Goal: Task Accomplishment & Management: Manage account settings

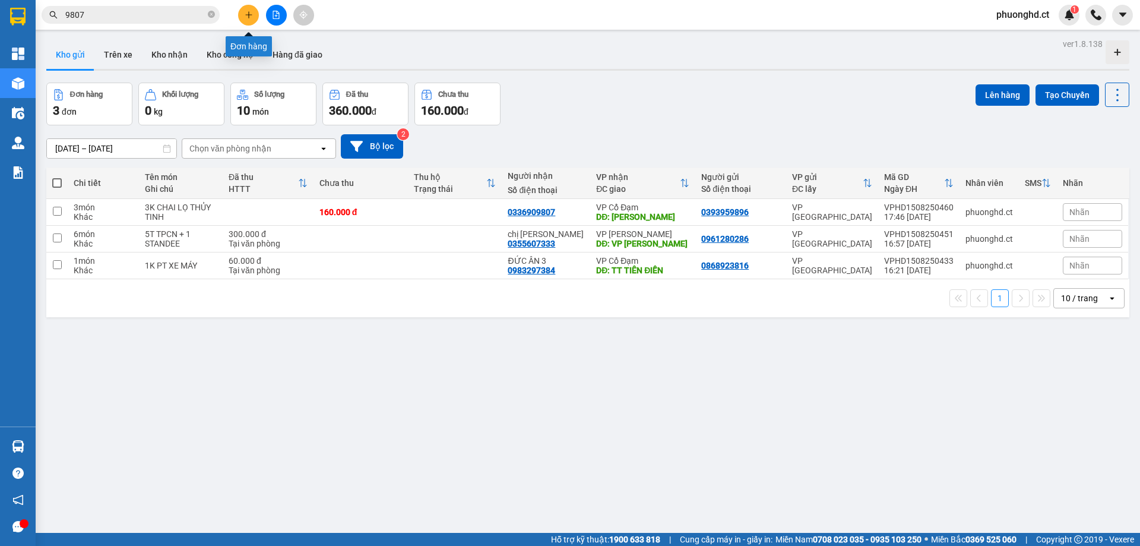
click at [251, 14] on icon "plus" at bounding box center [249, 15] width 8 height 8
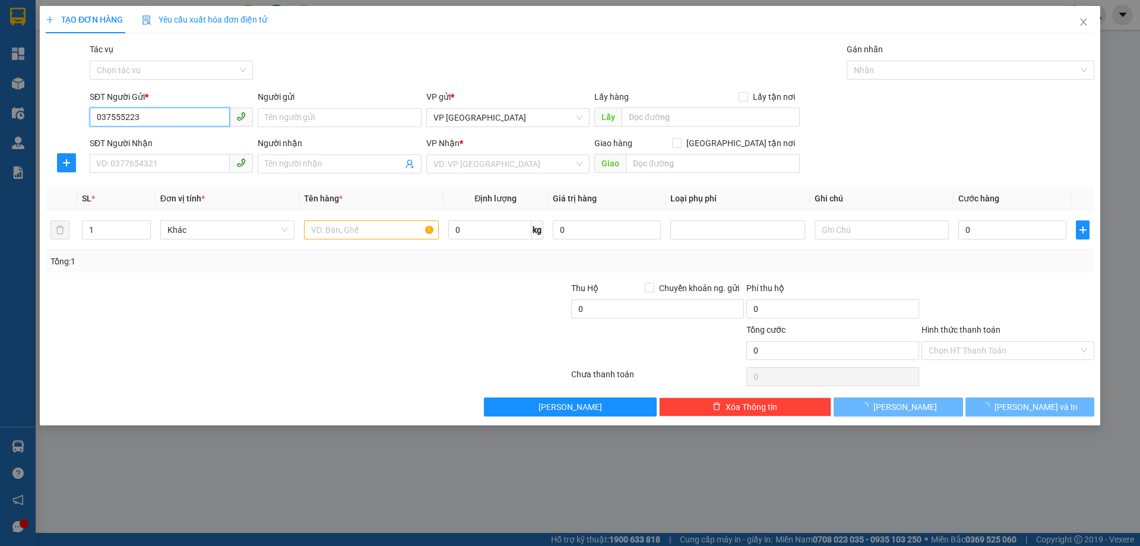
type input "0375552239"
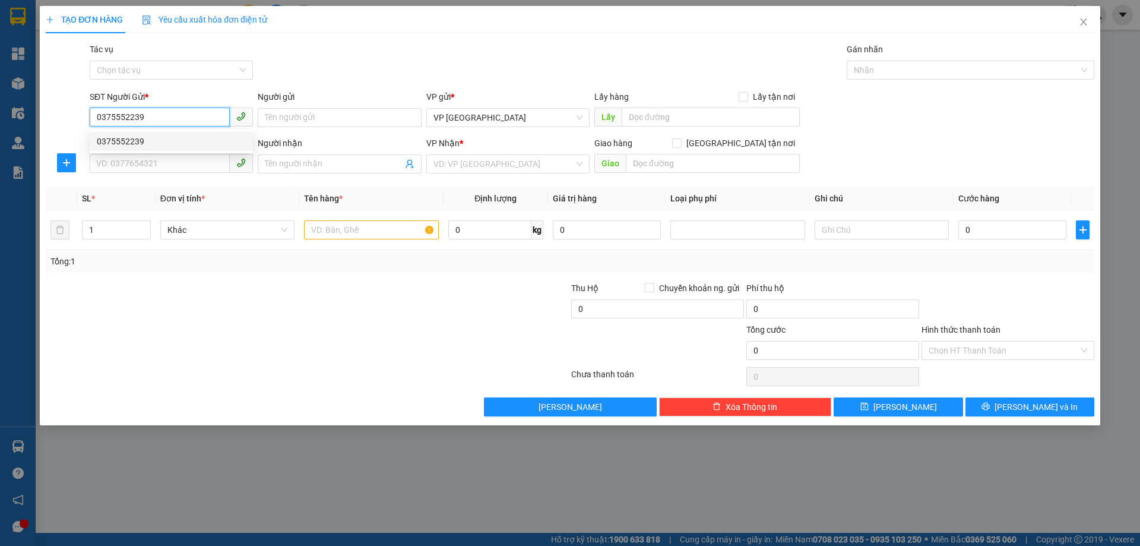
click at [142, 145] on div "0375552239" at bounding box center [171, 141] width 149 height 13
type input "0386668519"
type input "[PERSON_NAME]"
type input "30.000"
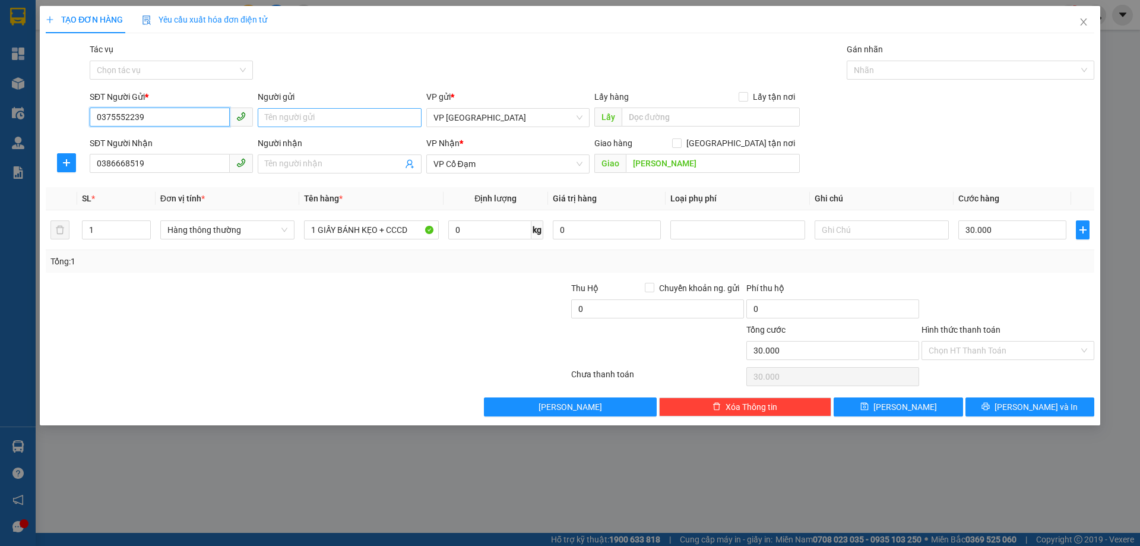
type input "0375552239"
click at [328, 110] on input "Người gửi" at bounding box center [339, 117] width 163 height 19
type input "C QUỲNH"
click at [351, 67] on div "Gói vận chuyển * Tiêu chuẩn Tác vụ Chọn tác vụ Gán nhãn Nhãn" at bounding box center [591, 64] width 1009 height 42
click at [293, 170] on span at bounding box center [339, 163] width 163 height 19
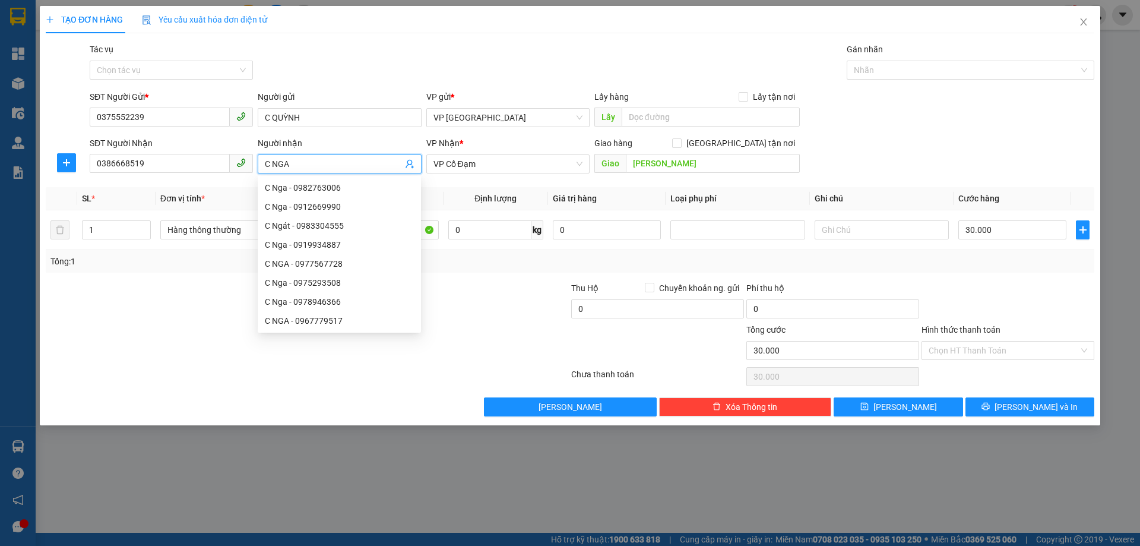
type input "C NGA"
click at [482, 287] on div at bounding box center [482, 302] width 175 height 42
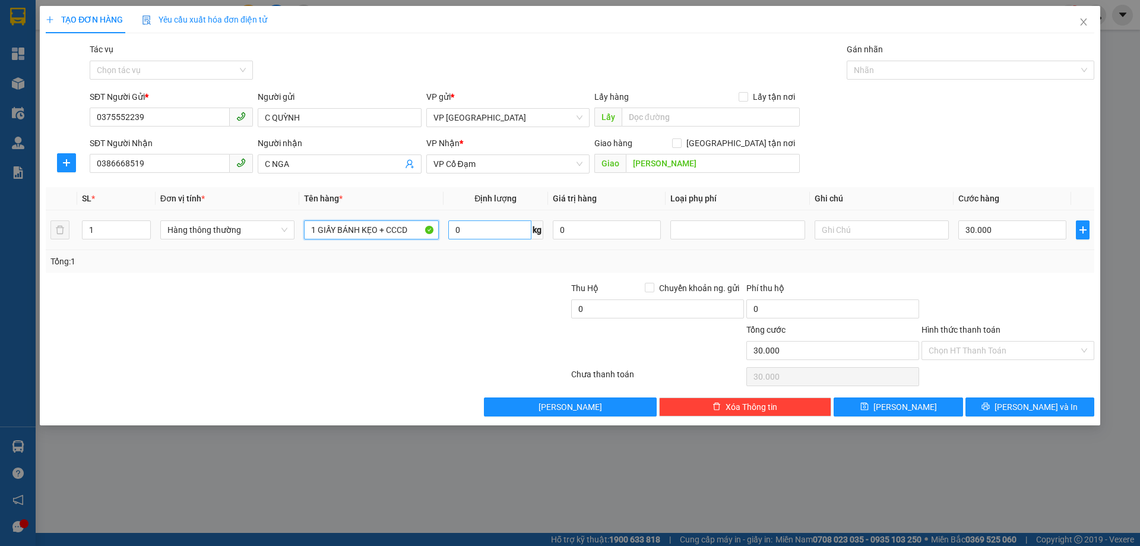
drag, startPoint x: 315, startPoint y: 230, endPoint x: 489, endPoint y: 237, distance: 174.1
click at [489, 237] on tr "1 Hàng thông thường 1 GIẤY BÁNH KẸO + CCCD 0 kg 0 30.000" at bounding box center [570, 230] width 1048 height 40
type input "1 TÚI SÁ SÙNG KHÔ"
click at [1032, 220] on div "30.000" at bounding box center [1012, 230] width 108 height 24
click at [1029, 227] on input "30.000" at bounding box center [1012, 229] width 108 height 19
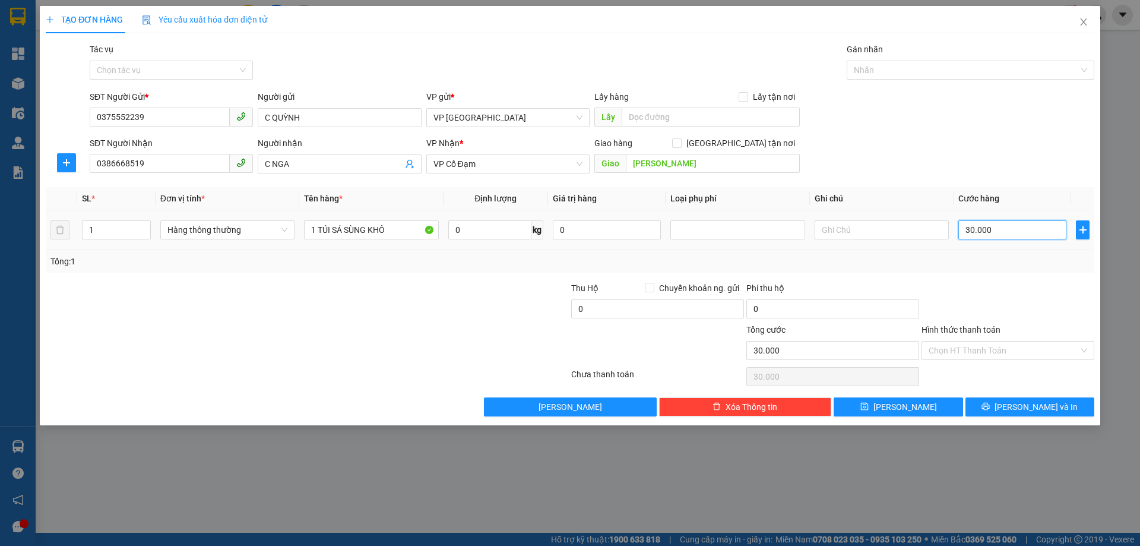
type input "0"
type input "4"
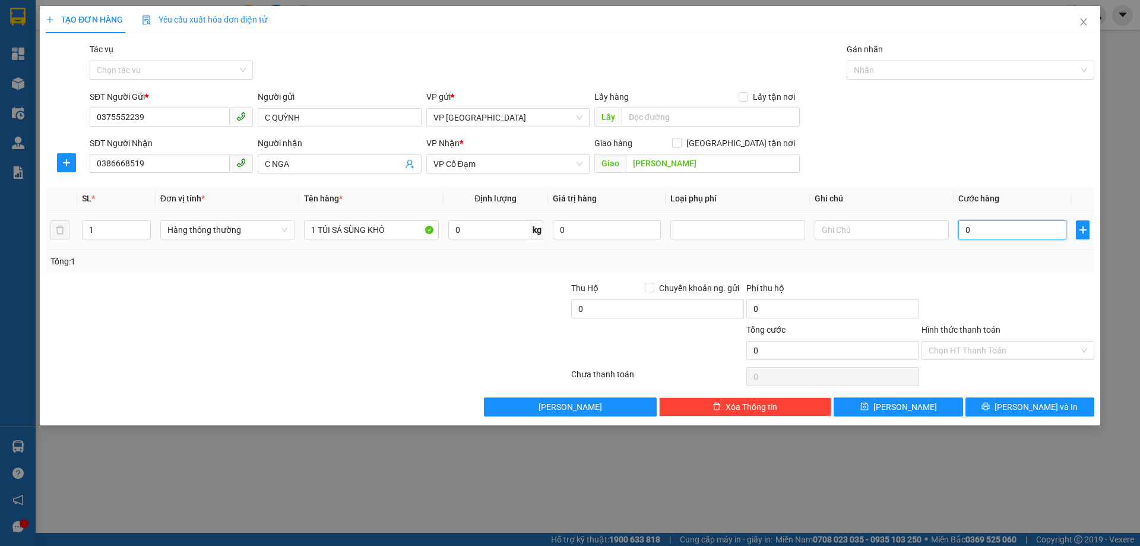
type input "04"
type input "40"
type input "040"
type input "40.000"
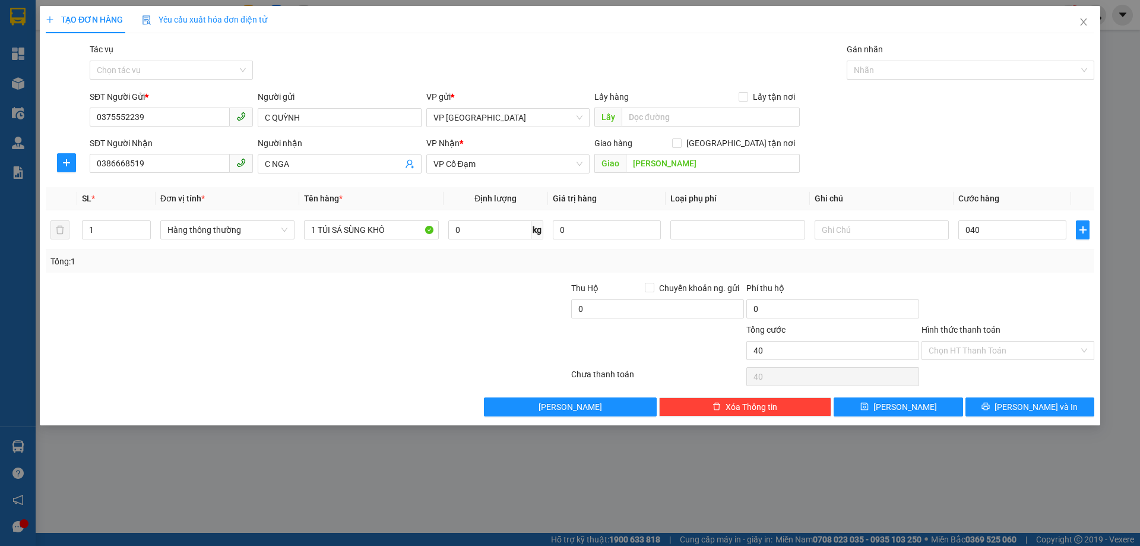
type input "40.000"
click at [1001, 139] on div "SĐT Người Nhận 0386668519 Người nhận C NGA VP Nhận * VP Cổ Đạm Giao hàng Giao t…" at bounding box center [591, 158] width 1009 height 42
click at [990, 408] on icon "printer" at bounding box center [986, 406] width 8 height 8
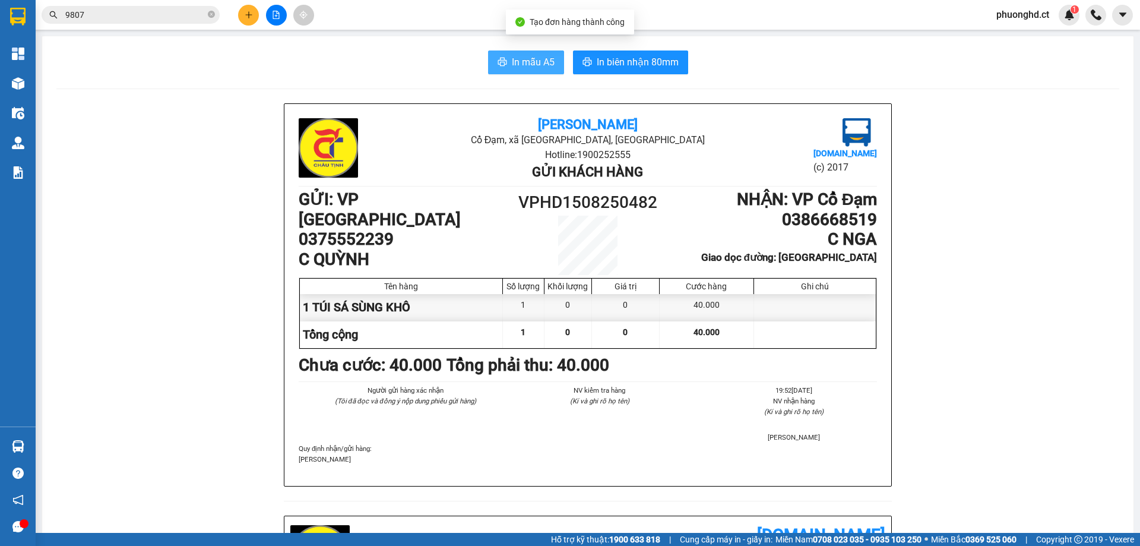
click at [516, 65] on span "In mẫu A5" at bounding box center [533, 62] width 43 height 15
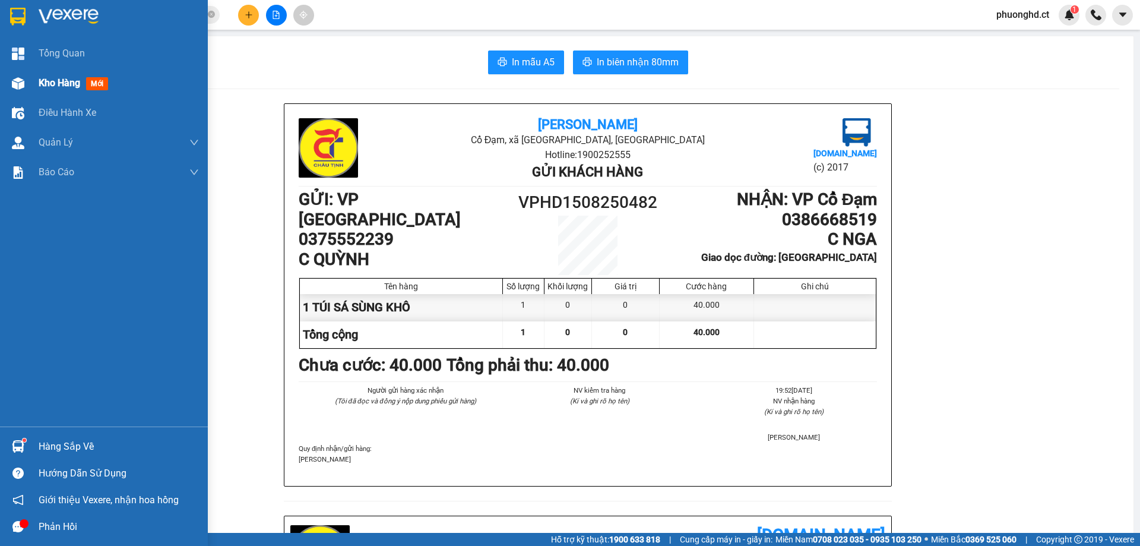
click at [14, 84] on img at bounding box center [18, 83] width 12 height 12
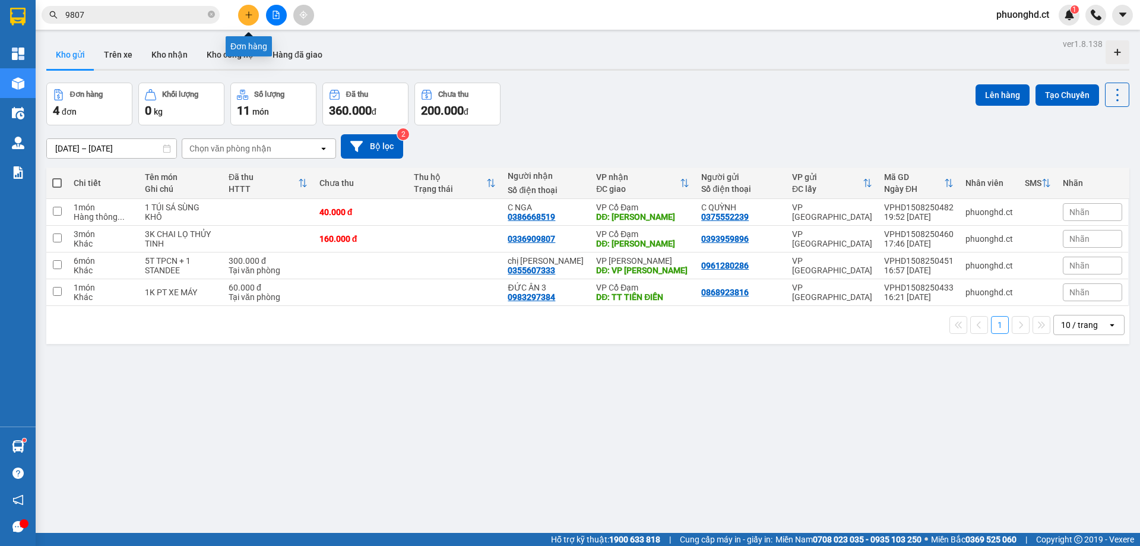
click at [242, 22] on button at bounding box center [248, 15] width 21 height 21
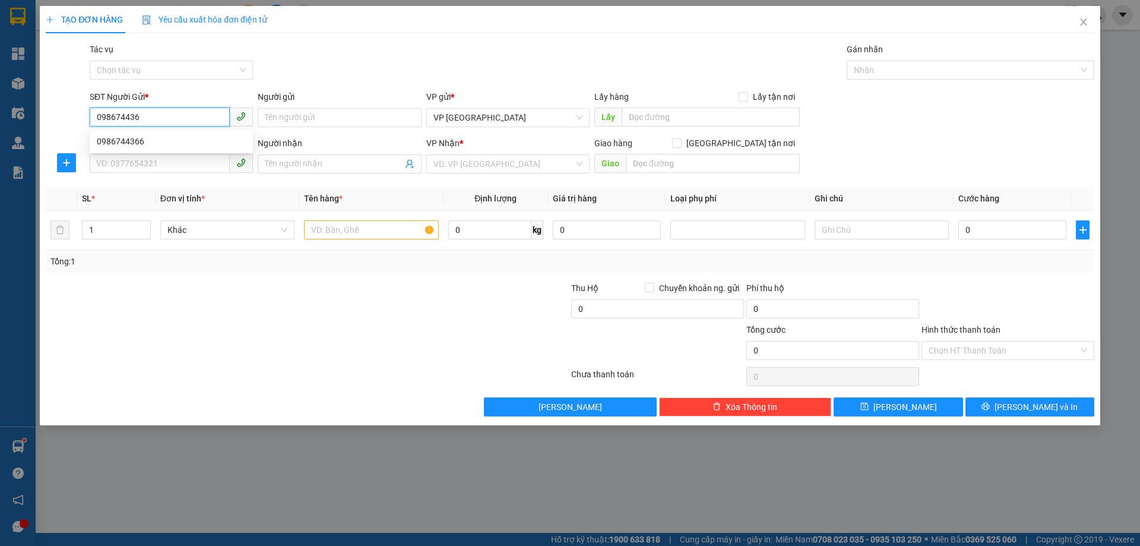
type input "0986744366"
click at [100, 144] on div "0986744366" at bounding box center [171, 141] width 149 height 13
type input "0362444366"
type input "CỔ ĐẠM"
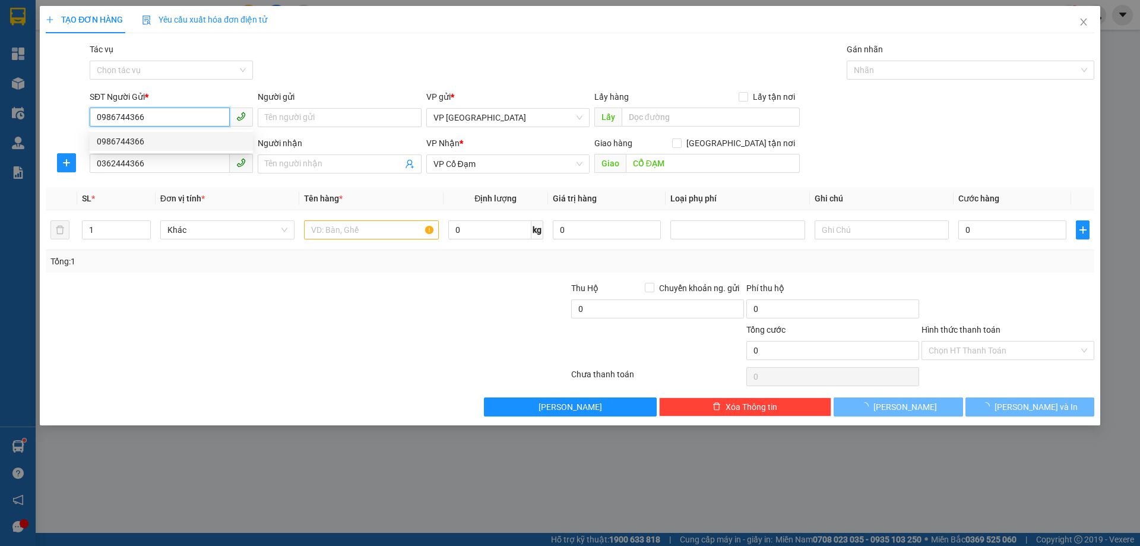
type input "30.000"
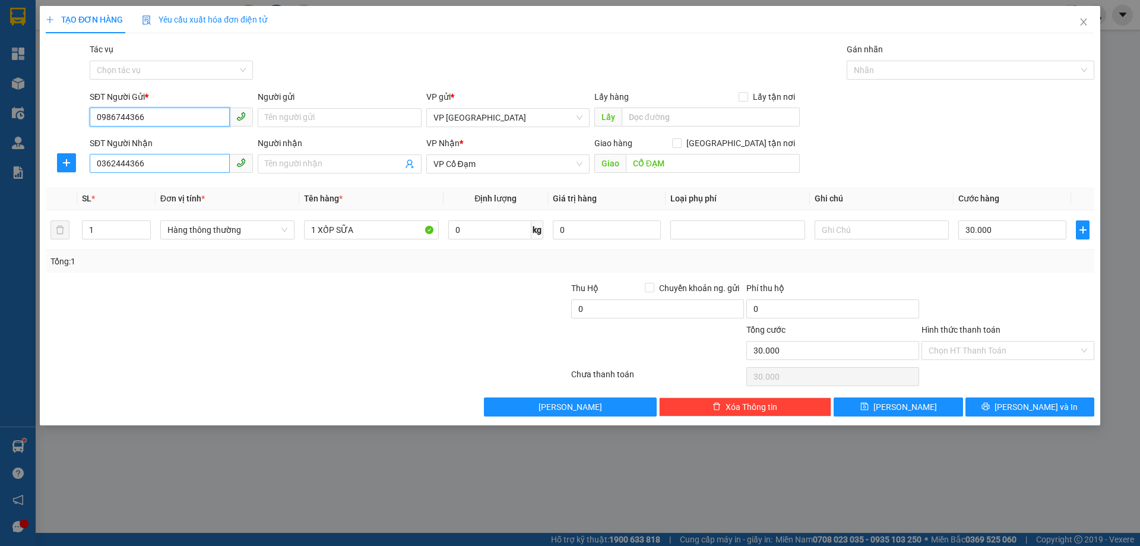
type input "0986744366"
drag, startPoint x: 136, startPoint y: 166, endPoint x: 142, endPoint y: 165, distance: 6.6
click at [142, 165] on input "0362444366" at bounding box center [160, 163] width 140 height 19
type input "0362444367"
drag, startPoint x: 103, startPoint y: 233, endPoint x: 148, endPoint y: 224, distance: 46.1
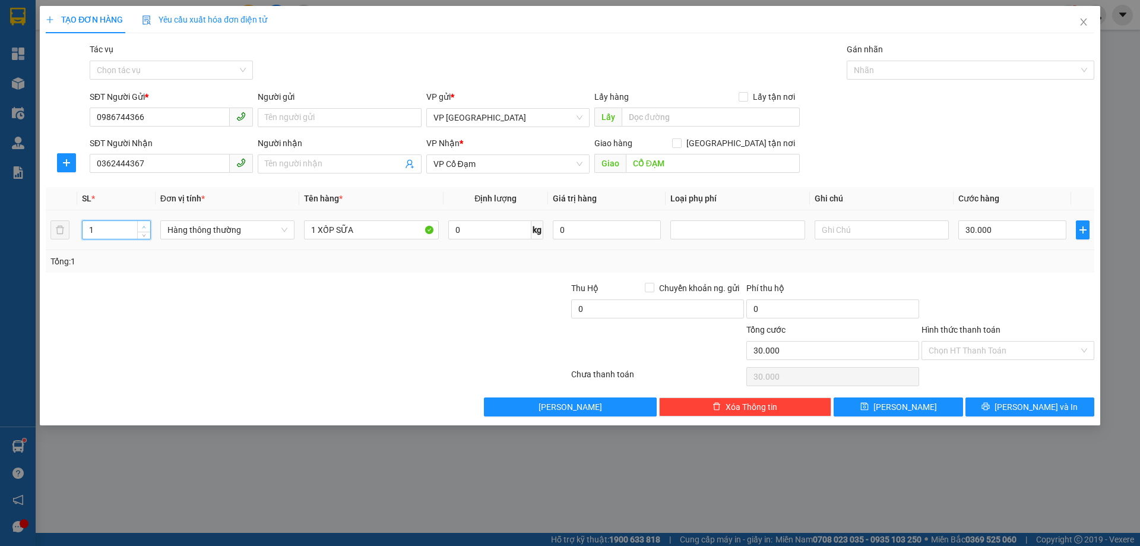
click at [90, 232] on input "1" at bounding box center [117, 230] width 68 height 18
click at [315, 230] on input "1 XỐP SỮA" at bounding box center [371, 229] width 134 height 19
drag, startPoint x: 318, startPoint y: 232, endPoint x: 348, endPoint y: 230, distance: 30.4
click at [348, 230] on input "1 XỐP SỮA" at bounding box center [371, 229] width 134 height 19
click at [358, 230] on input "1 XỐP SỮA" at bounding box center [371, 229] width 134 height 19
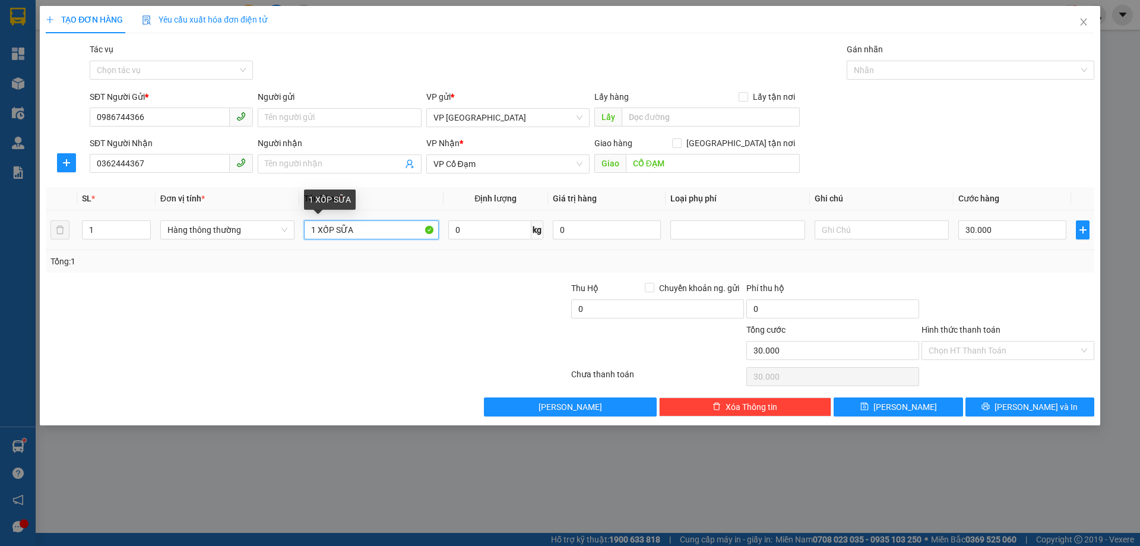
drag, startPoint x: 355, startPoint y: 229, endPoint x: 337, endPoint y: 235, distance: 19.0
click at [337, 235] on input "1 XỐP SỮA" at bounding box center [371, 229] width 134 height 19
type input "1 XỐP SÂM + MÁY MÁT XA"
click at [997, 242] on td "30.000" at bounding box center [1012, 230] width 118 height 40
click at [1002, 232] on input "30.000" at bounding box center [1012, 229] width 108 height 19
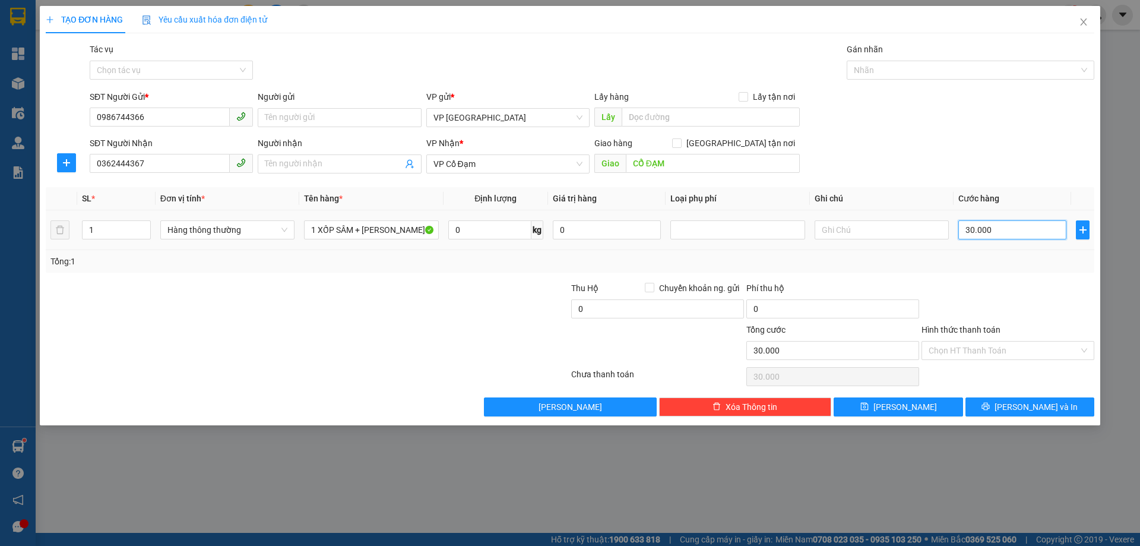
type input "0"
type input "4"
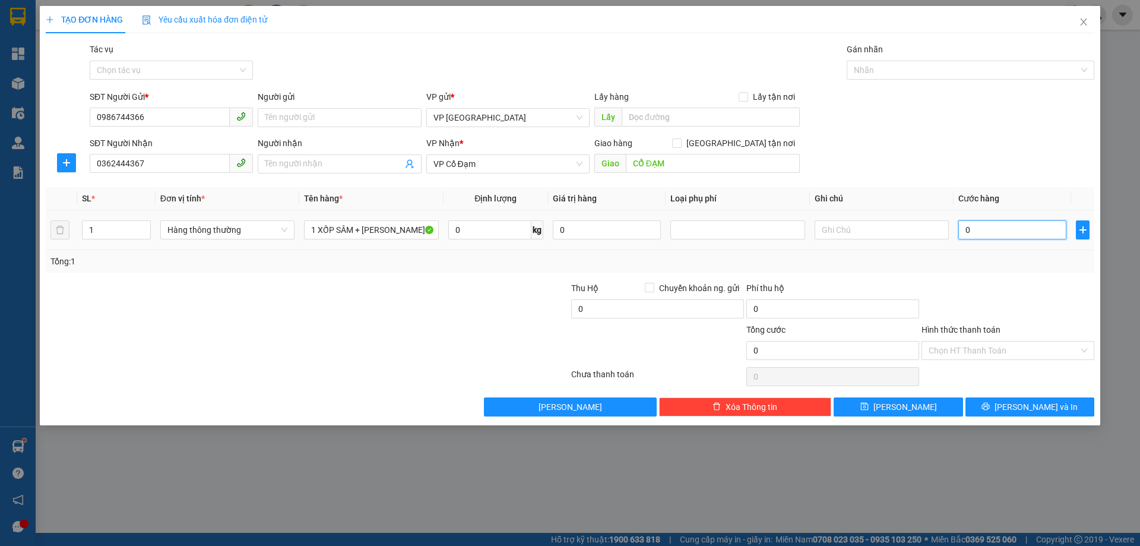
type input "04"
type input "40"
type input "040"
type input "40.000"
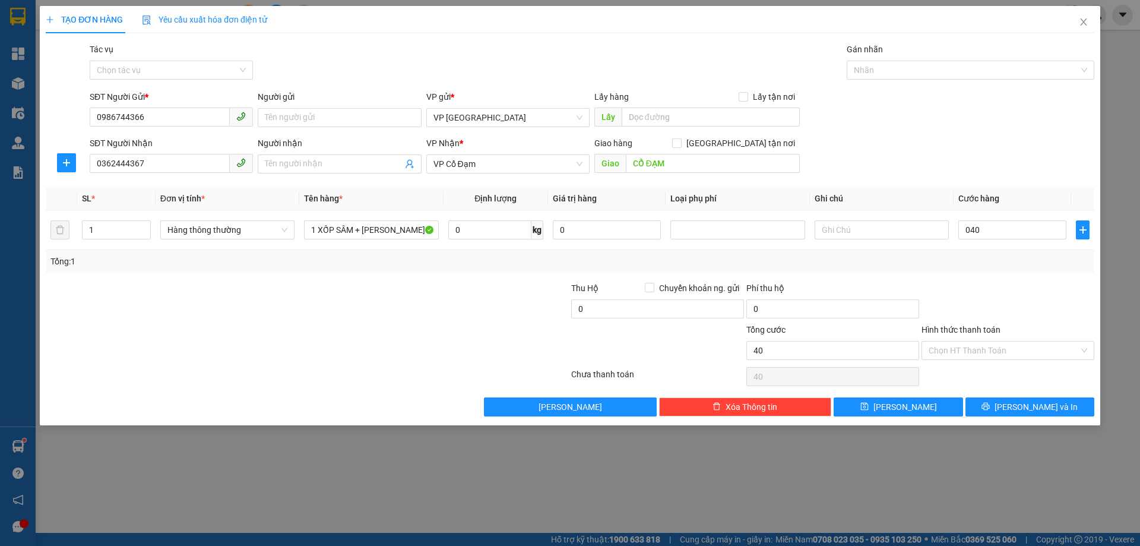
type input "40.000"
click at [1010, 291] on div at bounding box center [1007, 302] width 175 height 42
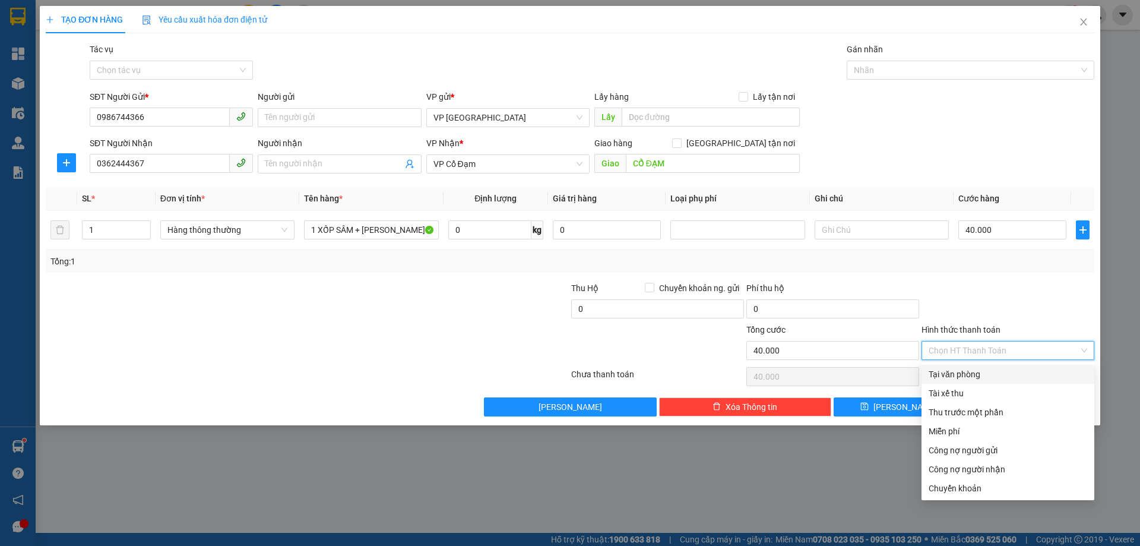
click at [1009, 350] on input "Hình thức thanh toán" at bounding box center [1003, 350] width 150 height 18
click at [974, 373] on div "Tại văn phòng" at bounding box center [1007, 373] width 158 height 13
type input "0"
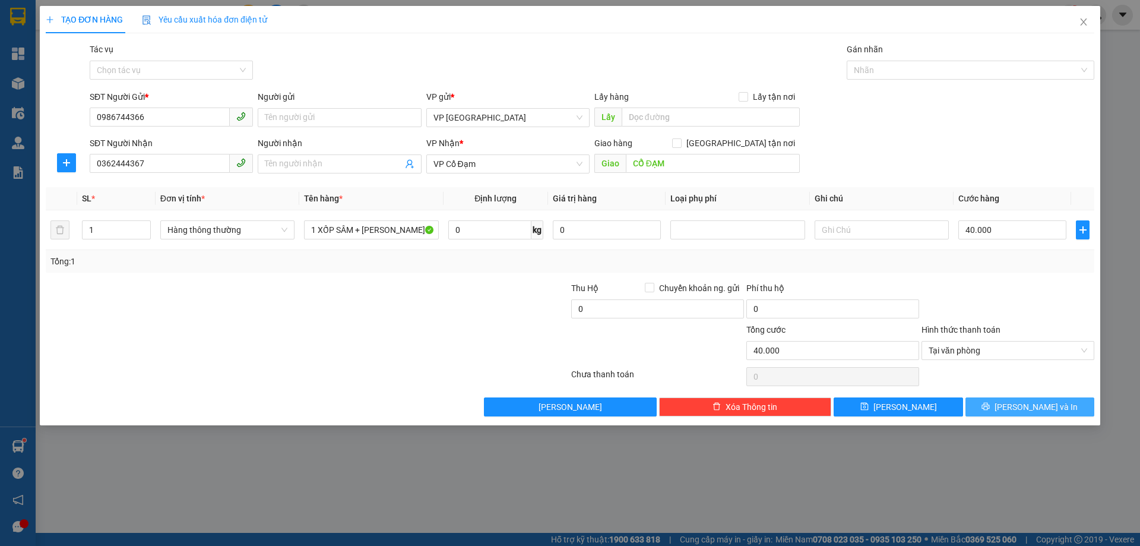
click at [984, 405] on button "[PERSON_NAME] và In" at bounding box center [1029, 406] width 129 height 19
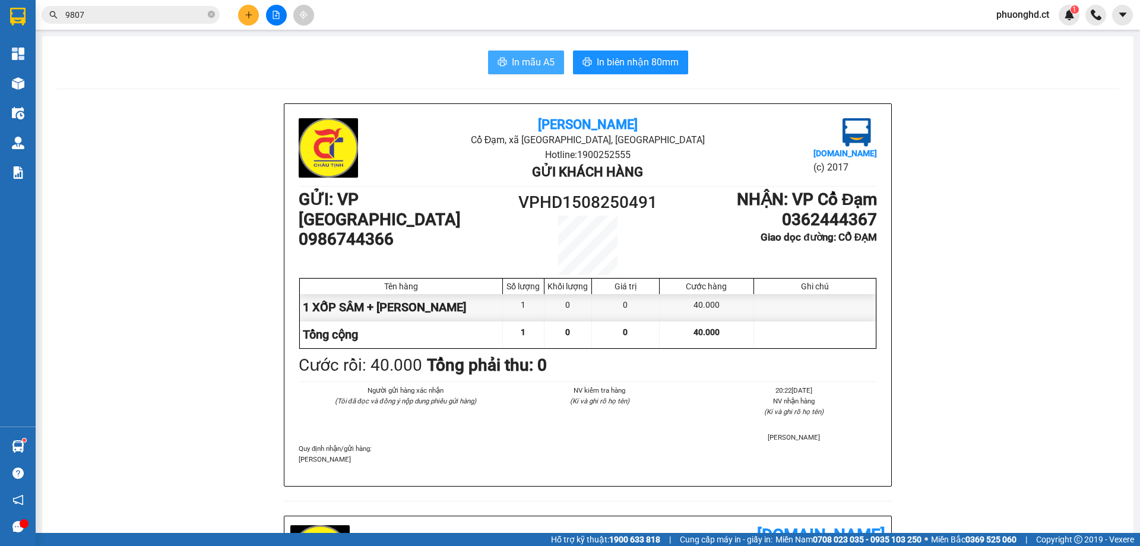
click at [506, 53] on button "In mẫu A5" at bounding box center [526, 62] width 76 height 24
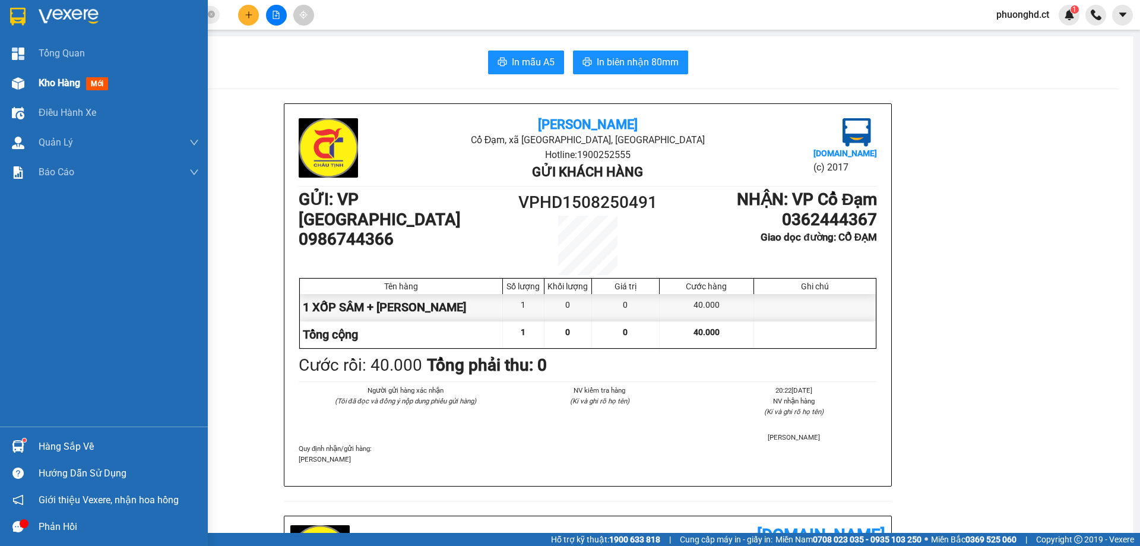
click at [24, 79] on div at bounding box center [18, 83] width 21 height 21
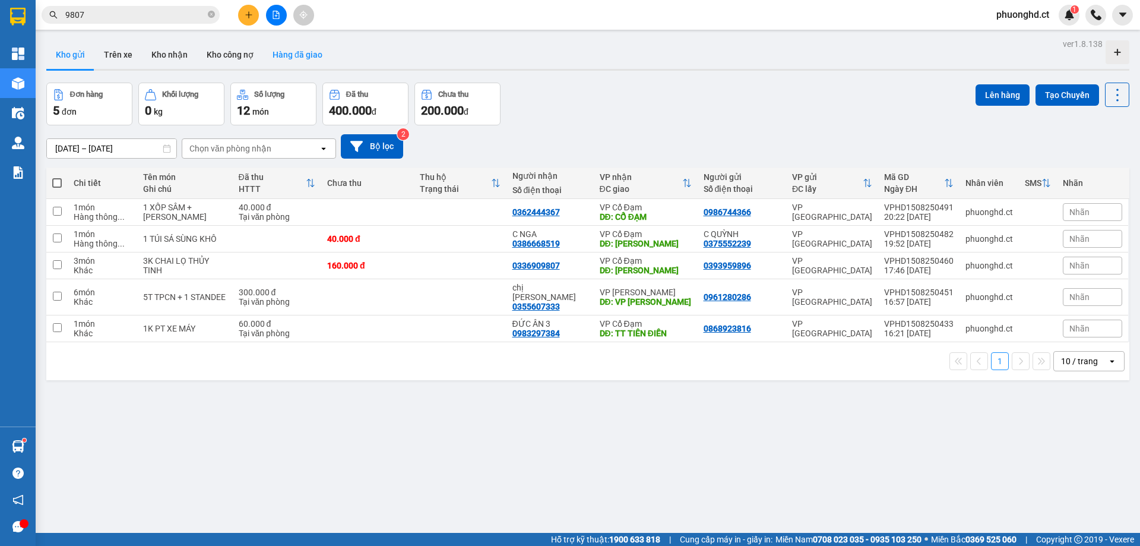
click at [316, 52] on button "Hàng đã giao" at bounding box center [297, 54] width 69 height 28
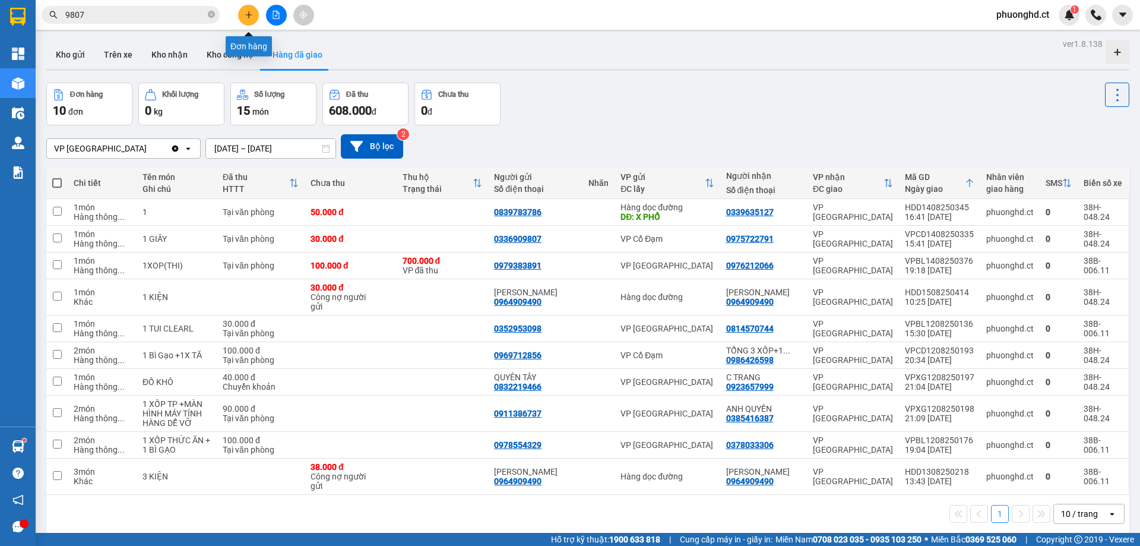
click at [252, 15] on icon "plus" at bounding box center [249, 15] width 8 height 8
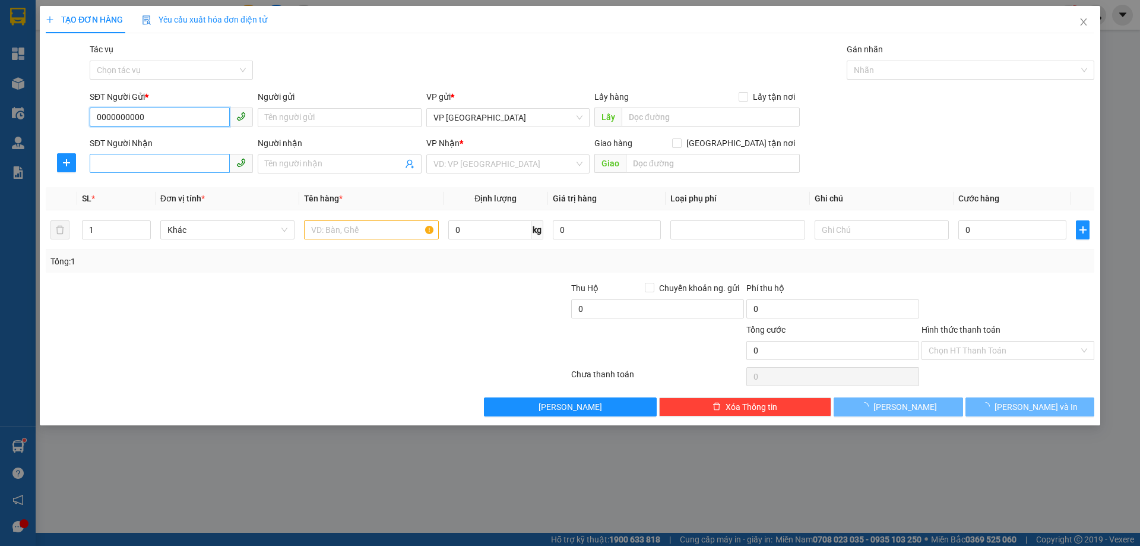
type input "0000000000"
click at [185, 156] on input "SĐT Người Nhận" at bounding box center [160, 163] width 140 height 19
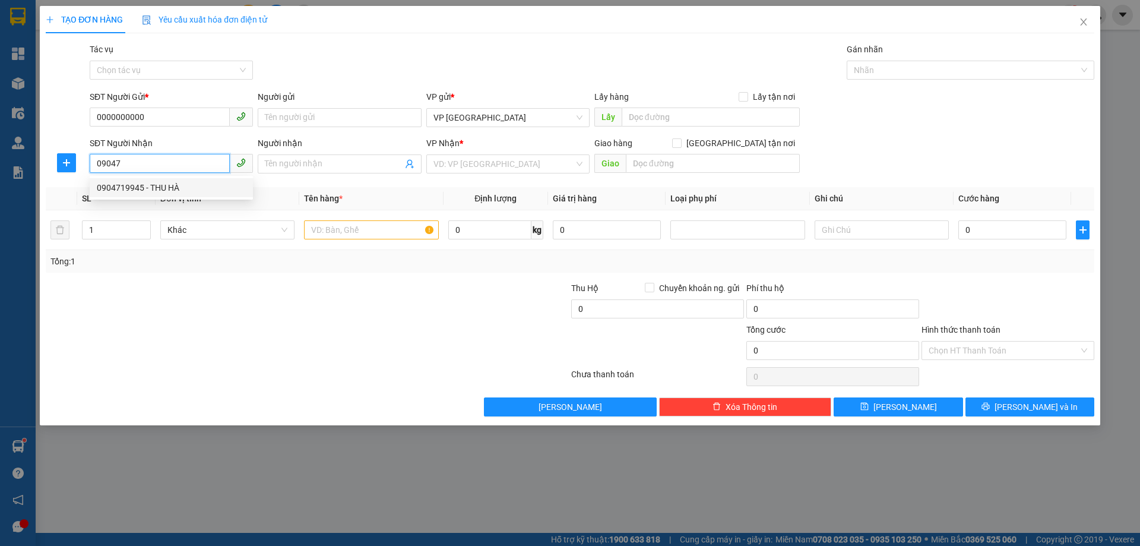
click at [126, 189] on div "0904719945 - THU HÀ" at bounding box center [171, 187] width 149 height 13
type input "0904719945"
type input "THU HÀ"
type input "XUÂN VIÊN"
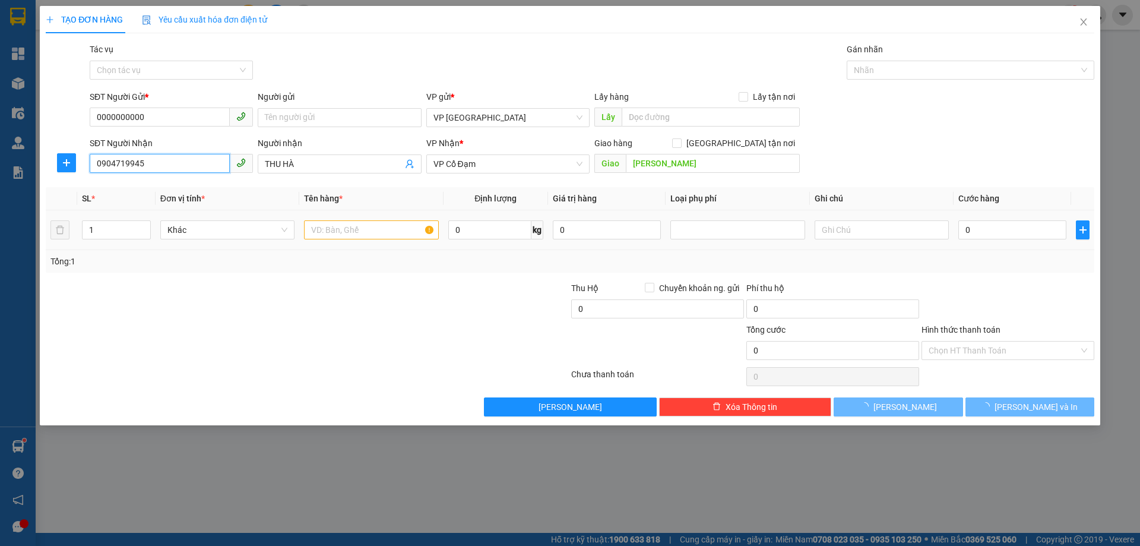
type input "60.000"
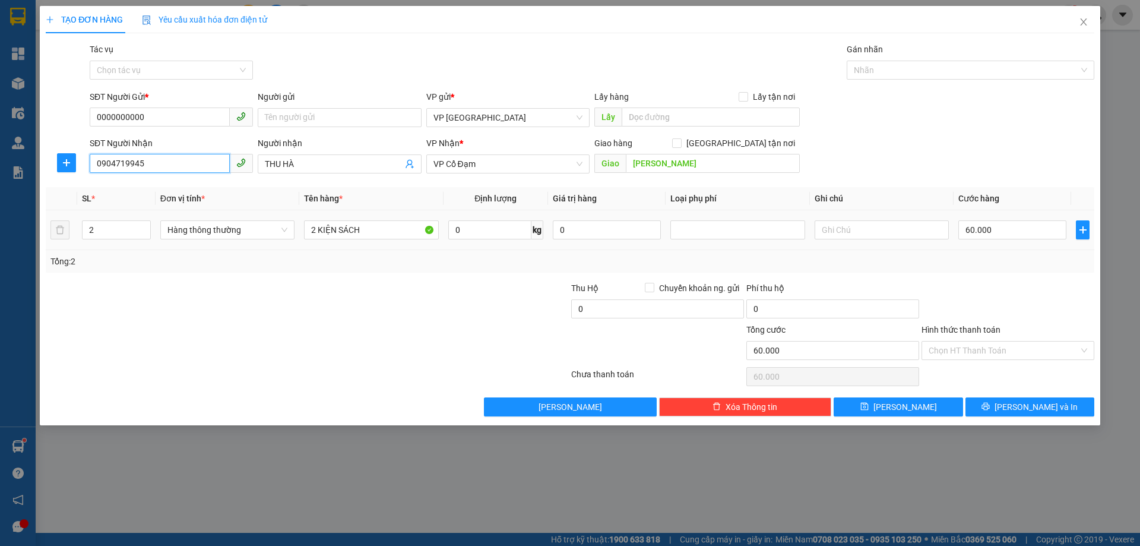
type input "0904719945"
click at [55, 234] on tr "2 Hàng thông thường 2 KIỆN SÁCH 0 kg 0 60.000" at bounding box center [570, 230] width 1048 height 40
type input "3"
click at [316, 230] on input "2 KIỆN SÁCH" at bounding box center [371, 229] width 134 height 19
type input "3 KIỆN SÁCH"
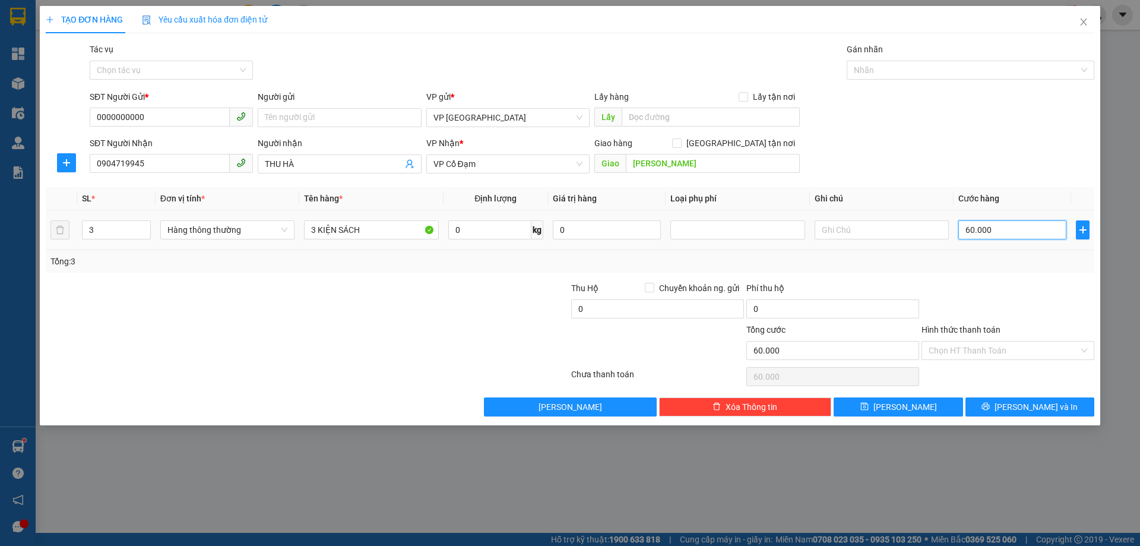
click at [1032, 231] on input "60.000" at bounding box center [1012, 229] width 108 height 19
type input "0"
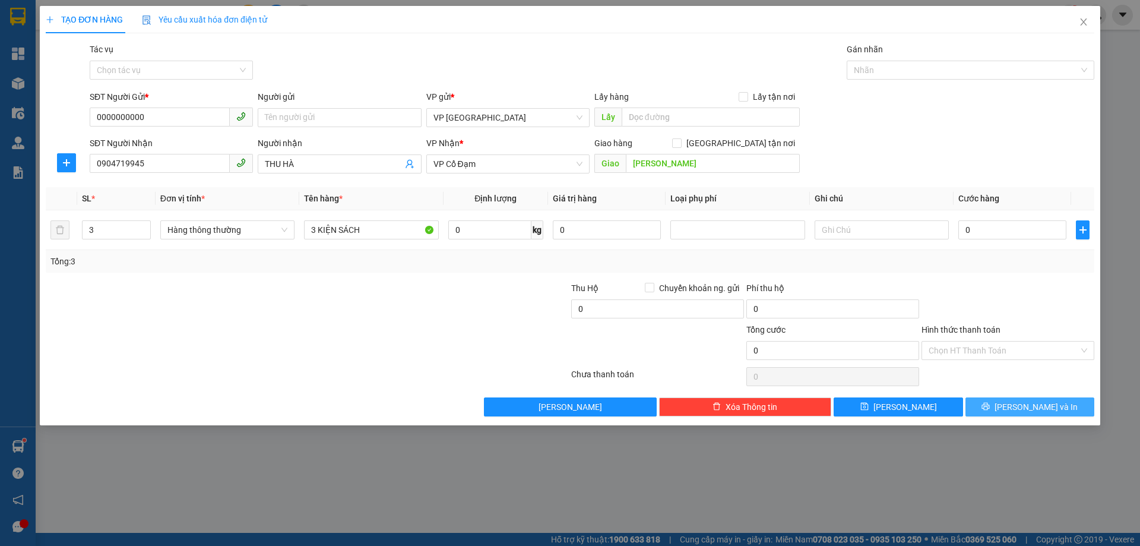
click at [1022, 397] on button "[PERSON_NAME] và In" at bounding box center [1029, 406] width 129 height 19
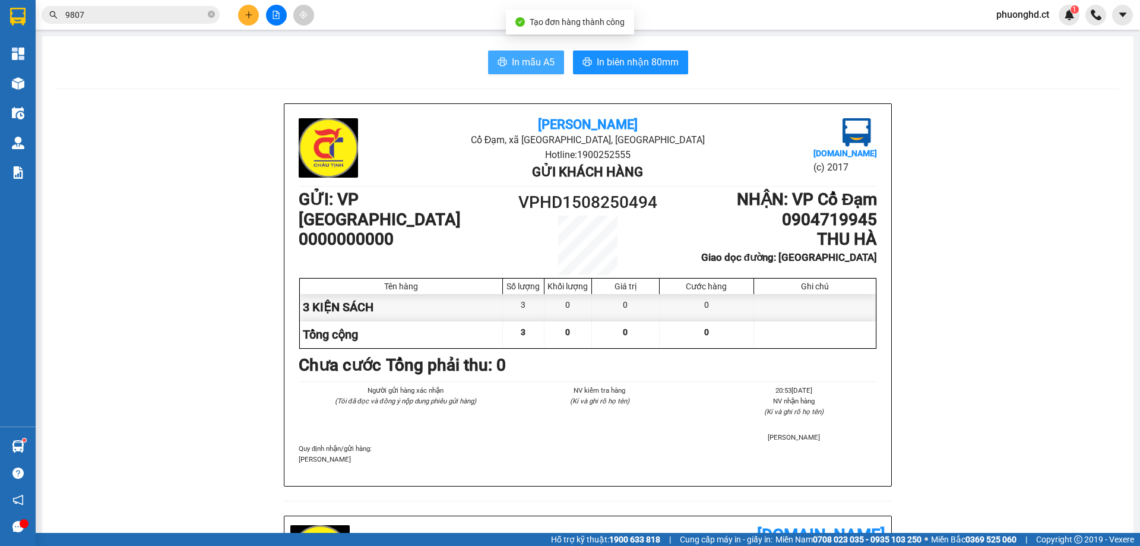
click at [528, 68] on span "In mẫu A5" at bounding box center [533, 62] width 43 height 15
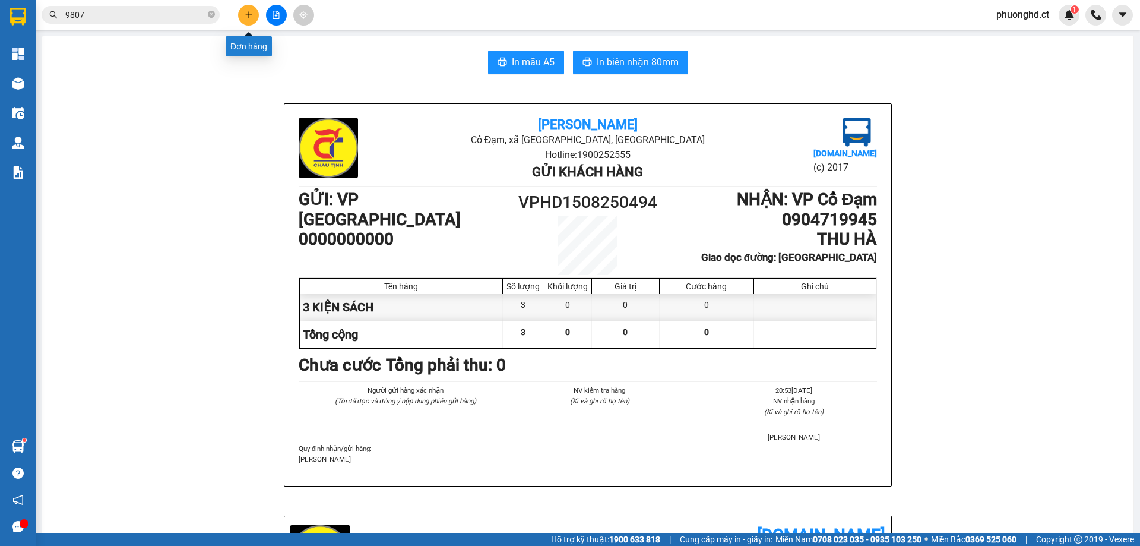
click at [249, 18] on icon "plus" at bounding box center [249, 15] width 8 height 8
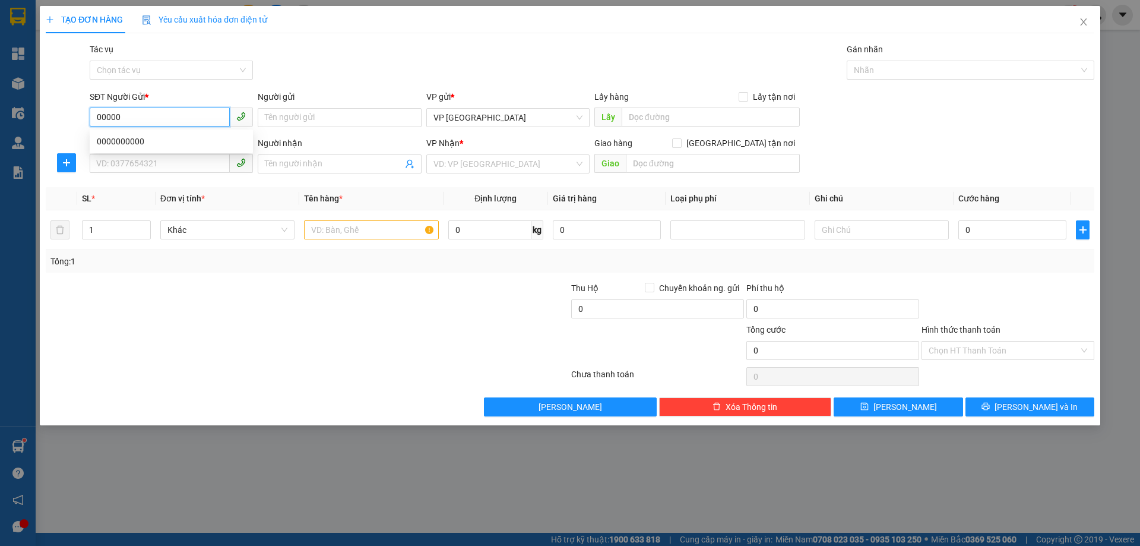
click at [127, 139] on div "0000000000" at bounding box center [171, 141] width 149 height 13
type input "0000000000"
type input "0904719945"
type input "THU HÀ"
type input "XUÂN VIÊN"
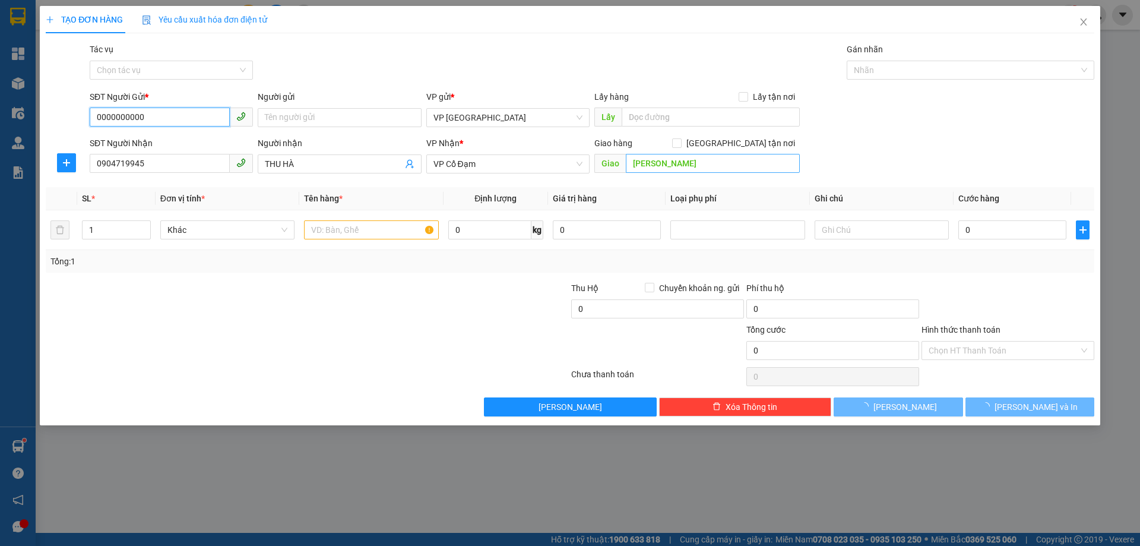
type input "0000000000"
click at [662, 167] on input "XUÂN VIÊN" at bounding box center [713, 163] width 174 height 19
click at [657, 167] on input "XUÂN VIÊN" at bounding box center [713, 163] width 174 height 19
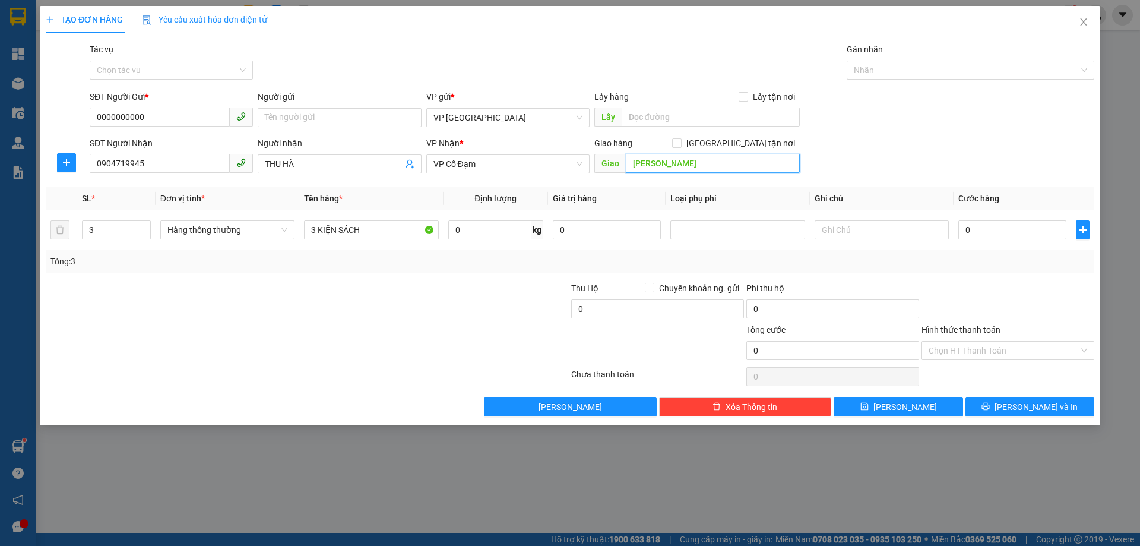
drag, startPoint x: 659, startPoint y: 167, endPoint x: 668, endPoint y: 170, distance: 9.8
click at [668, 170] on input "XUÂN VIÊN" at bounding box center [713, 163] width 174 height 19
type input "XUÂN AN"
drag, startPoint x: 90, startPoint y: 239, endPoint x: 76, endPoint y: 236, distance: 14.0
click at [76, 236] on tr "3 Hàng thông thường 3 KIỆN SÁCH 0 kg 0 0" at bounding box center [570, 230] width 1048 height 40
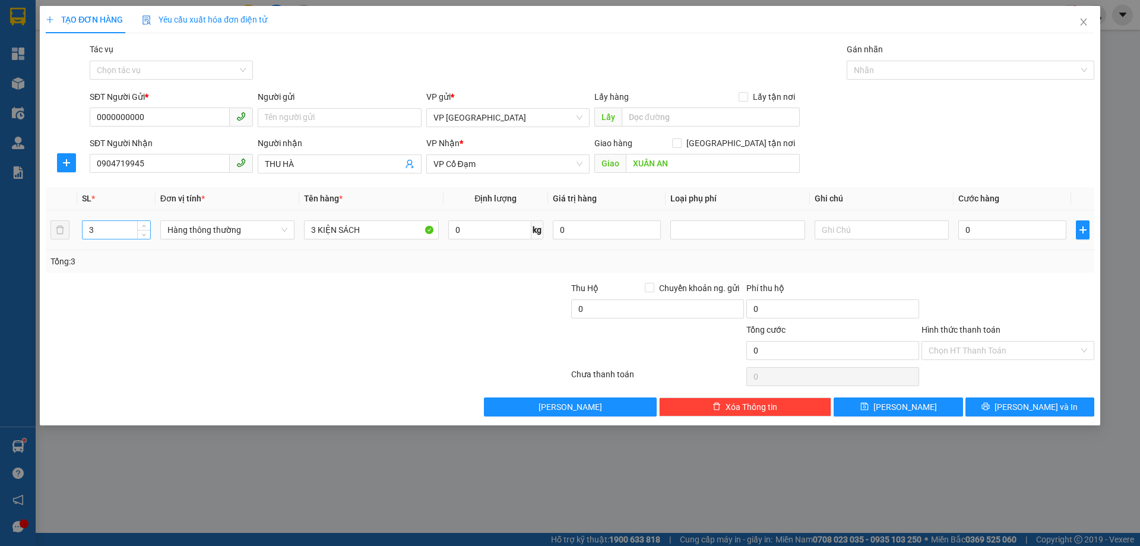
click at [116, 230] on input "3" at bounding box center [117, 230] width 68 height 18
type input "16"
click at [313, 232] on input "3 KIỆN SÁCH" at bounding box center [371, 229] width 134 height 19
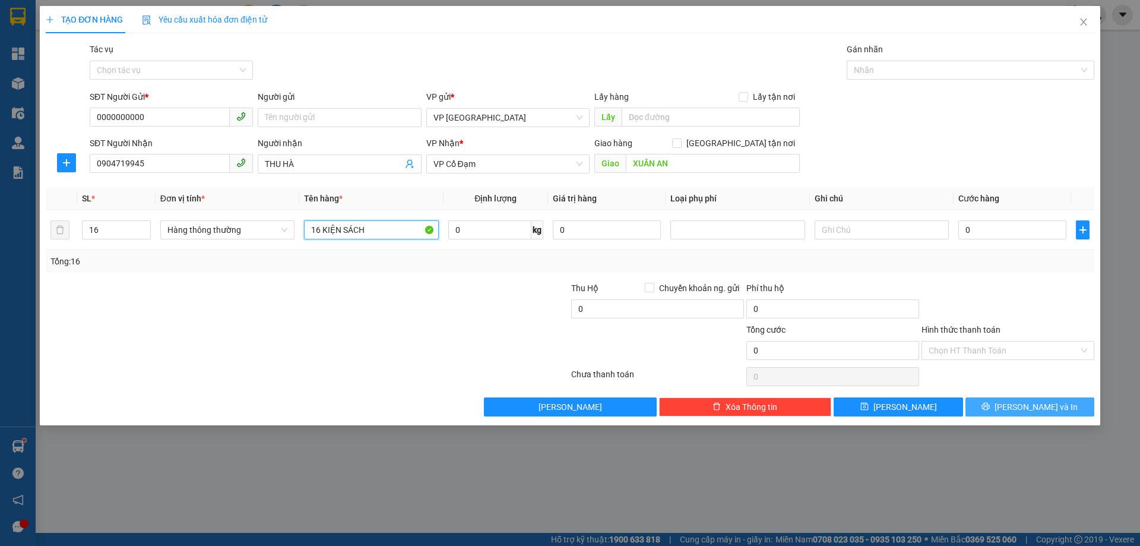
type input "16 KIỆN SÁCH"
click at [1063, 407] on button "[PERSON_NAME] và In" at bounding box center [1029, 406] width 129 height 19
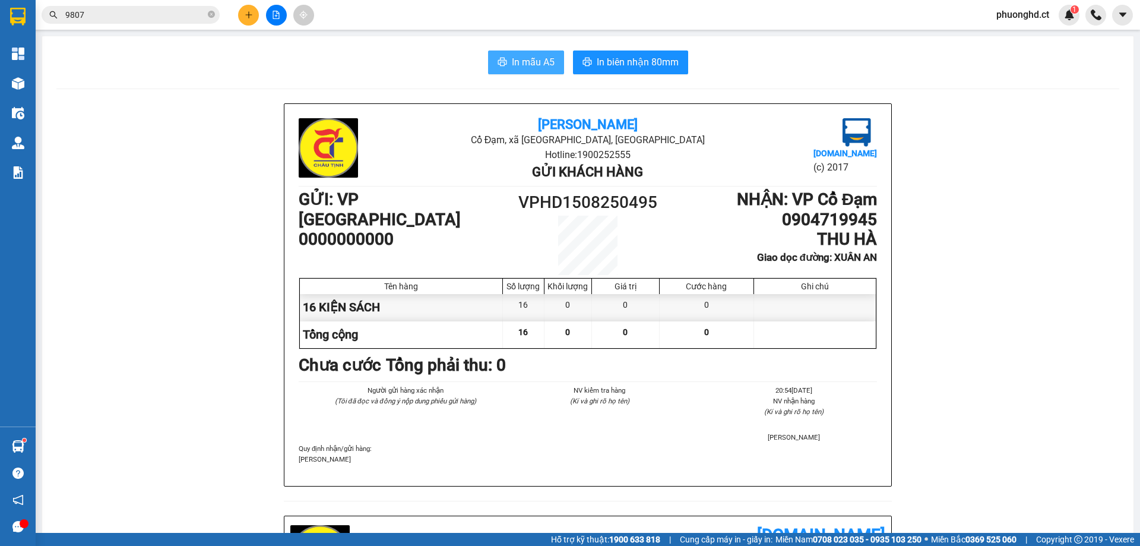
click at [499, 58] on icon "printer" at bounding box center [501, 61] width 9 height 9
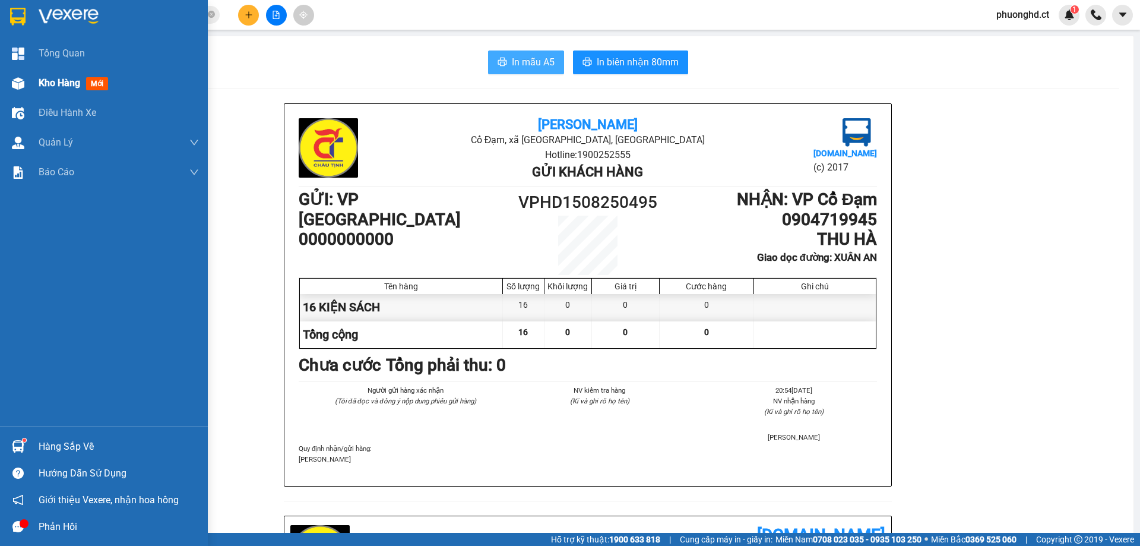
click at [23, 84] on img at bounding box center [18, 83] width 12 height 12
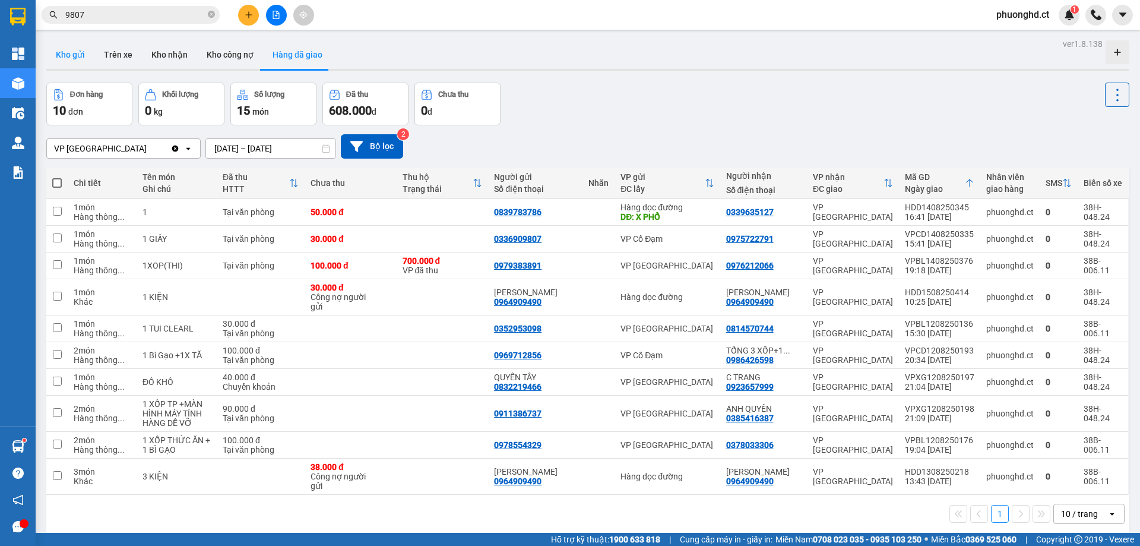
click at [57, 50] on button "Kho gửi" at bounding box center [70, 54] width 48 height 28
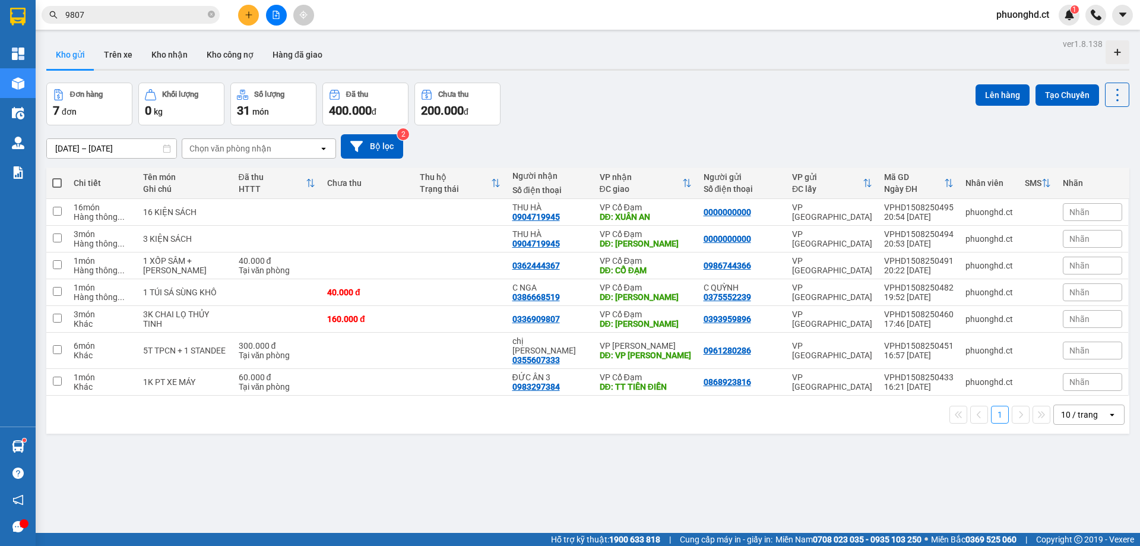
click at [1031, 21] on span "phuonghd.ct" at bounding box center [1023, 14] width 72 height 15
click at [1030, 36] on span "Đăng xuất" at bounding box center [1028, 36] width 50 height 13
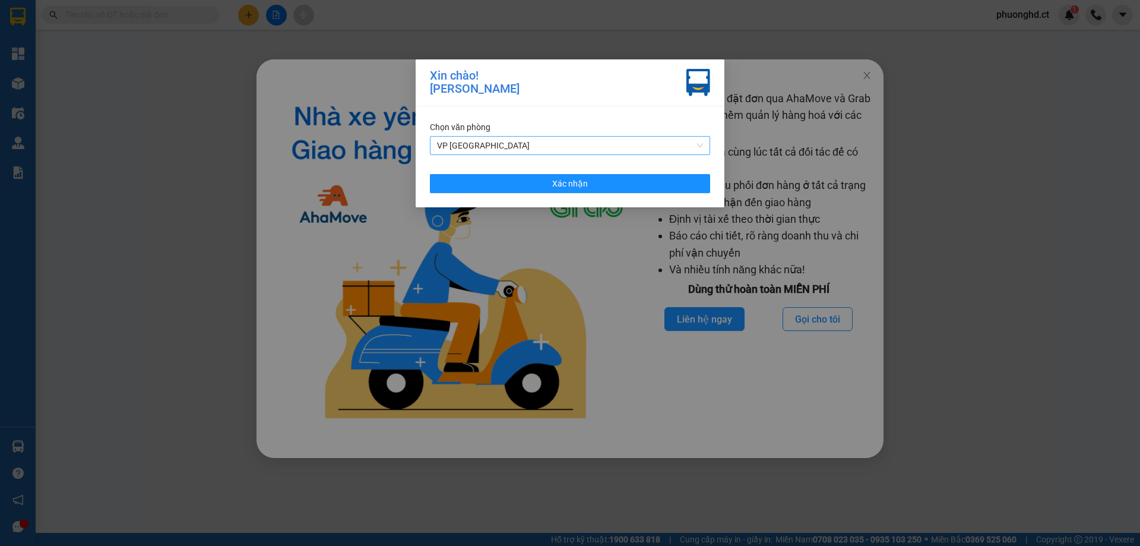
click at [563, 139] on span "VP [GEOGRAPHIC_DATA]" at bounding box center [570, 146] width 266 height 18
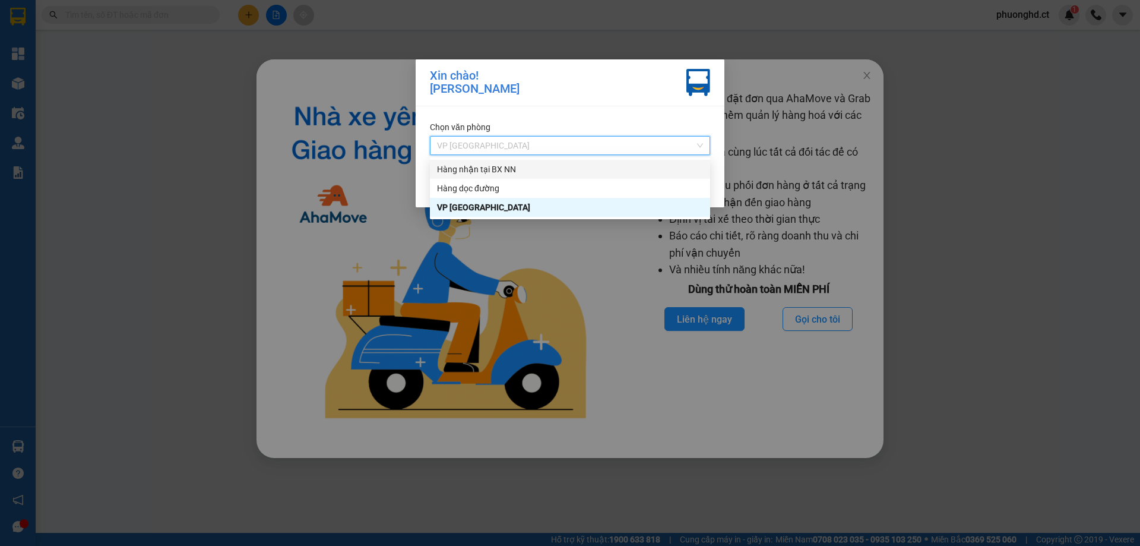
click at [540, 164] on div "Hàng nhận tại BX NN" at bounding box center [570, 169] width 266 height 13
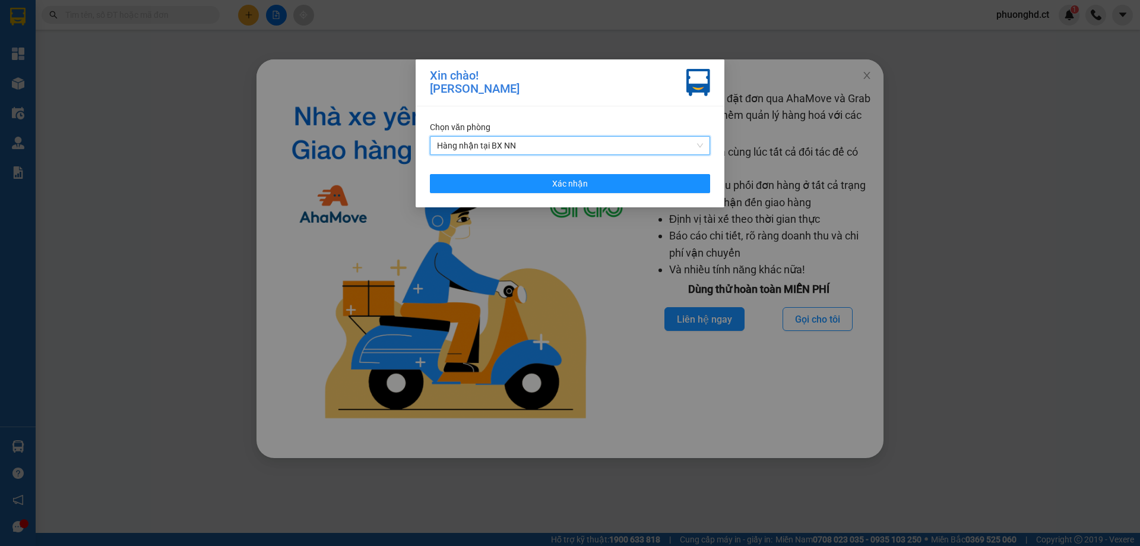
click at [540, 164] on div "Chọn văn phòng Hàng nhận tại BX NN Hàng nhận tại BX NN Xác nhận" at bounding box center [570, 156] width 309 height 101
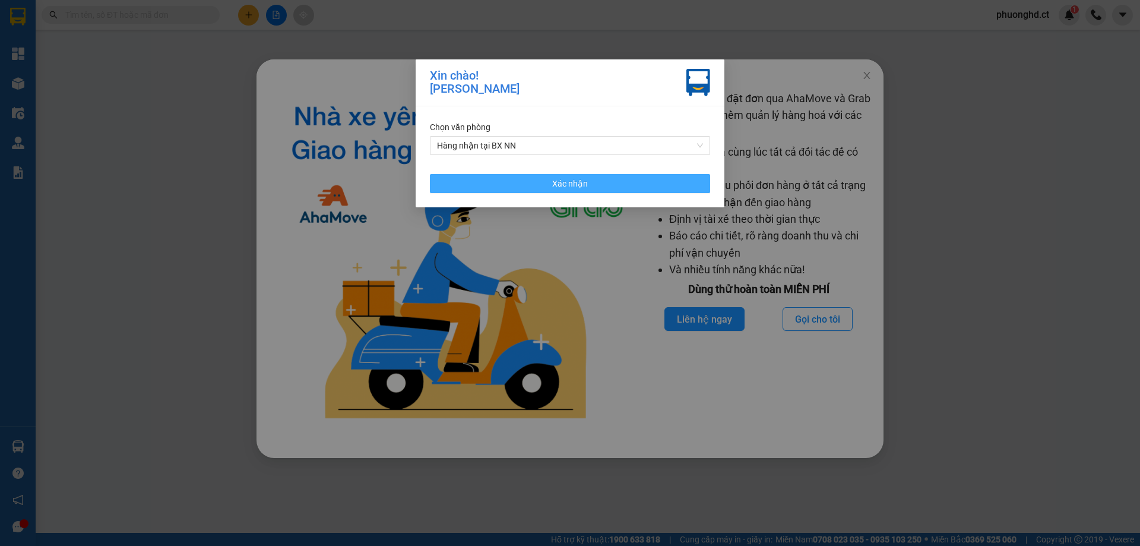
click at [535, 176] on button "Xác nhận" at bounding box center [570, 183] width 280 height 19
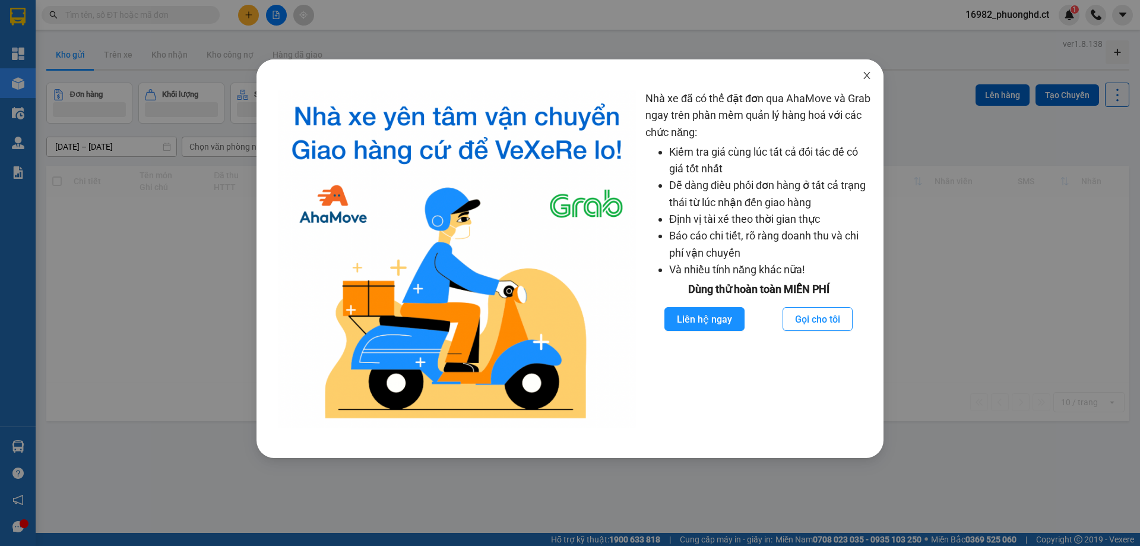
click at [862, 79] on icon "close" at bounding box center [866, 75] width 9 height 9
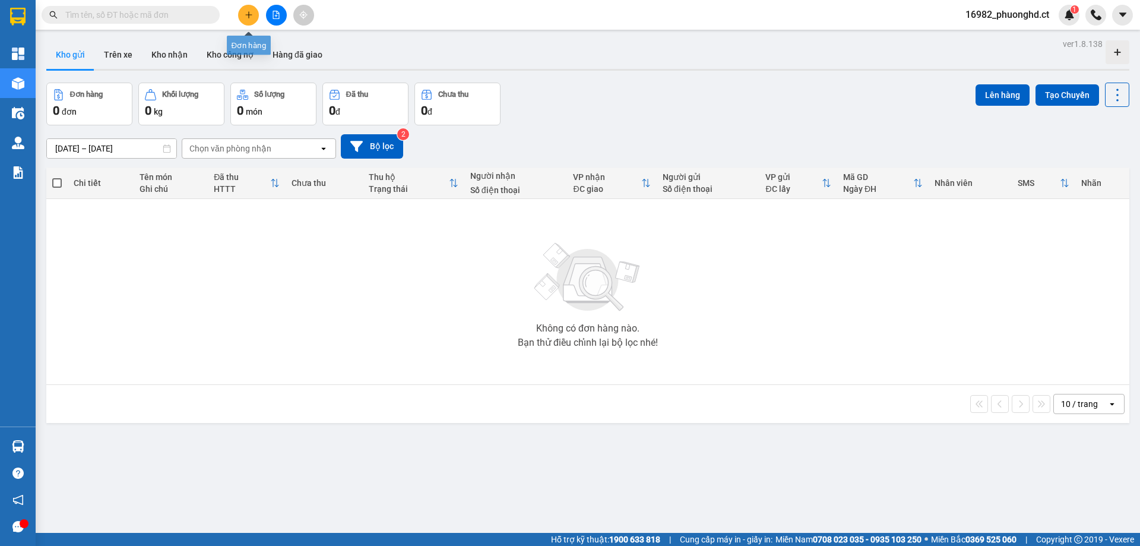
click at [248, 15] on icon "plus" at bounding box center [249, 15] width 8 height 8
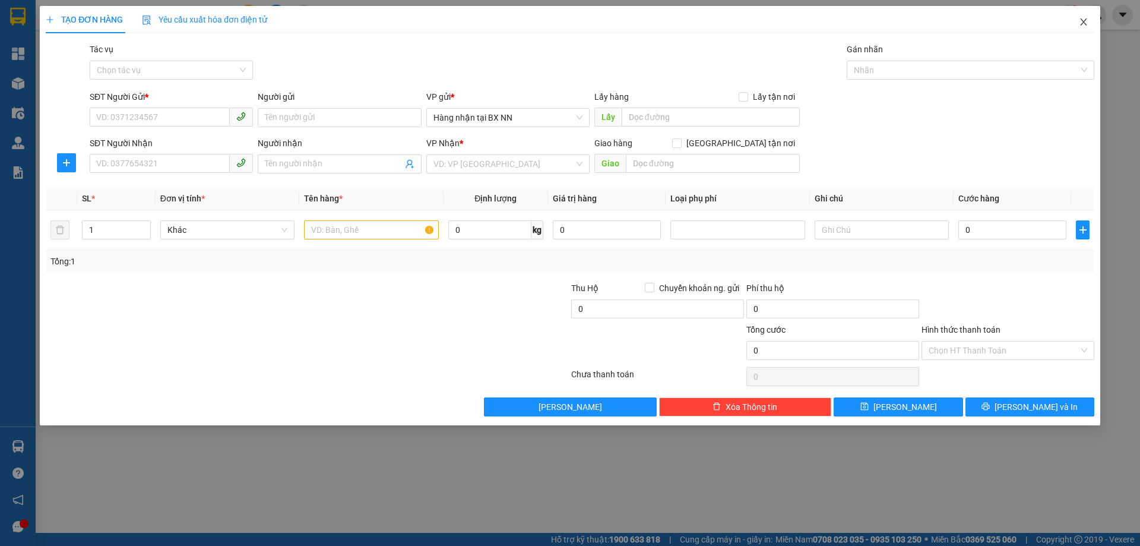
click at [1082, 26] on icon "close" at bounding box center [1083, 21] width 9 height 9
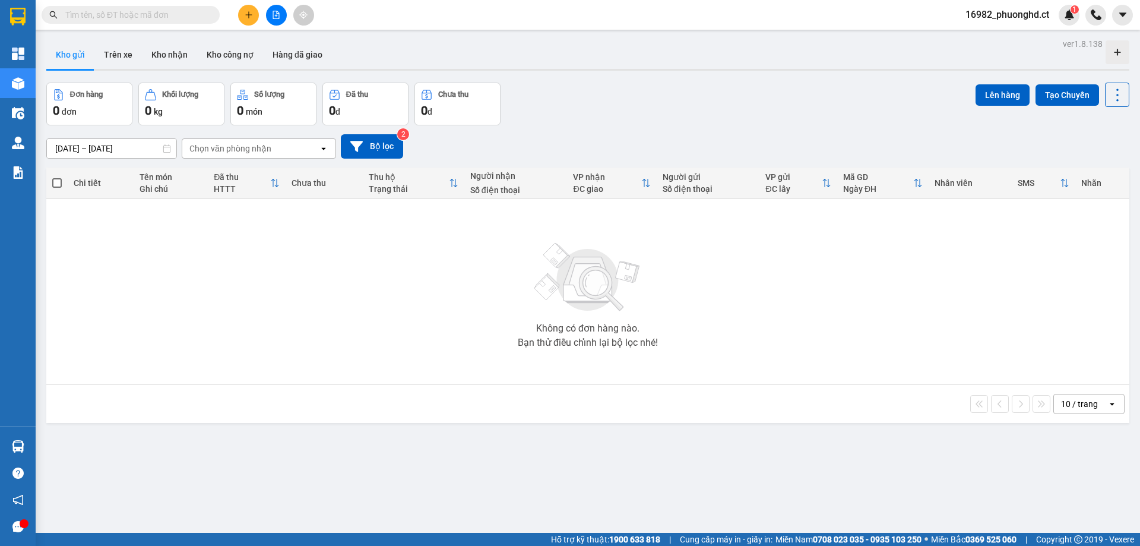
click at [274, 18] on icon "file-add" at bounding box center [276, 15] width 7 height 8
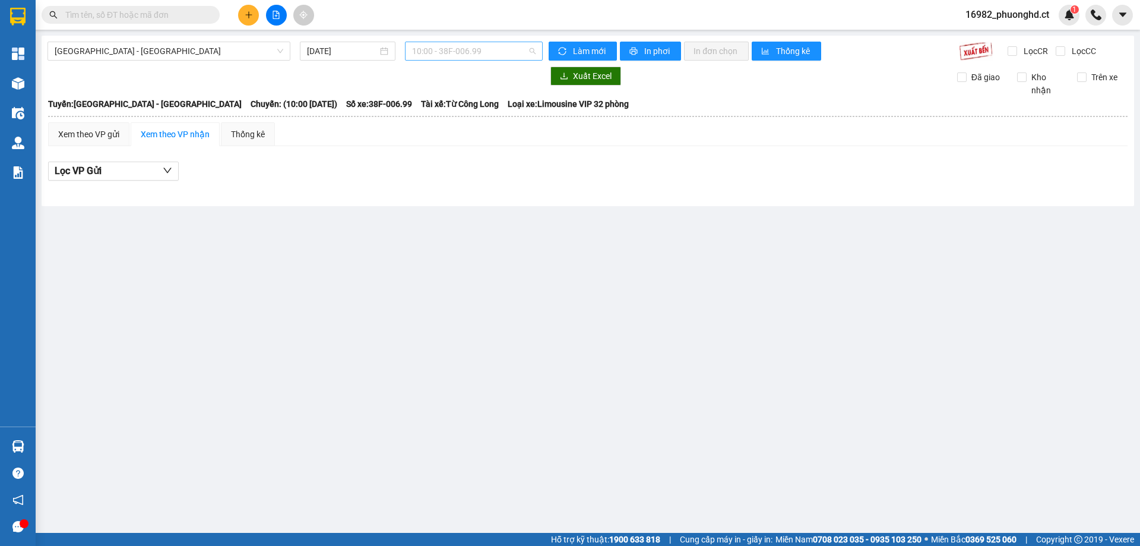
click at [446, 56] on span "10:00 - 38F-006.99" at bounding box center [473, 51] width 123 height 18
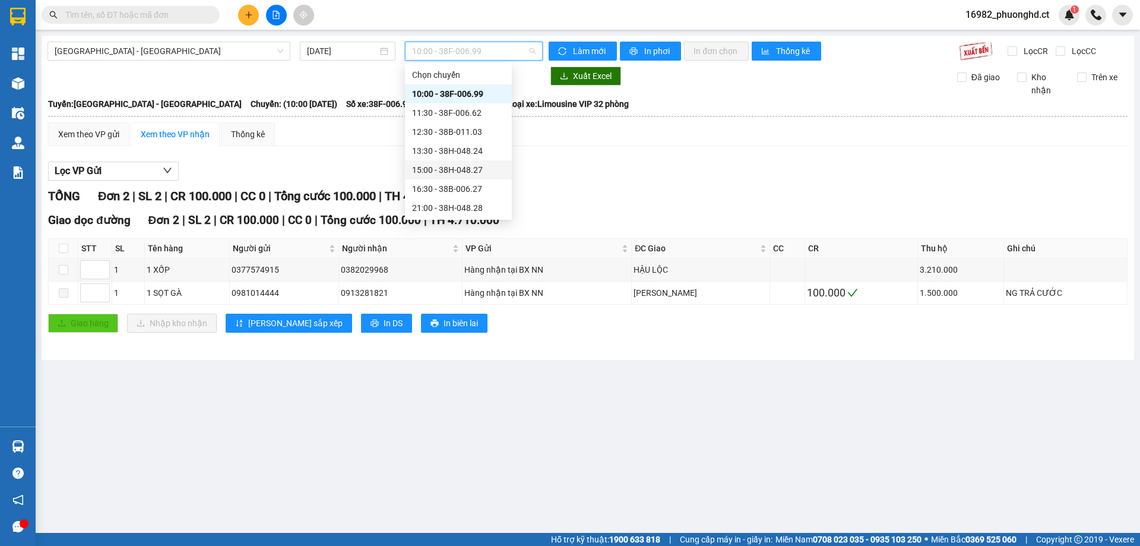
click at [456, 170] on div "15:00 - 38H-048.27" at bounding box center [458, 169] width 93 height 13
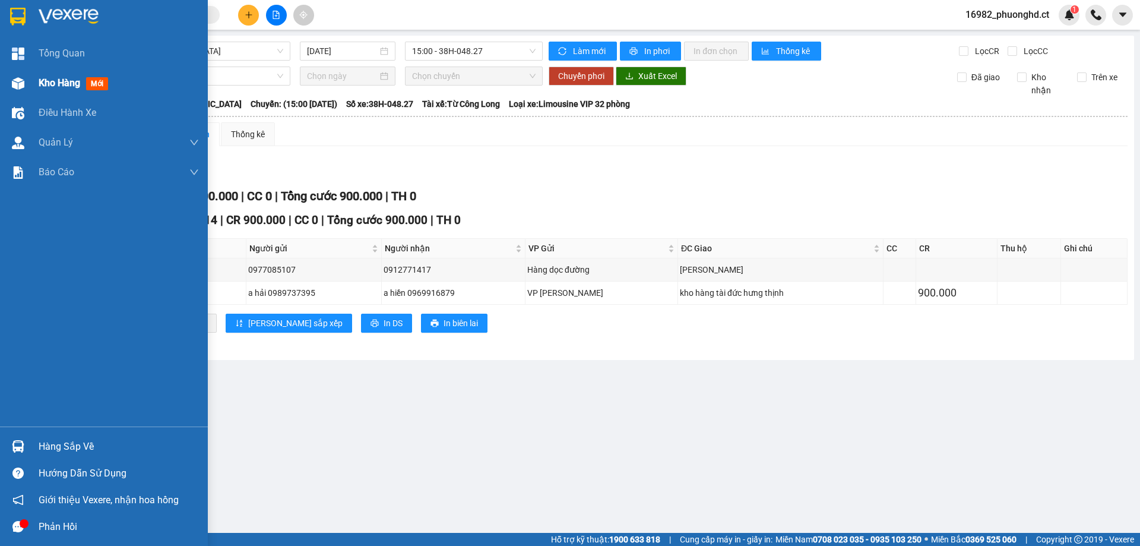
click at [12, 80] on img at bounding box center [18, 83] width 12 height 12
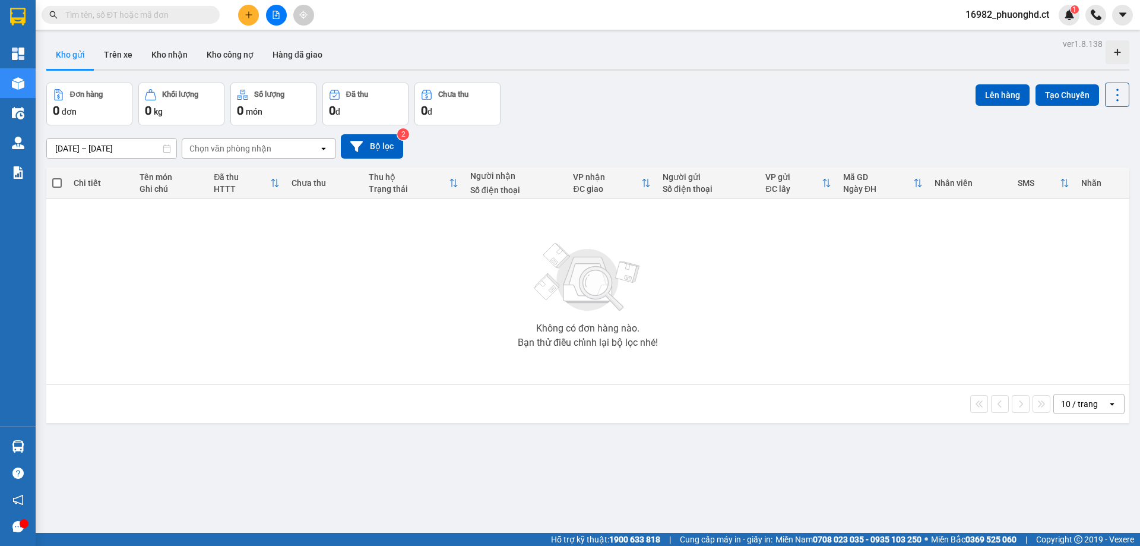
click at [245, 16] on icon "plus" at bounding box center [249, 15] width 8 height 8
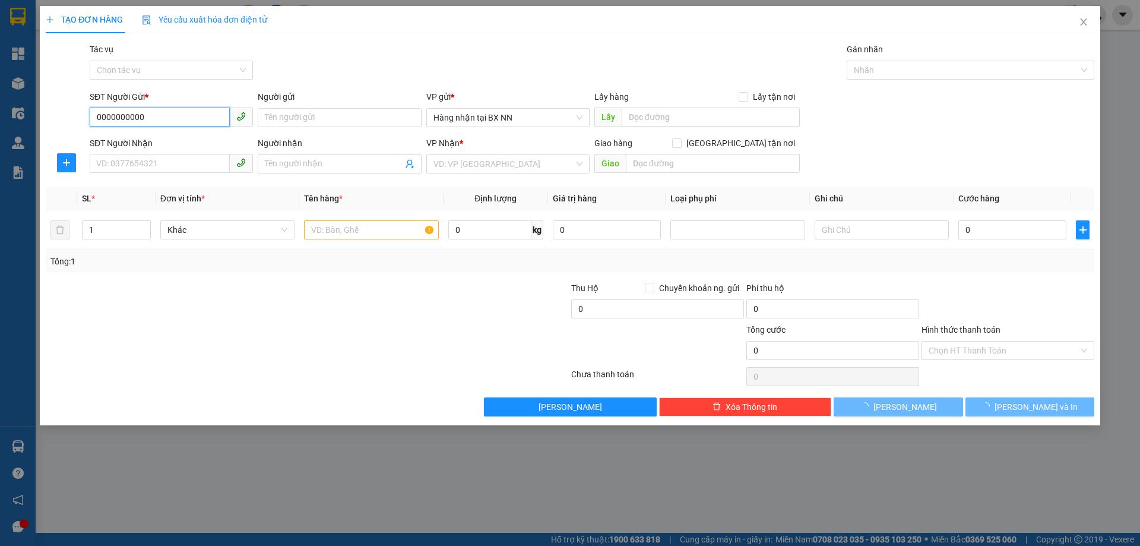
drag, startPoint x: 148, startPoint y: 108, endPoint x: 26, endPoint y: 115, distance: 121.9
click at [27, 115] on div "TẠO ĐƠN HÀNG Yêu cầu xuất hóa đơn điện tử Transit Pickup Surcharge Ids Transit …" at bounding box center [570, 273] width 1140 height 546
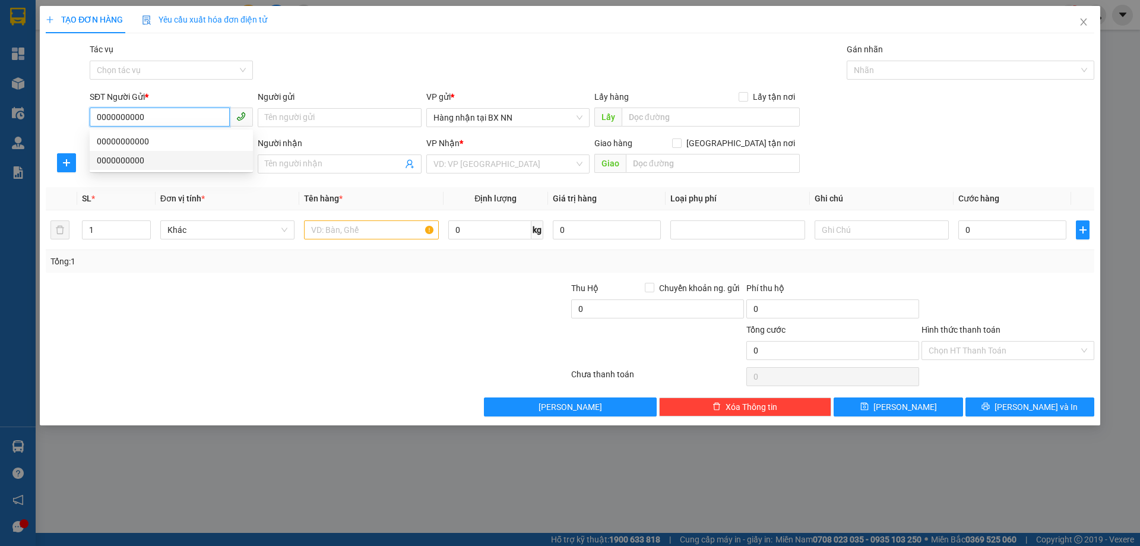
drag, startPoint x: 104, startPoint y: 161, endPoint x: 102, endPoint y: 179, distance: 18.6
click at [102, 179] on body "Kết quả tìm kiếm ( 0 ) Bộ lọc No Data 16982_phuonghd.ct 1 Tổng Quan Kho hàng mớ…" at bounding box center [570, 273] width 1140 height 546
type input "0000000000"
click at [102, 179] on div "Transit Pickup Surcharge Ids Transit Deliver Surcharge Ids Transit Deliver Surc…" at bounding box center [570, 229] width 1048 height 373
click at [110, 159] on input "SĐT Người Nhận" at bounding box center [160, 163] width 140 height 19
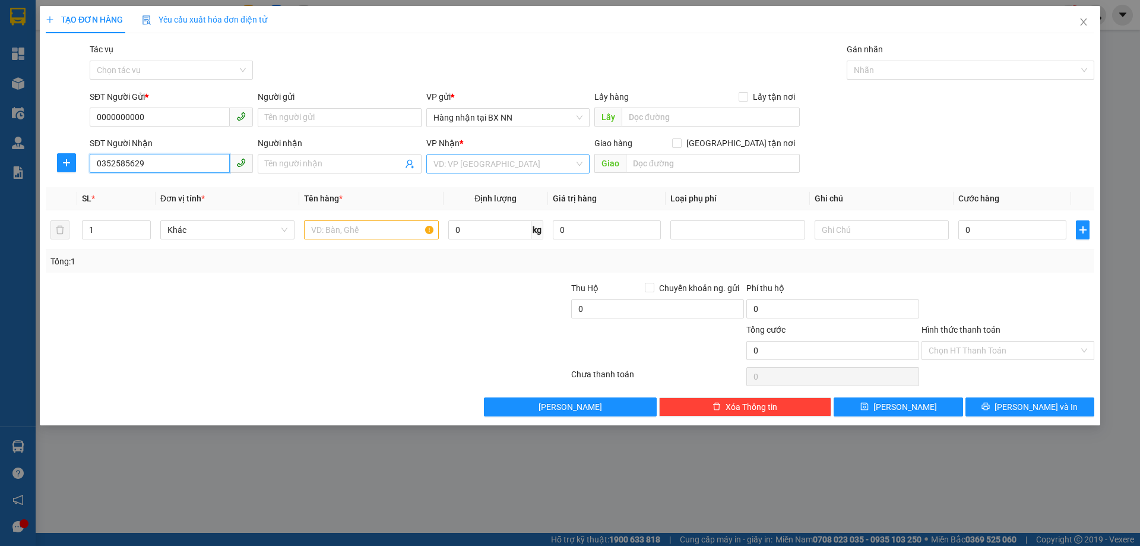
type input "0352585629"
click at [534, 157] on input "search" at bounding box center [503, 164] width 141 height 18
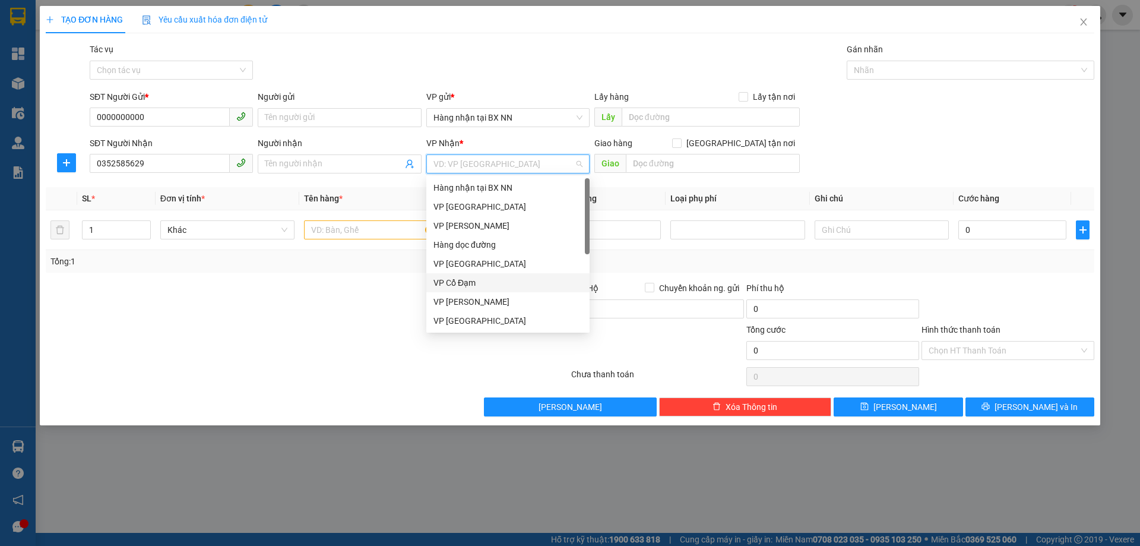
click at [499, 277] on div "VP Cổ Đạm" at bounding box center [507, 282] width 149 height 13
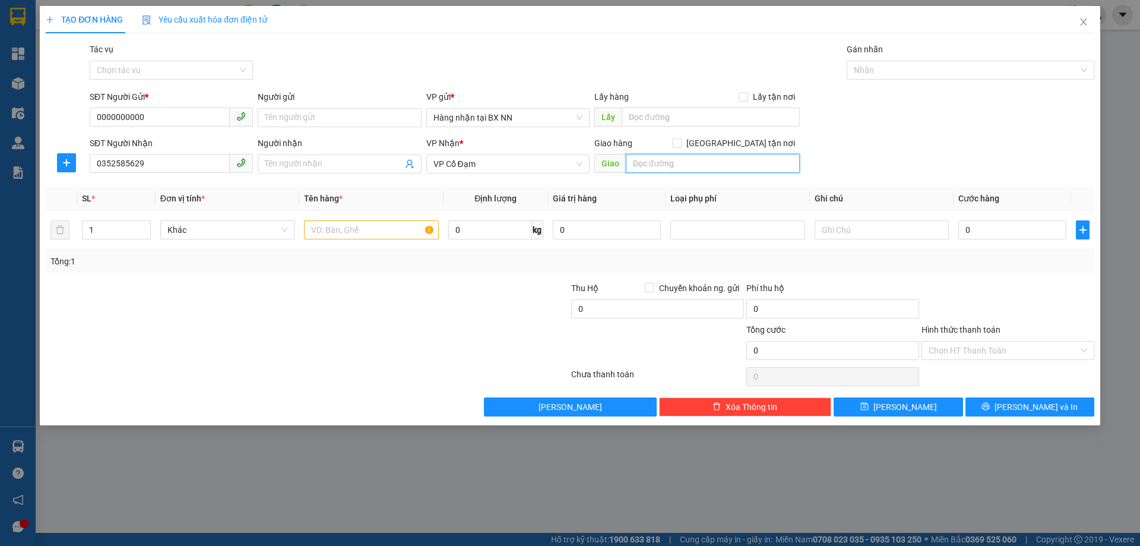
click at [716, 161] on input "text" at bounding box center [713, 163] width 174 height 19
type input "[PERSON_NAME]"
click at [412, 223] on input "text" at bounding box center [371, 229] width 134 height 19
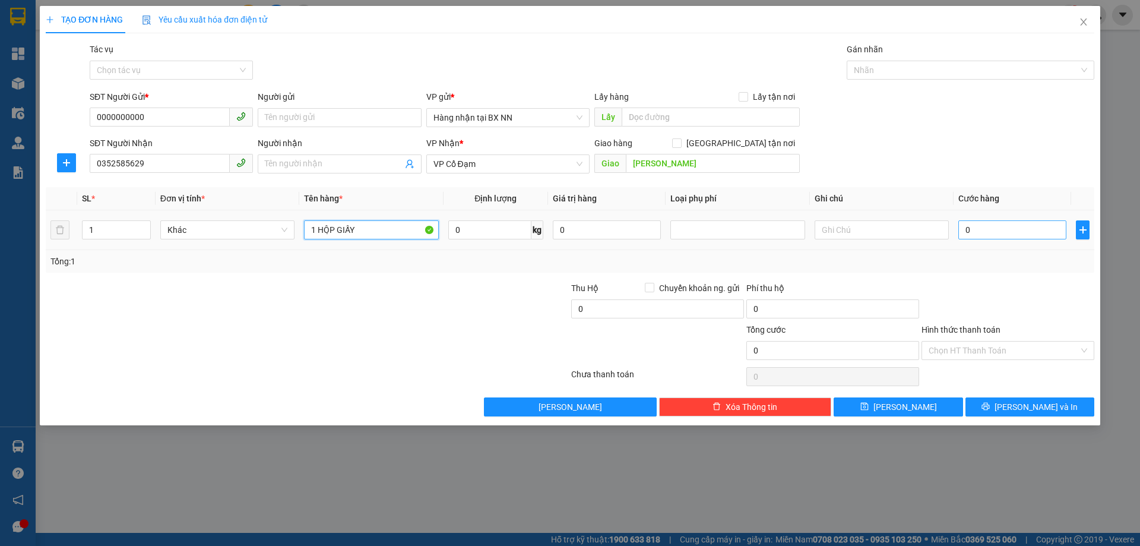
type input "1 HỘP GIẤY"
click at [1003, 236] on input "0" at bounding box center [1012, 229] width 108 height 19
type input "5"
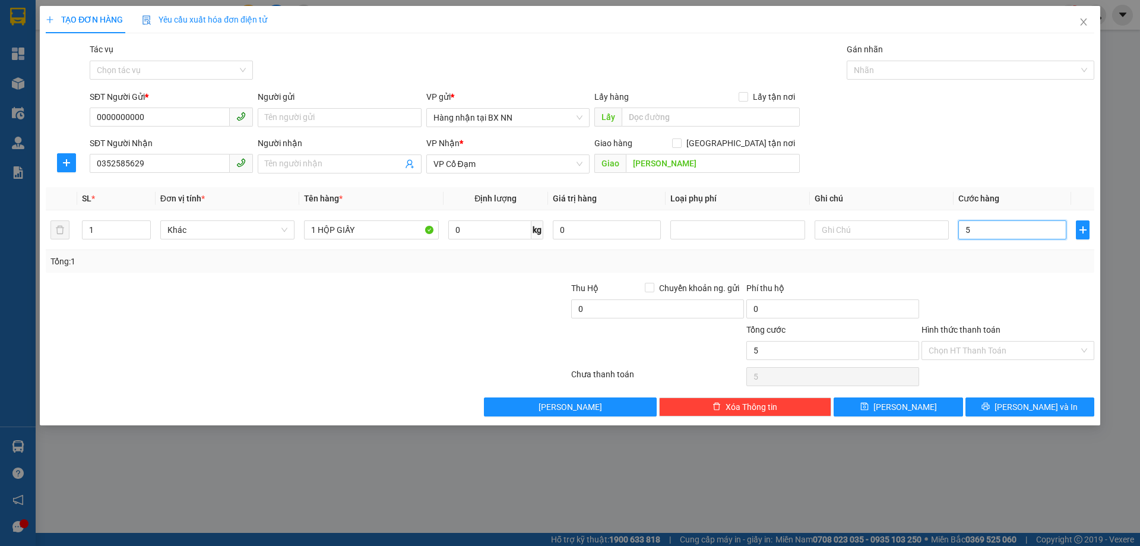
type input "50"
type input "50.000"
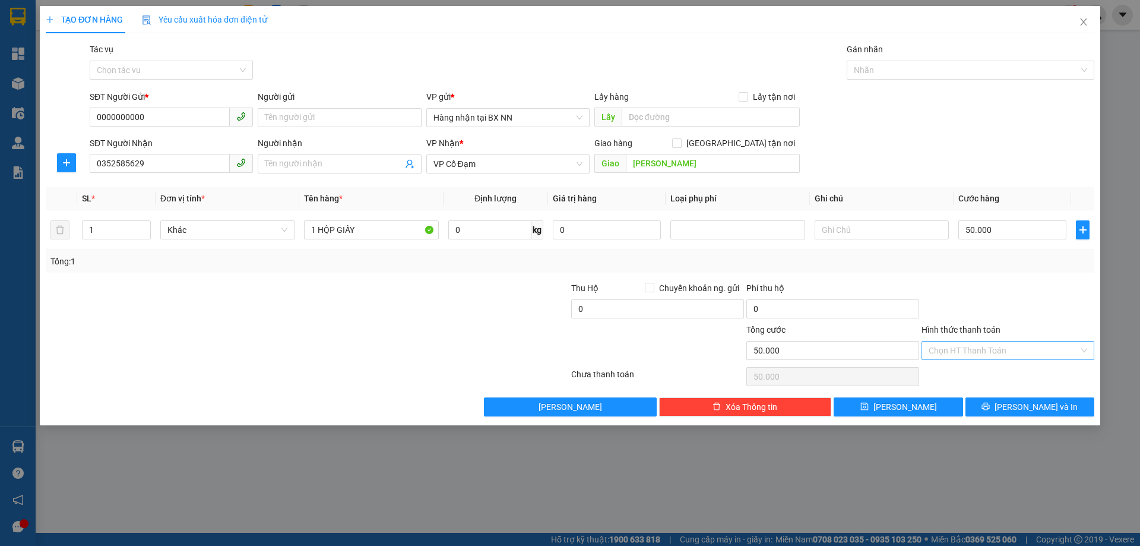
click at [1005, 354] on input "Hình thức thanh toán" at bounding box center [1003, 350] width 150 height 18
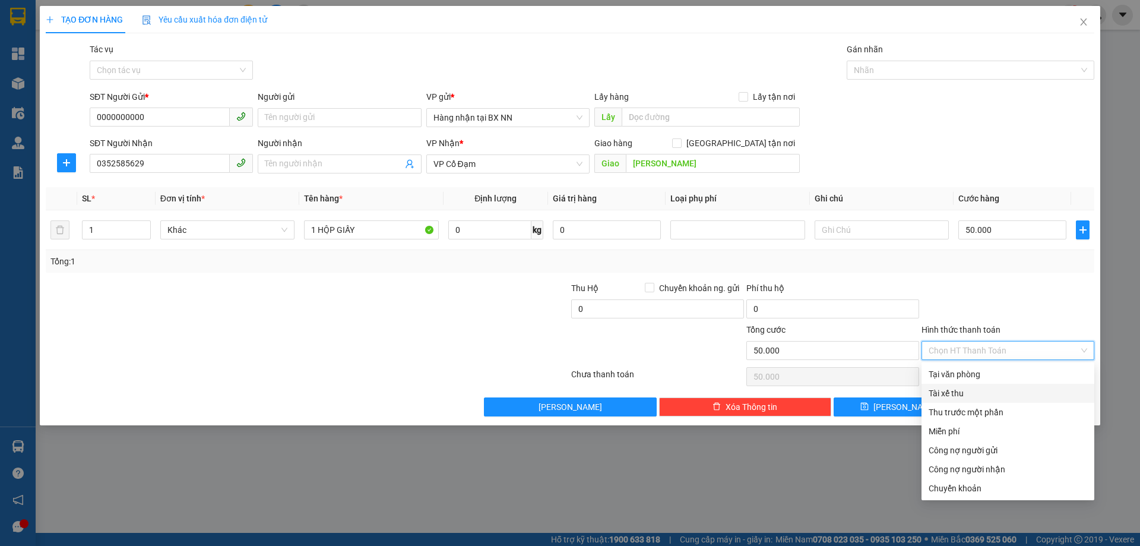
click at [987, 397] on div "Tài xế thu" at bounding box center [1007, 392] width 158 height 13
type input "0"
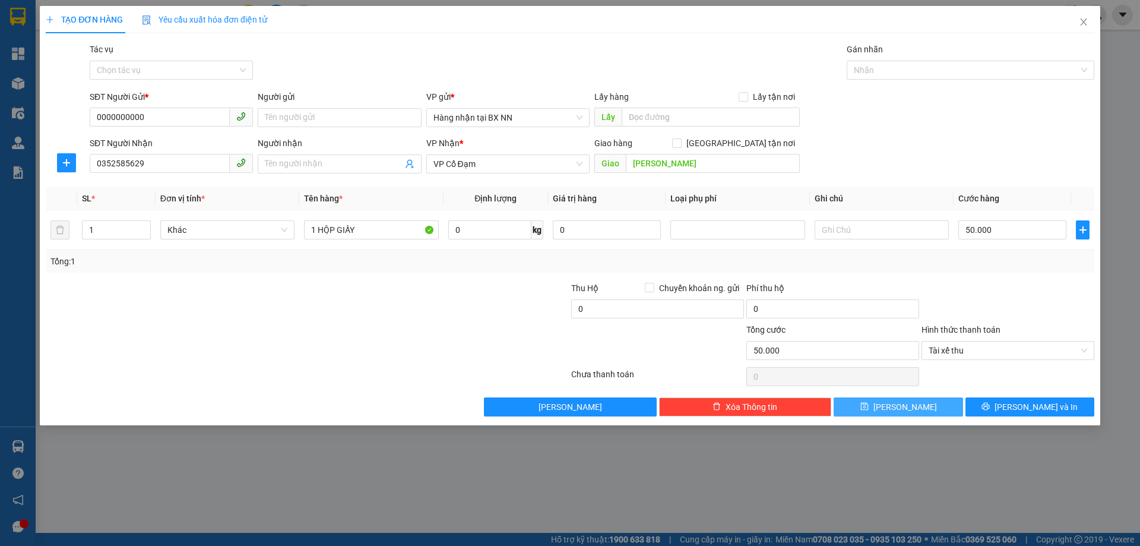
click at [913, 408] on button "[PERSON_NAME]" at bounding box center [897, 406] width 129 height 19
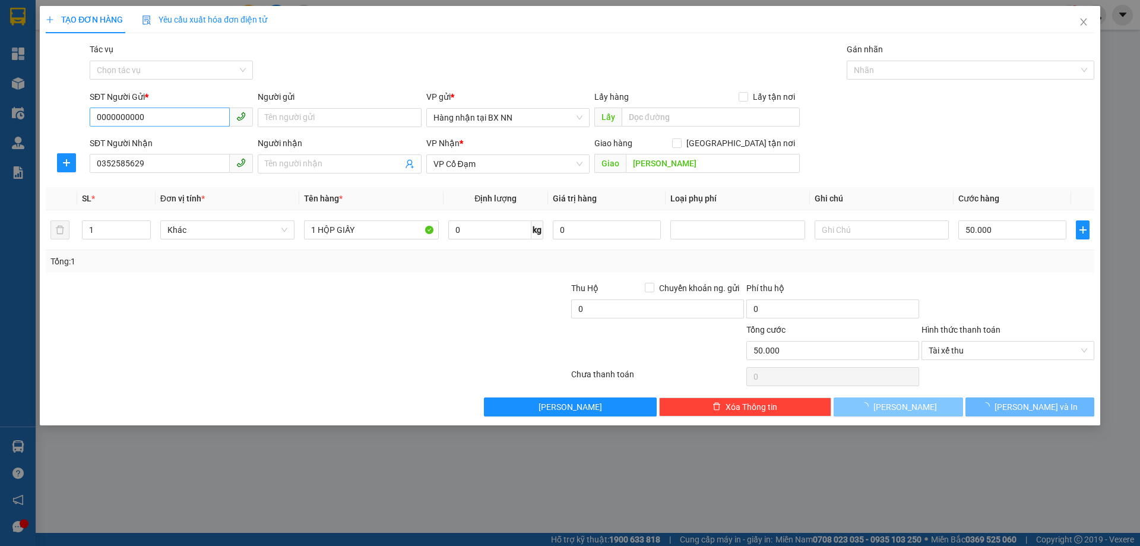
type input "0"
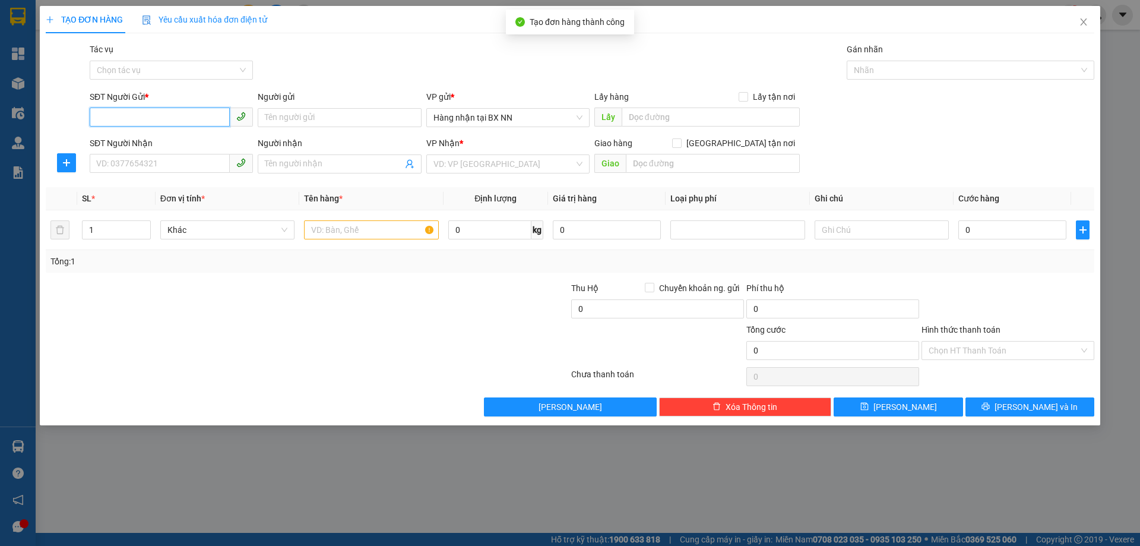
click at [144, 118] on input "SĐT Người Gửi *" at bounding box center [160, 116] width 140 height 19
paste input "0000000000"
type input "0000000000"
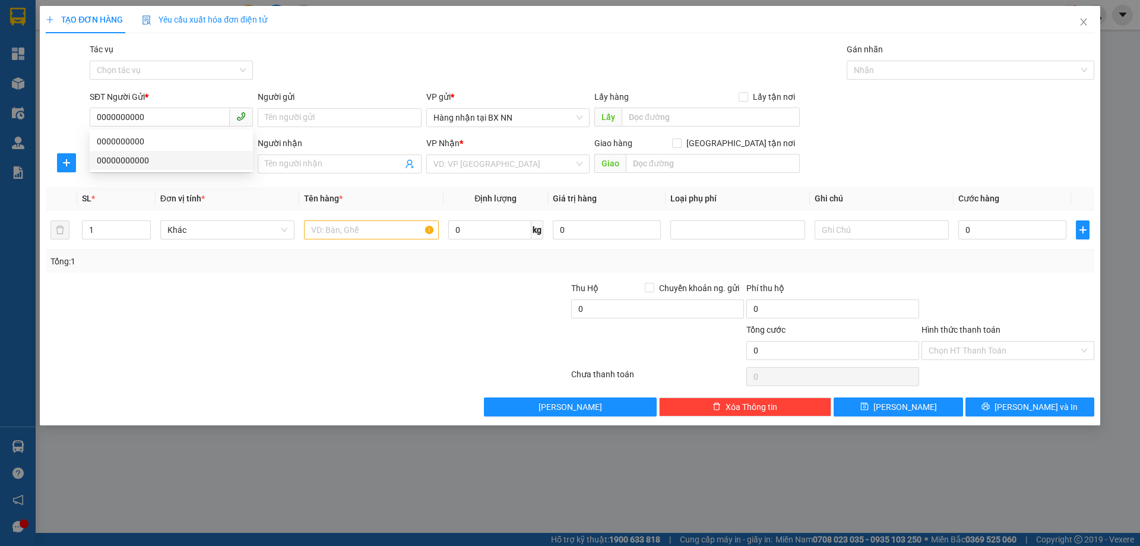
click at [129, 186] on div "Transit Pickup Surcharge Ids Transit Deliver Surcharge Ids Transit Deliver Surc…" at bounding box center [570, 229] width 1048 height 373
drag, startPoint x: 125, startPoint y: 164, endPoint x: 115, endPoint y: 164, distance: 10.7
click at [124, 164] on input "SĐT Người Nhận" at bounding box center [160, 163] width 140 height 19
type input "0918272586"
click at [442, 162] on input "search" at bounding box center [503, 164] width 141 height 18
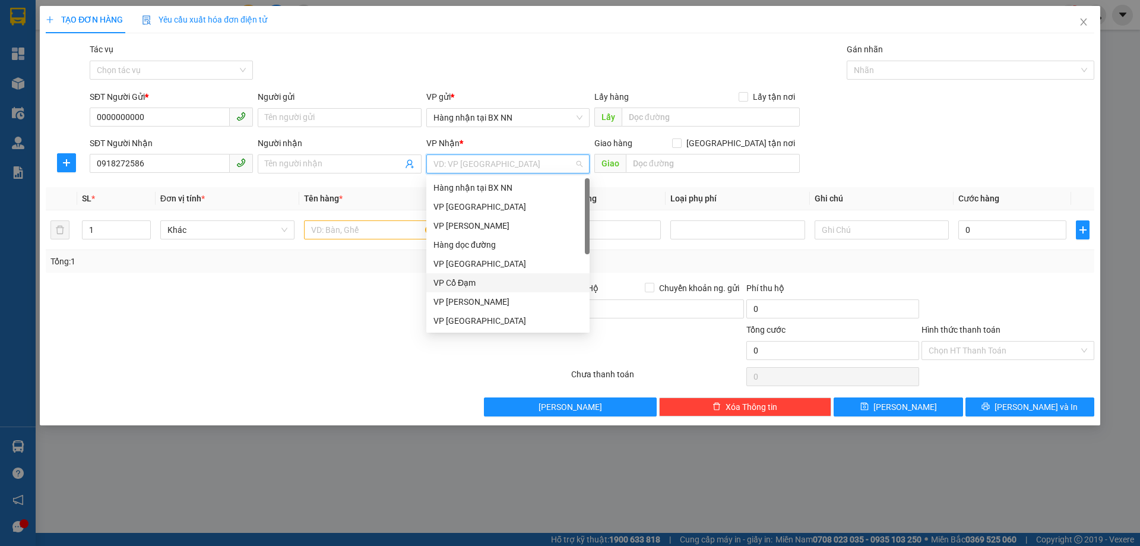
click at [453, 282] on div "VP Cổ Đạm" at bounding box center [507, 282] width 149 height 13
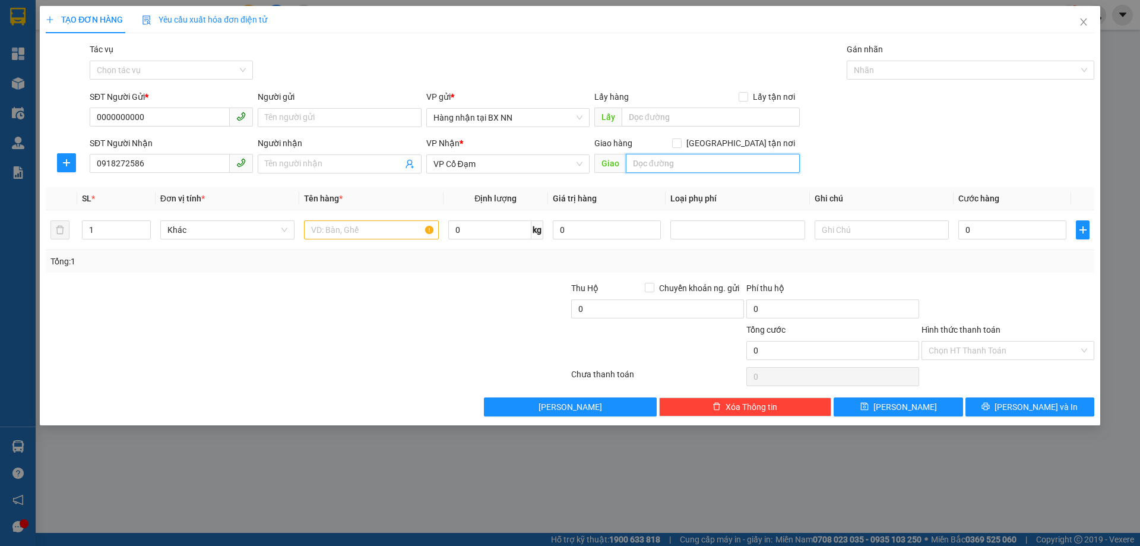
click at [651, 166] on input "text" at bounding box center [713, 163] width 174 height 19
type input "[PERSON_NAME]"
click at [357, 229] on input "text" at bounding box center [371, 229] width 134 height 19
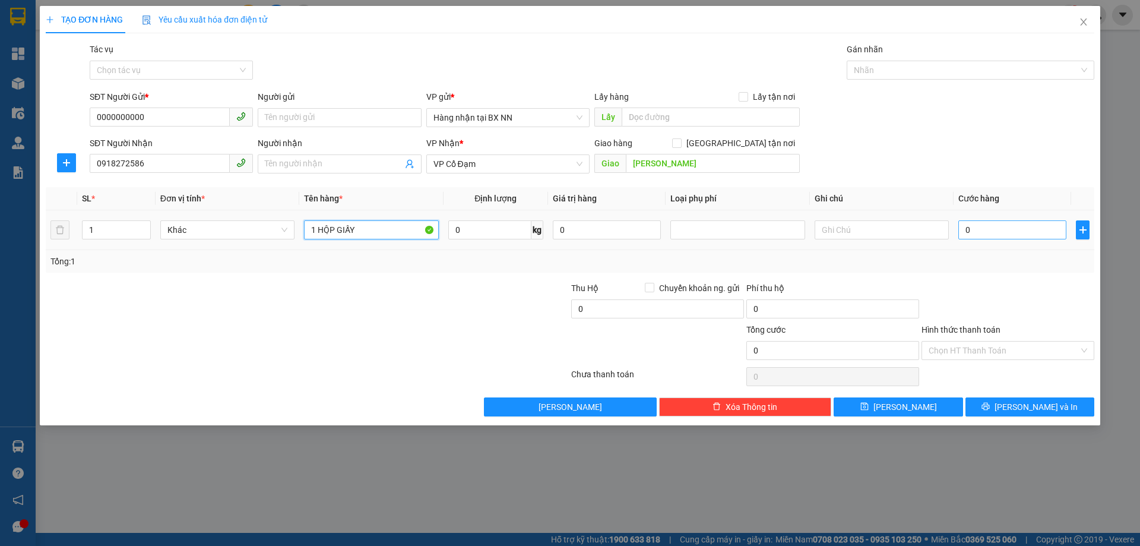
type input "1 HỘP GIẤY"
click at [995, 233] on input "0" at bounding box center [1012, 229] width 108 height 19
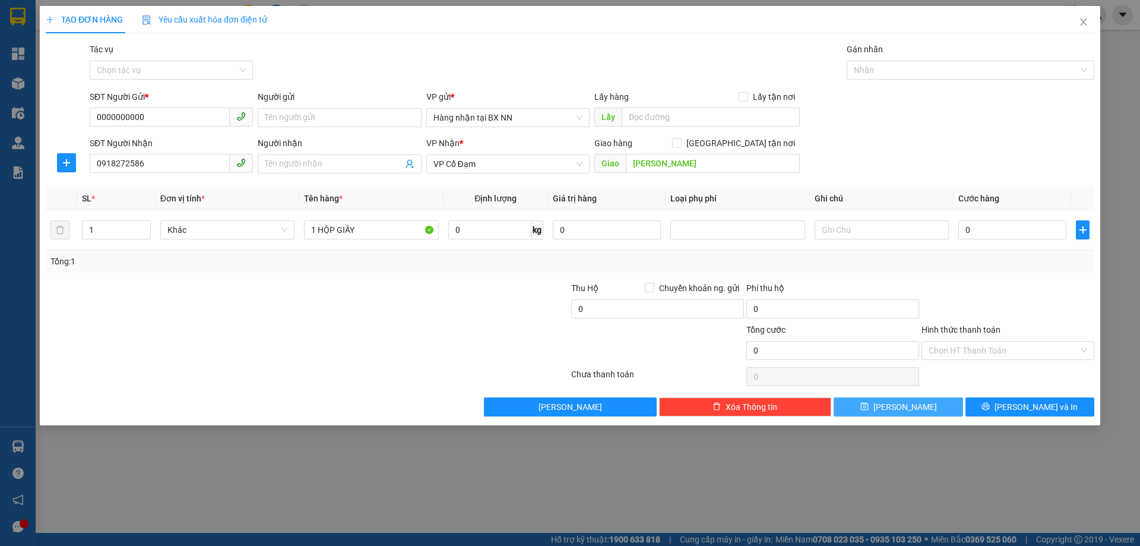
click at [911, 410] on span "[PERSON_NAME]" at bounding box center [905, 406] width 64 height 13
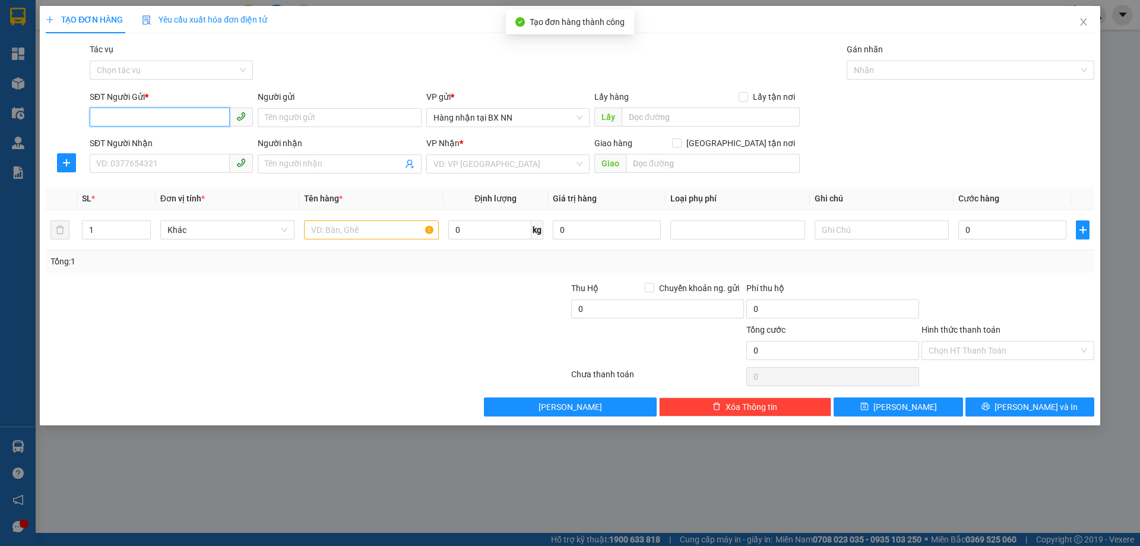
click at [152, 118] on input "SĐT Người Gửi *" at bounding box center [160, 116] width 140 height 19
paste input "0000000000"
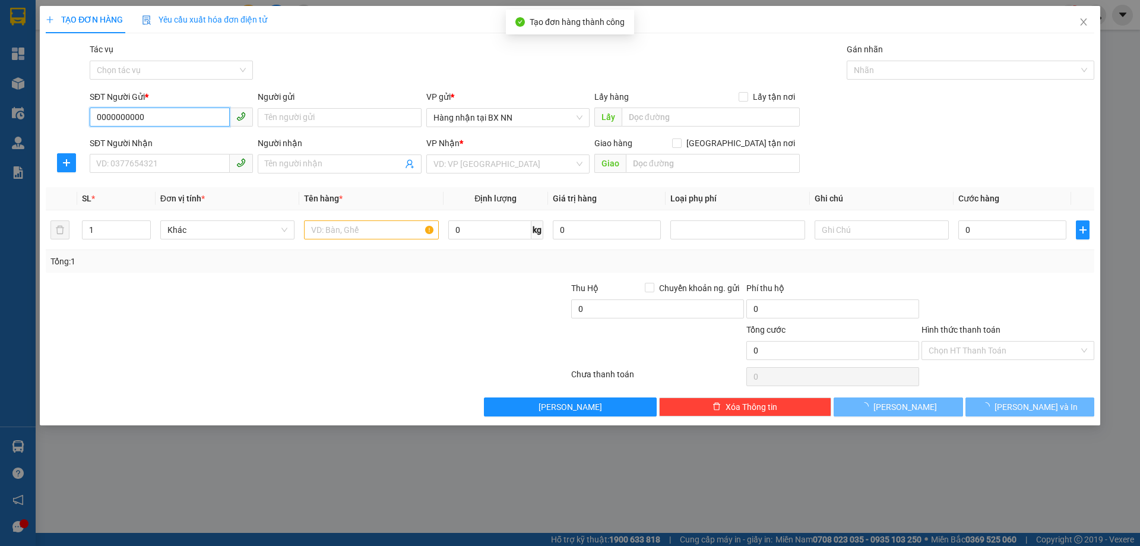
type input "0000000000"
click at [138, 162] on body "Kết quả tìm kiếm ( 0 ) Bộ lọc No Data 16982_phuonghd.ct 1 Tổng Quan Kho hàng mớ…" at bounding box center [570, 273] width 1140 height 546
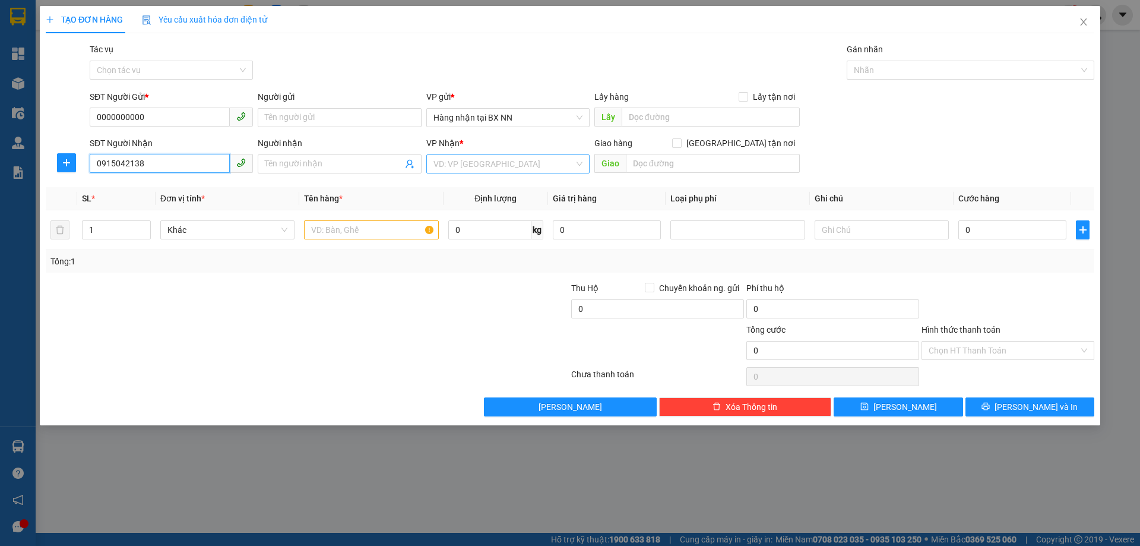
type input "0915042138"
click at [537, 164] on input "search" at bounding box center [503, 164] width 141 height 18
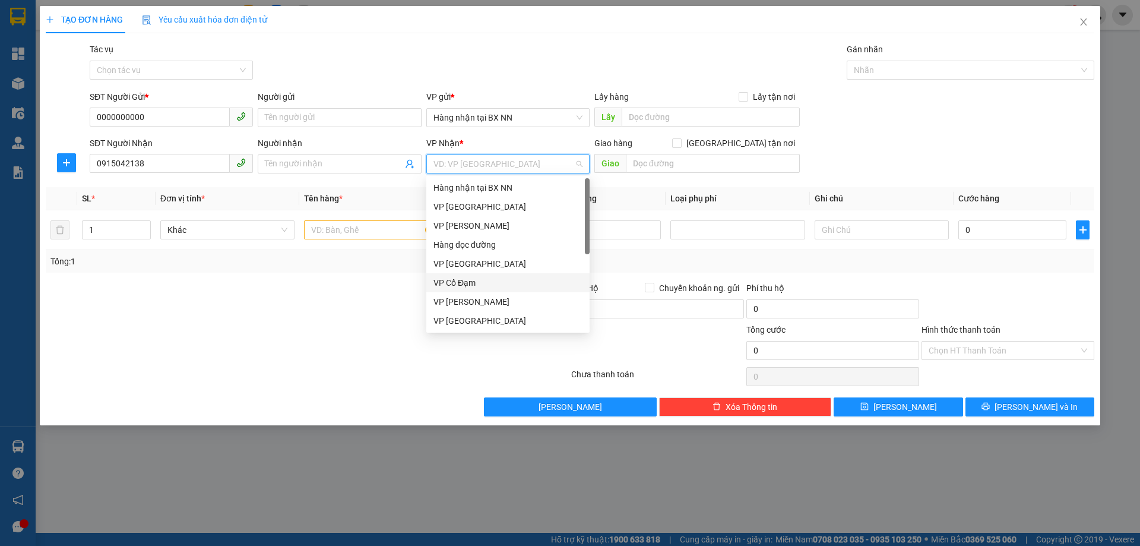
click at [494, 279] on div "VP Cổ Đạm" at bounding box center [507, 282] width 149 height 13
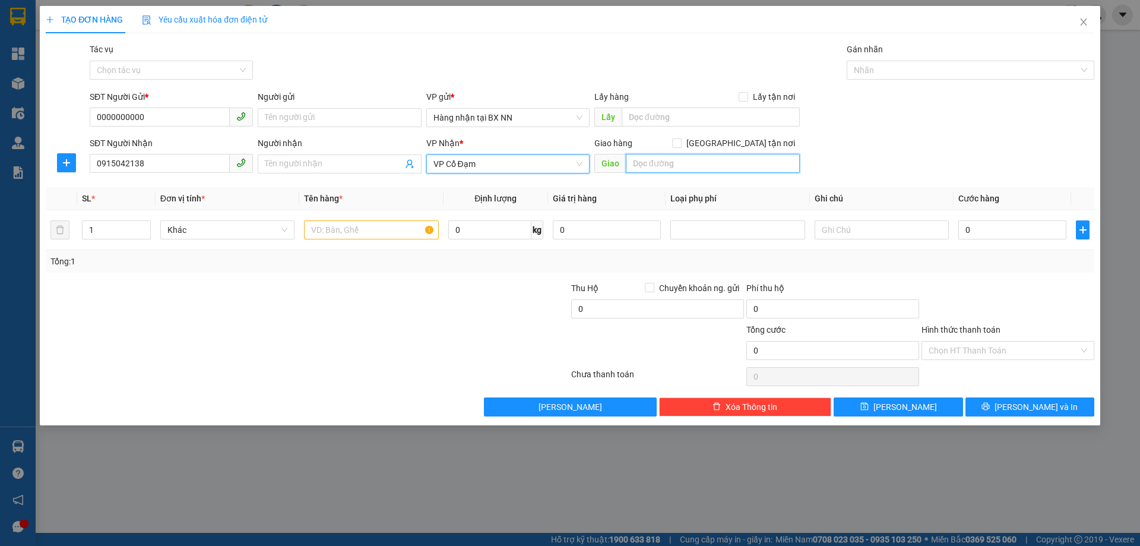
click at [658, 160] on input "text" at bounding box center [713, 163] width 174 height 19
type input "[PERSON_NAME]"
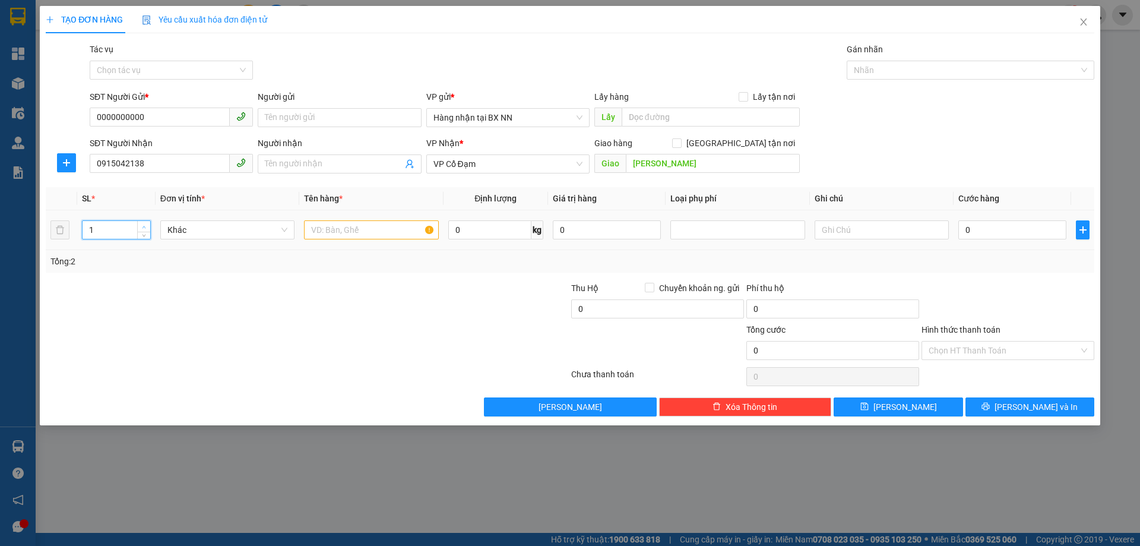
type input "2"
click at [142, 225] on icon "up" at bounding box center [144, 227] width 4 height 4
click at [348, 224] on input "text" at bounding box center [371, 229] width 134 height 19
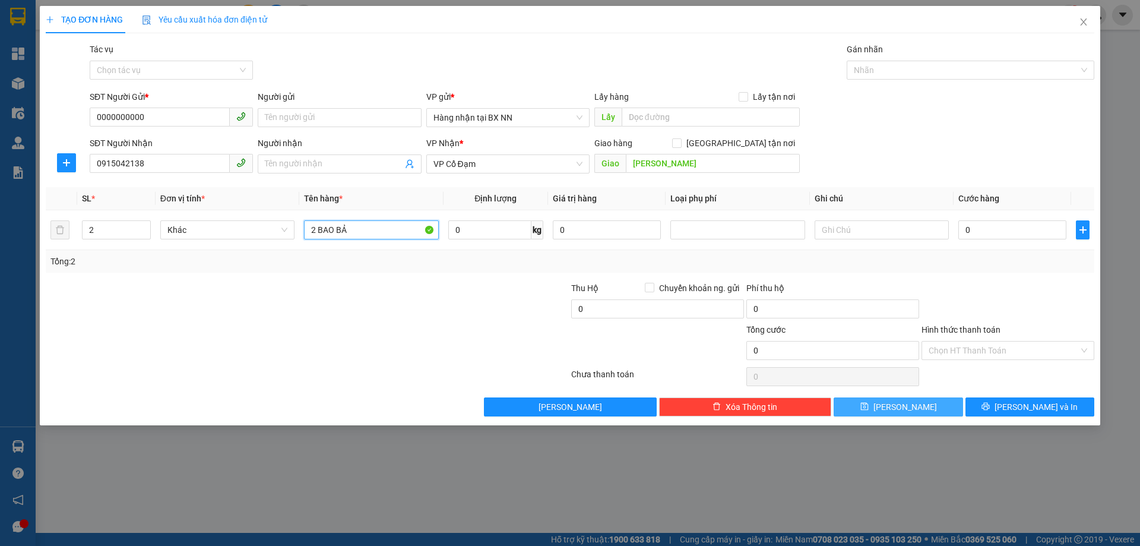
type input "2 BAO BẢ"
click at [917, 407] on button "[PERSON_NAME]" at bounding box center [897, 406] width 129 height 19
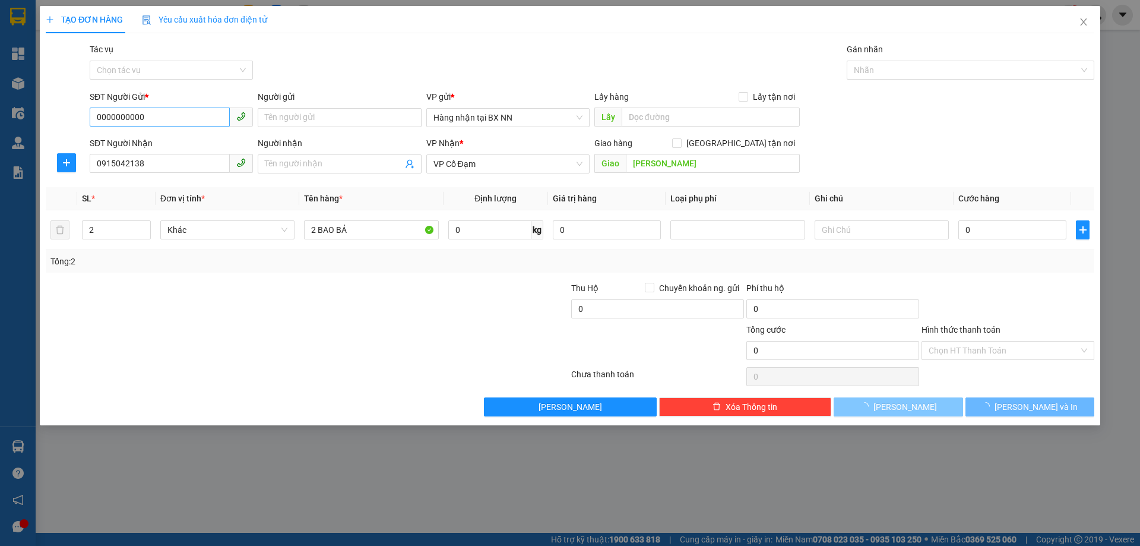
type input "1"
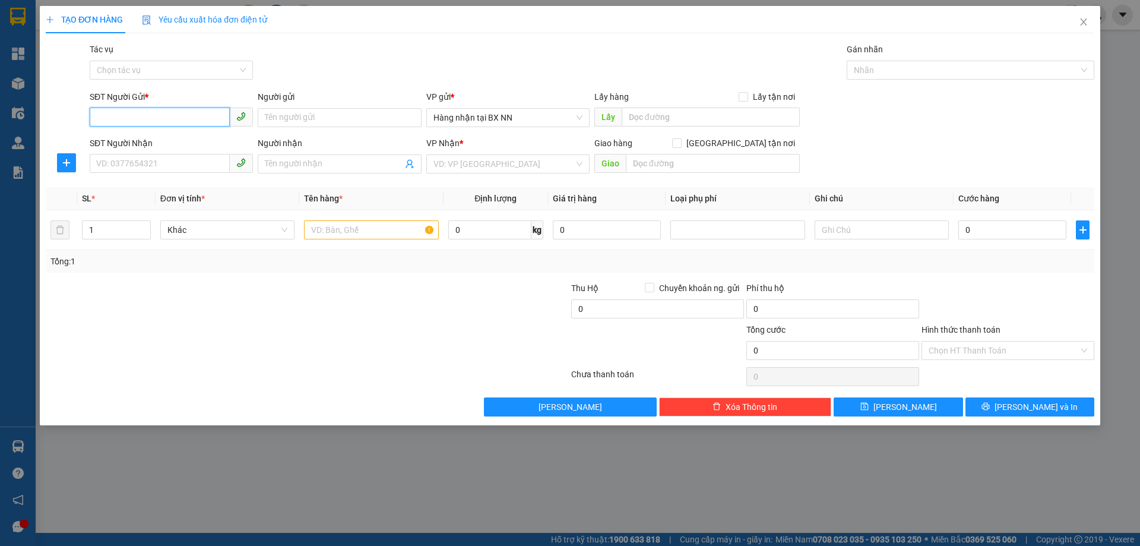
click at [134, 121] on input "SĐT Người Gửi *" at bounding box center [160, 116] width 140 height 19
paste input "0000000000"
type input "0000000000"
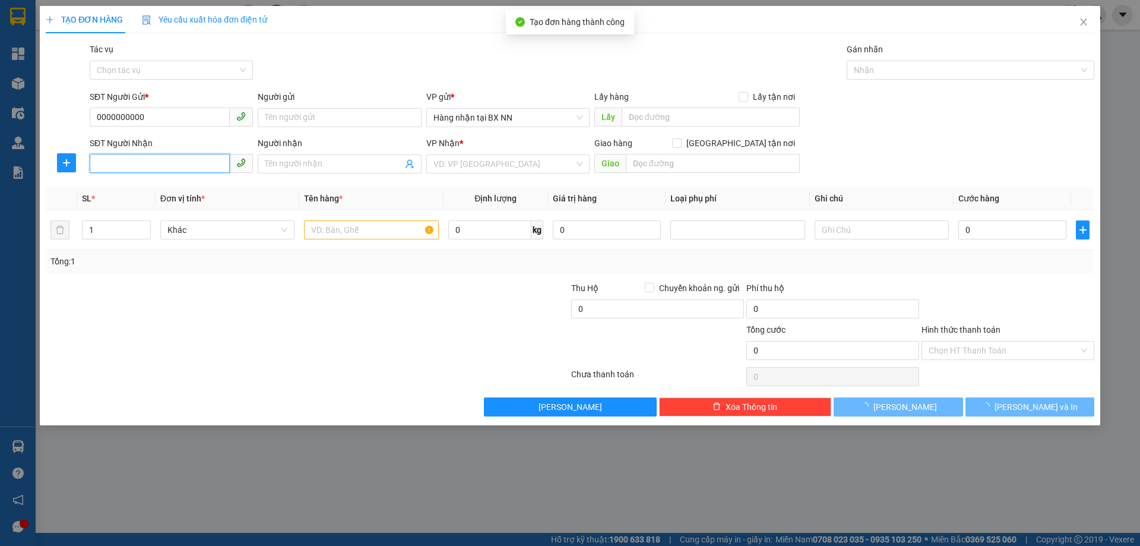
click at [200, 161] on input "SĐT Người Nhận" at bounding box center [160, 163] width 140 height 19
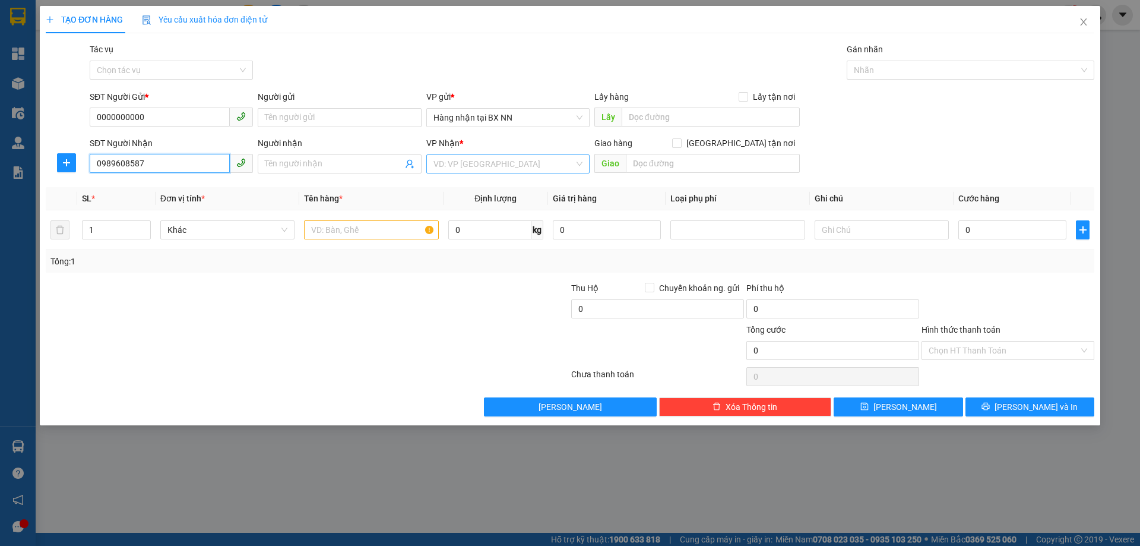
type input "0989608587"
click at [458, 164] on input "search" at bounding box center [503, 164] width 141 height 18
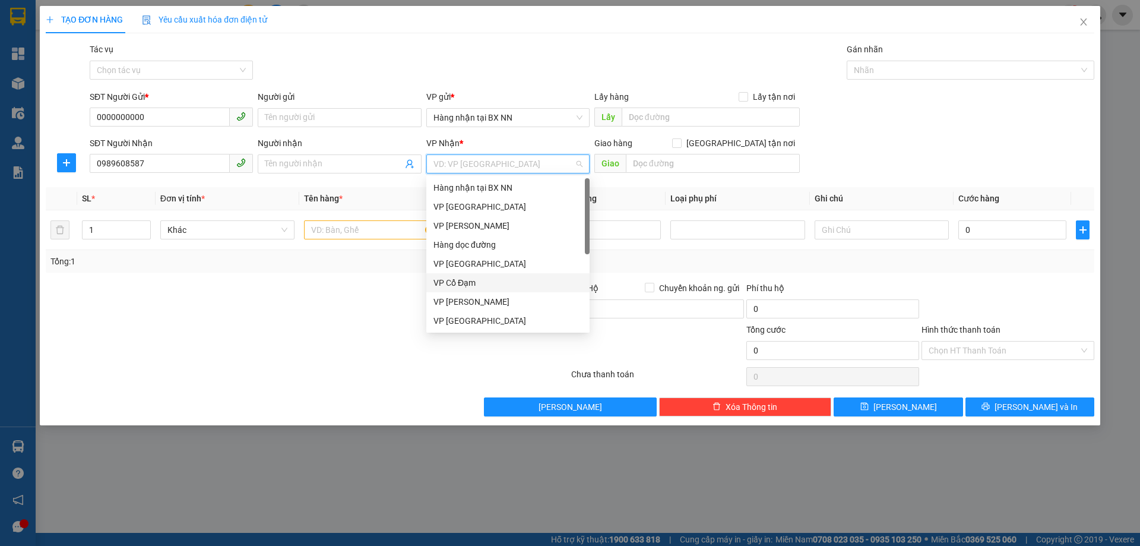
click at [483, 283] on div "VP Cổ Đạm" at bounding box center [507, 282] width 149 height 13
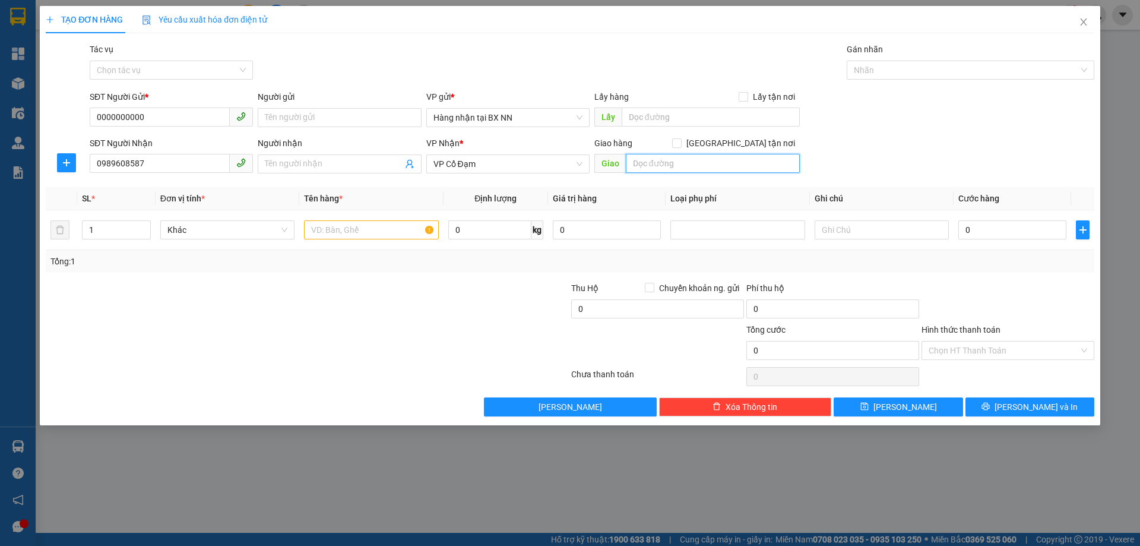
click at [694, 171] on input "text" at bounding box center [713, 163] width 174 height 19
type input "[PERSON_NAME]"
click at [376, 233] on input "text" at bounding box center [371, 229] width 134 height 19
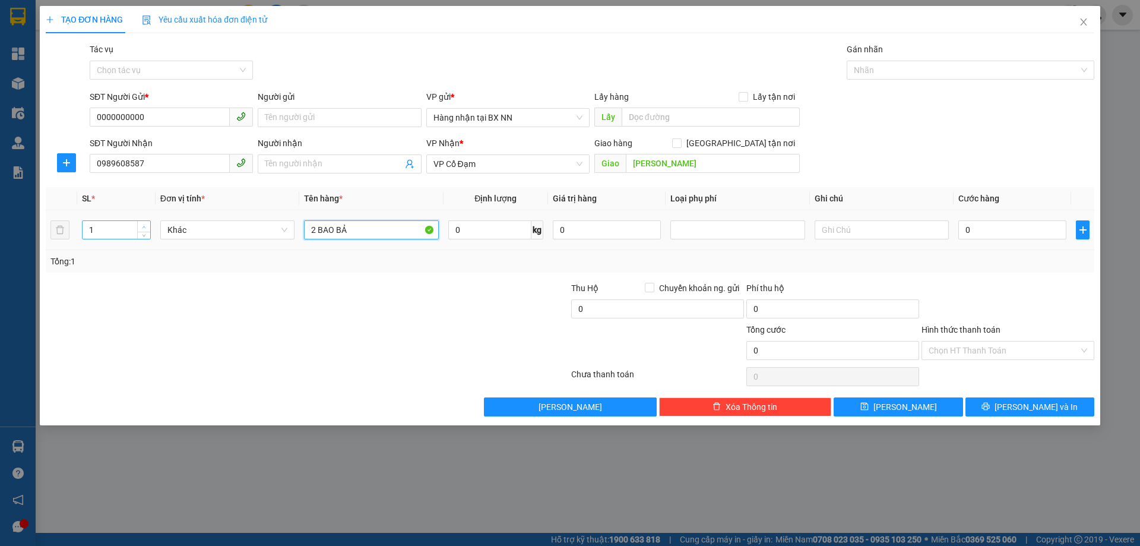
type input "2 BAO BẢ"
type input "2"
click at [144, 226] on icon "up" at bounding box center [144, 227] width 4 height 4
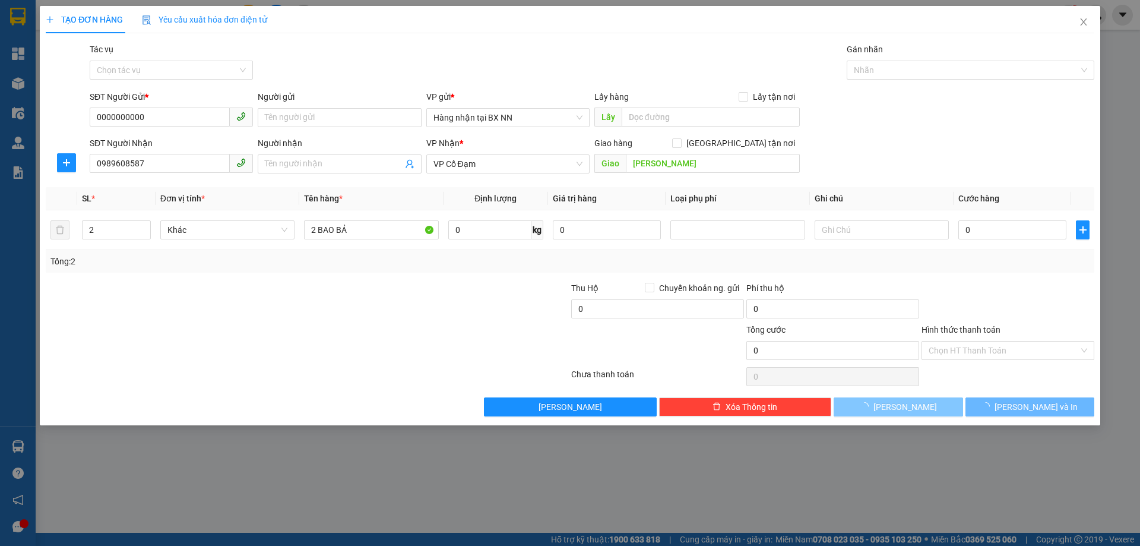
drag, startPoint x: 881, startPoint y: 411, endPoint x: 1054, endPoint y: 9, distance: 437.4
click at [881, 410] on button "[PERSON_NAME]" at bounding box center [897, 406] width 129 height 19
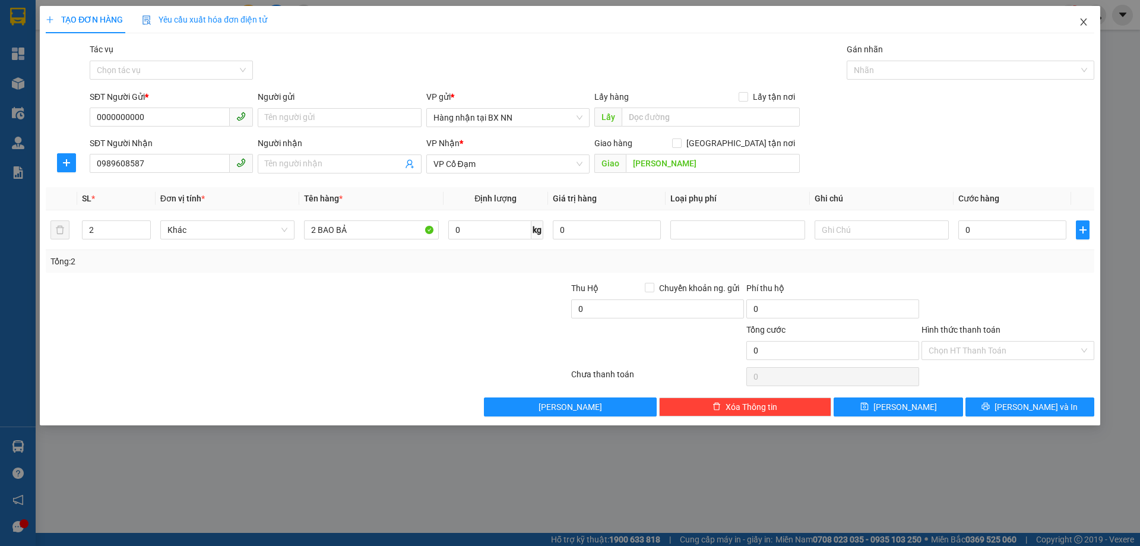
click at [1081, 22] on icon "close" at bounding box center [1083, 21] width 9 height 9
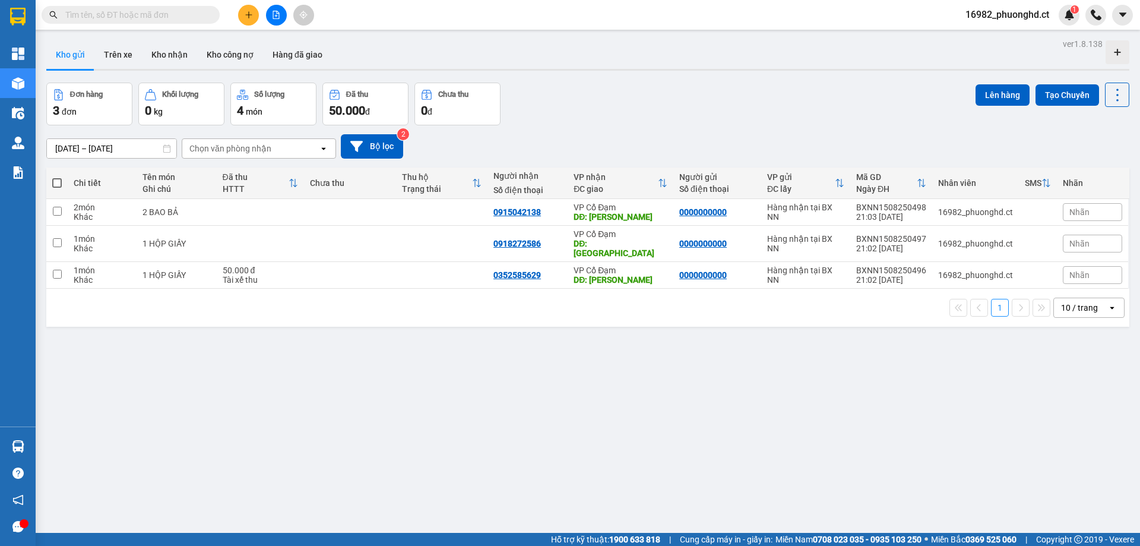
click at [232, 14] on div at bounding box center [276, 15] width 89 height 21
click at [245, 18] on icon "plus" at bounding box center [249, 15] width 8 height 8
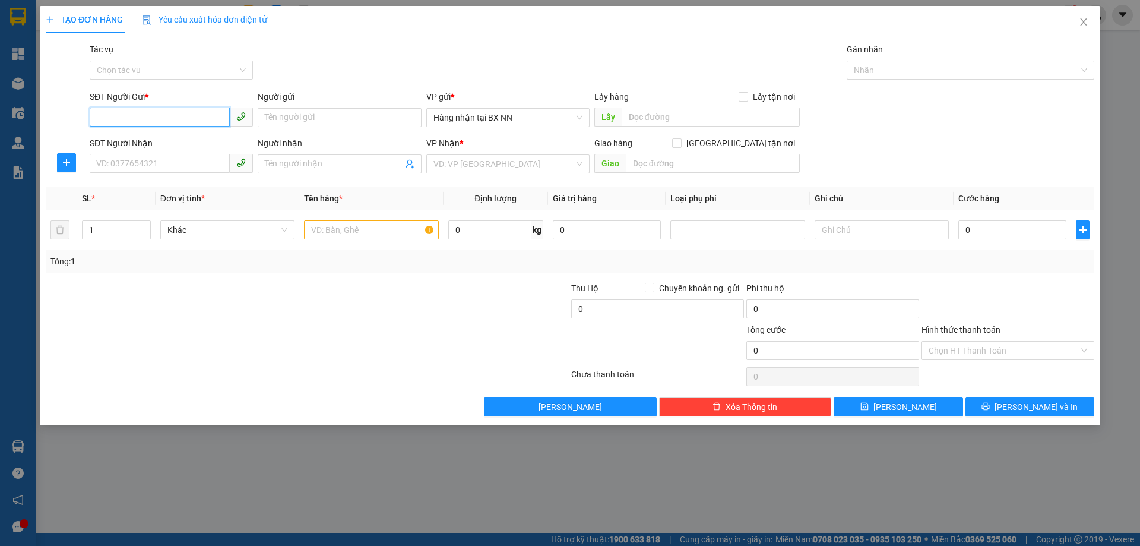
paste input "0000000000"
type input "0000000000"
click at [163, 151] on div "SĐT Người Nhận" at bounding box center [171, 146] width 163 height 18
click at [161, 160] on input "SĐT Người Nhận" at bounding box center [160, 163] width 140 height 19
type input "0989608587"
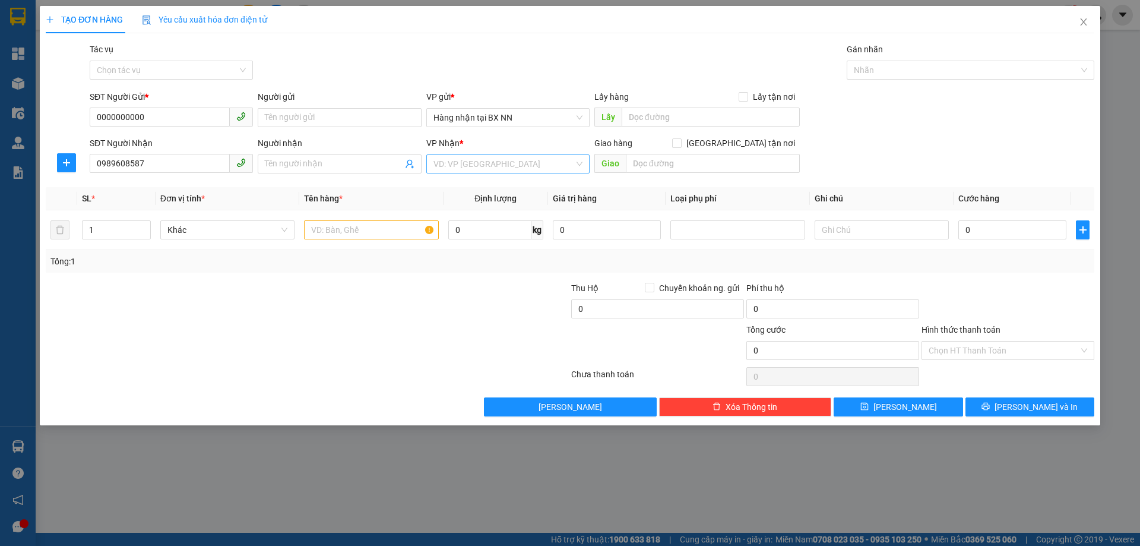
click at [470, 157] on input "search" at bounding box center [503, 164] width 141 height 18
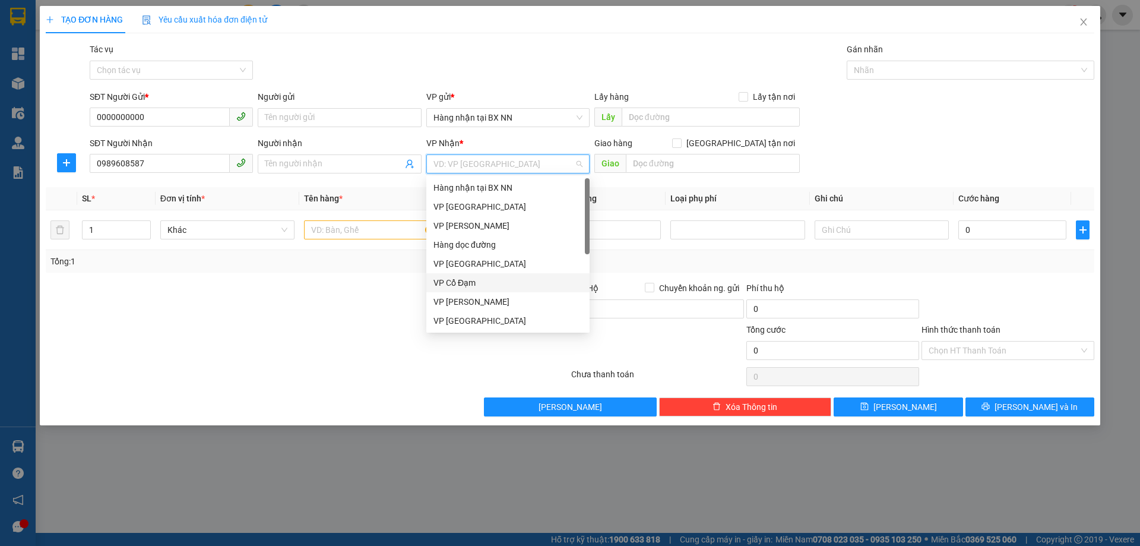
click at [497, 286] on div "VP Cổ Đạm" at bounding box center [507, 282] width 149 height 13
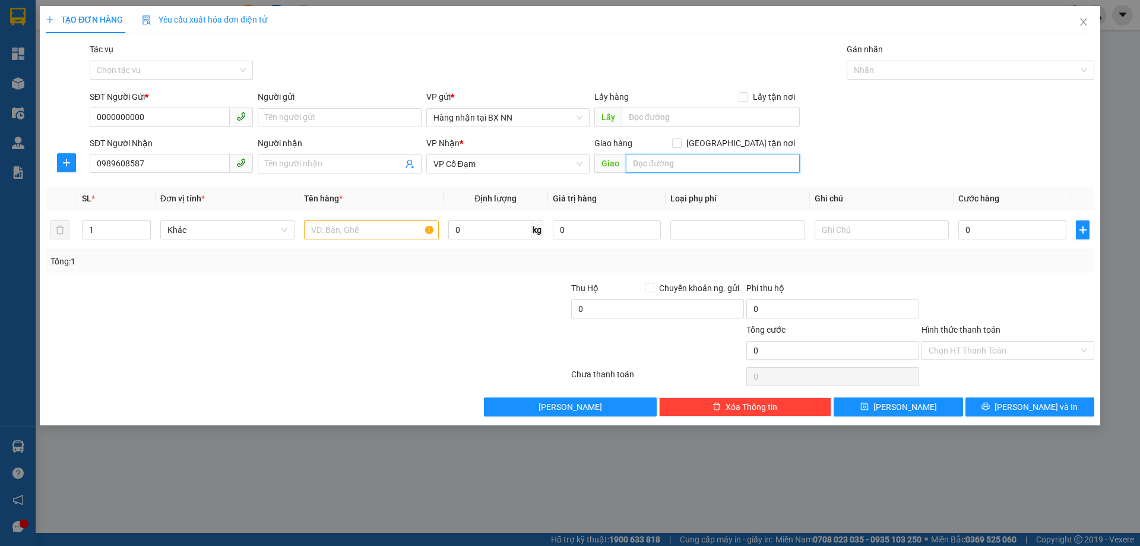
click at [671, 170] on input "text" at bounding box center [713, 163] width 174 height 19
type input "[PERSON_NAME]"
click at [142, 226] on icon "up" at bounding box center [144, 227] width 4 height 4
type input "2"
click at [337, 232] on input "text" at bounding box center [371, 229] width 134 height 19
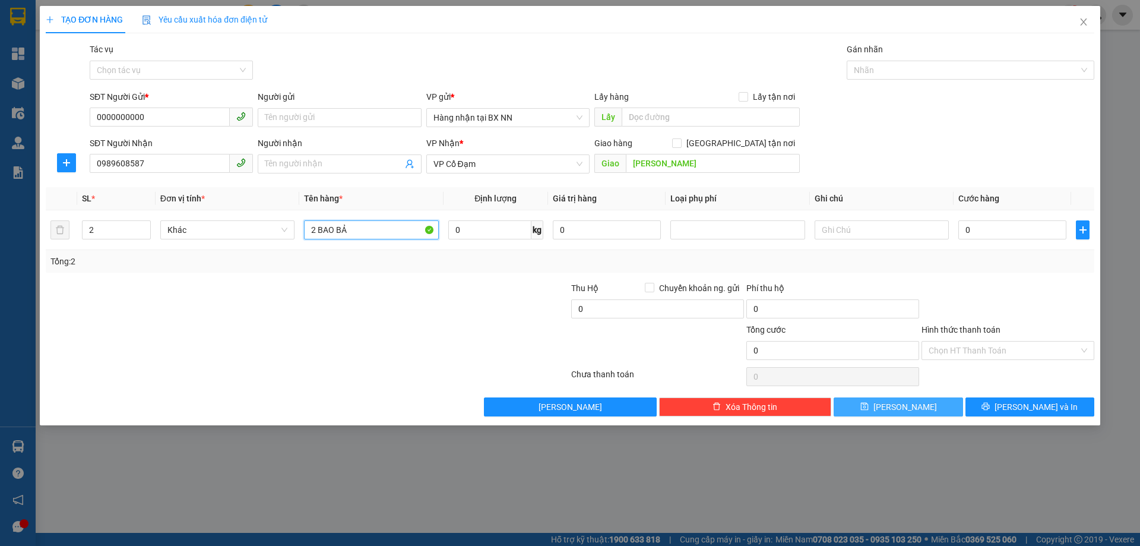
type input "2 BAO BẢ"
click at [912, 402] on button "[PERSON_NAME]" at bounding box center [897, 406] width 129 height 19
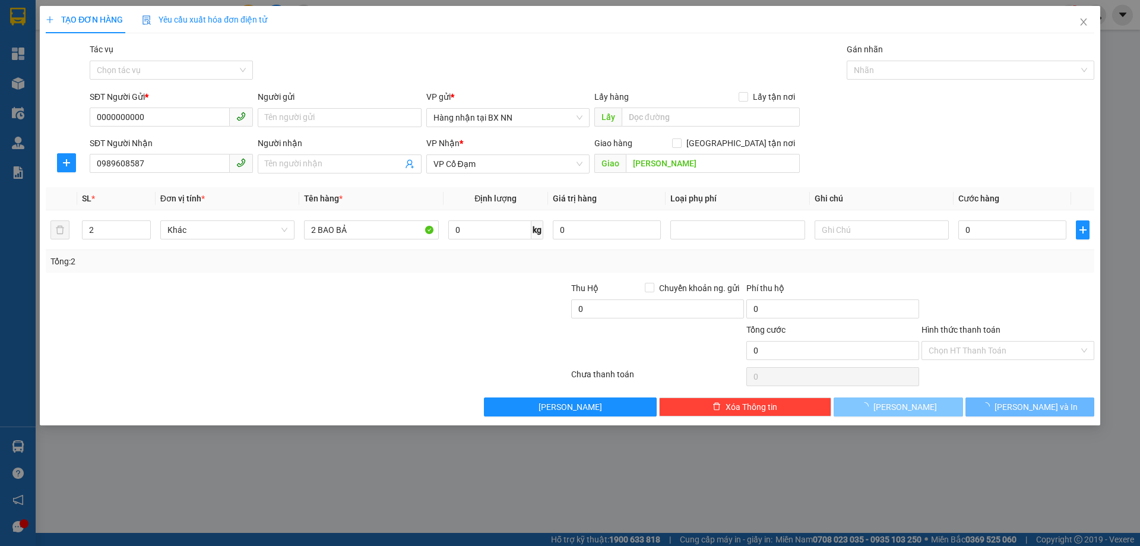
type input "1"
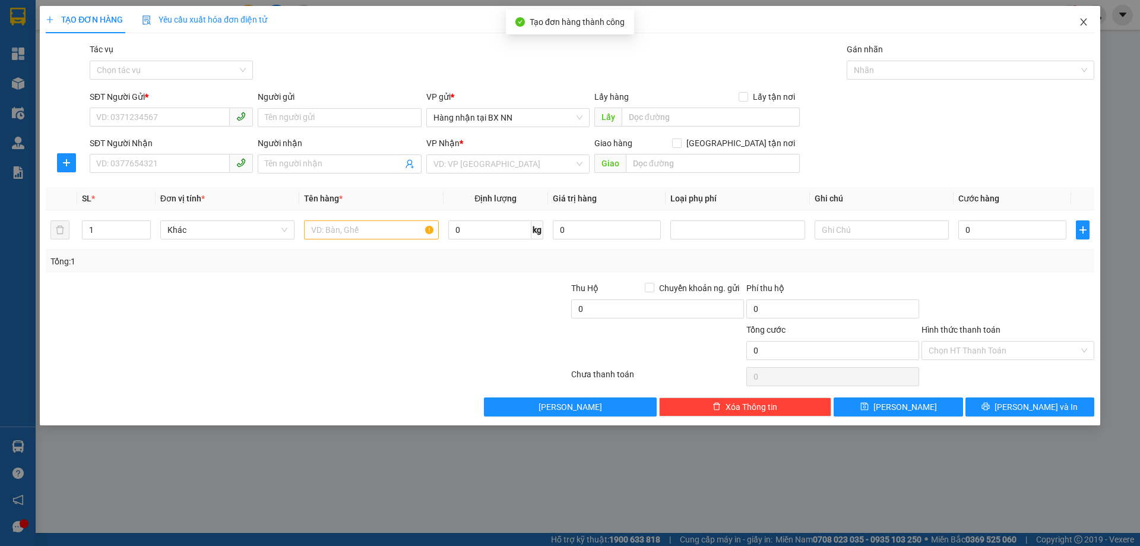
click at [1082, 28] on span "Close" at bounding box center [1083, 22] width 33 height 33
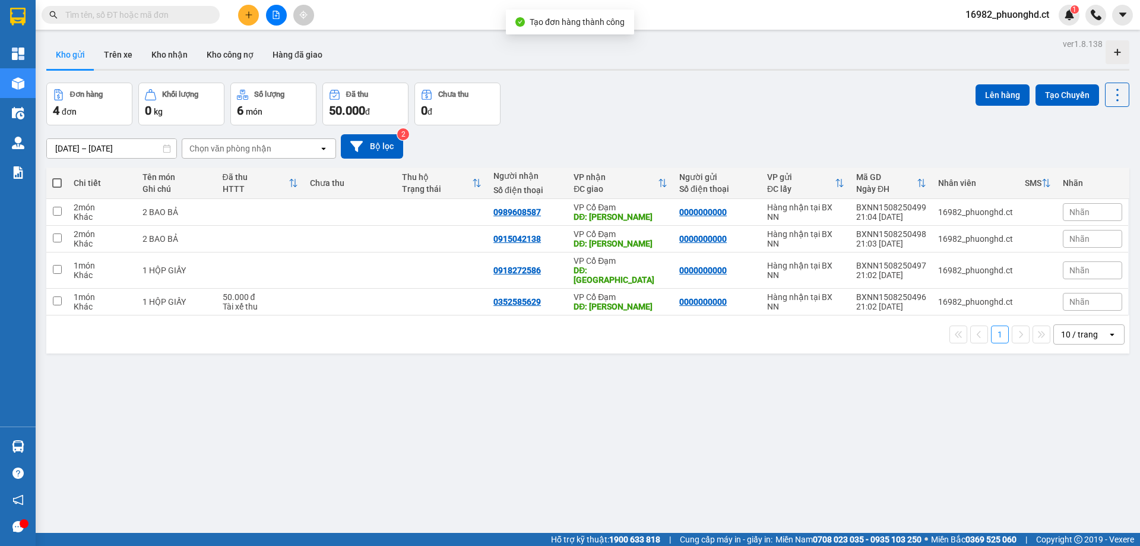
click at [60, 182] on span at bounding box center [56, 182] width 9 height 9
click at [57, 177] on input "checkbox" at bounding box center [57, 177] width 0 height 0
checkbox input "true"
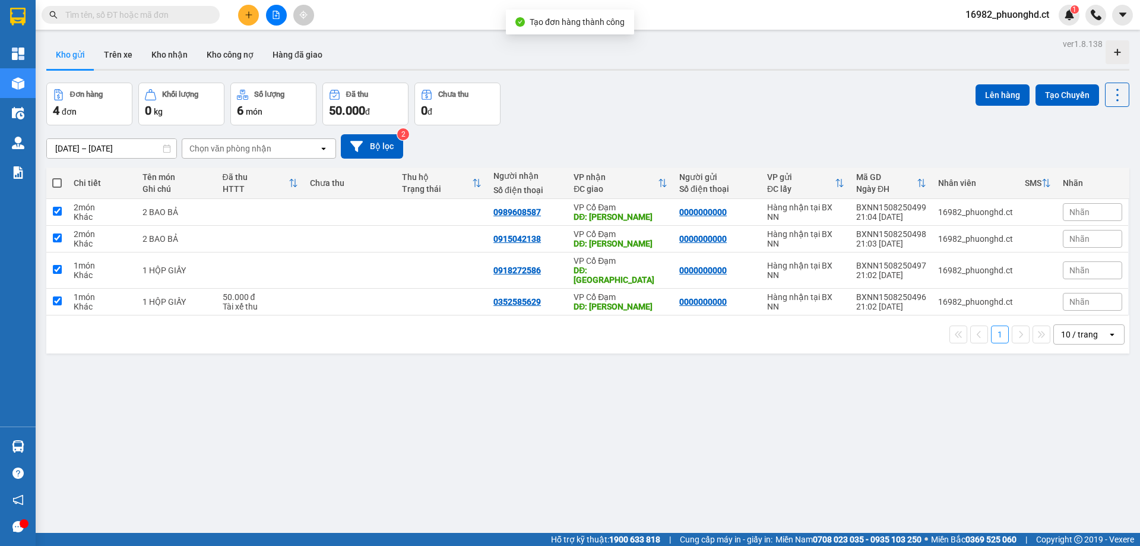
checkbox input "true"
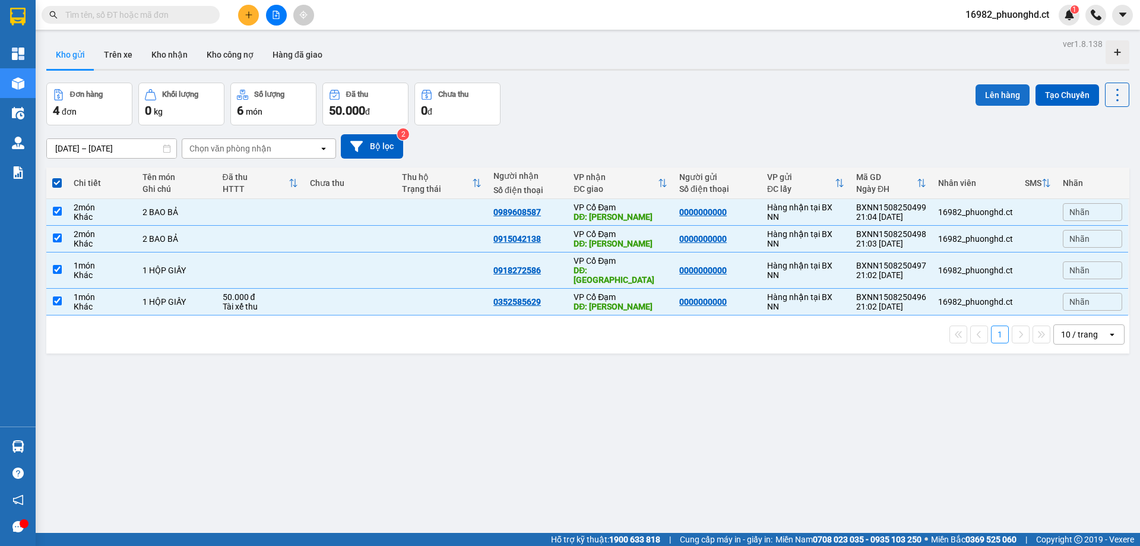
click at [975, 94] on button "Lên hàng" at bounding box center [1002, 94] width 54 height 21
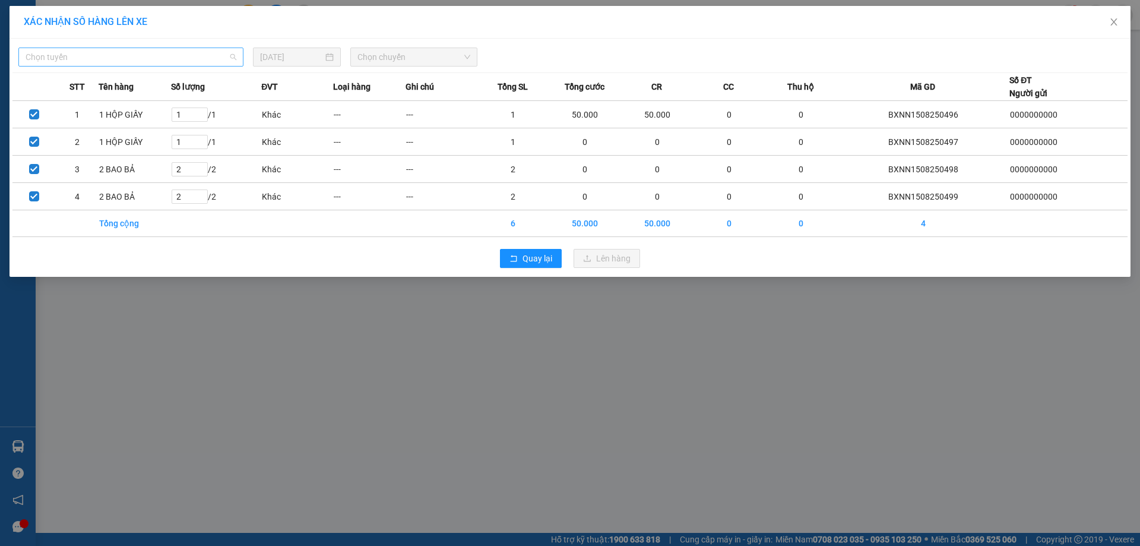
click at [167, 59] on span "Chọn tuyến" at bounding box center [131, 57] width 211 height 18
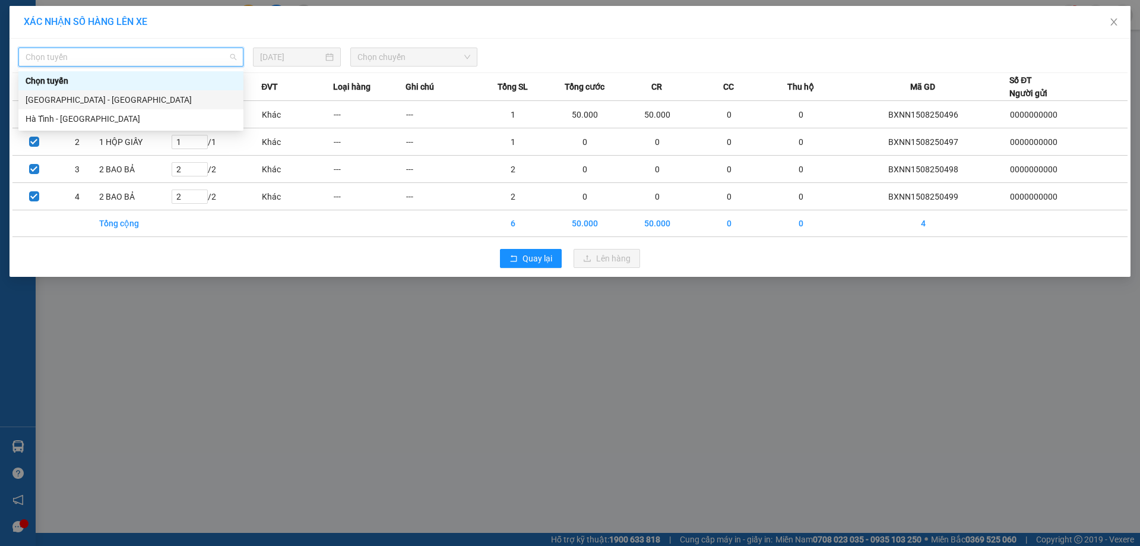
click at [147, 99] on div "[GEOGRAPHIC_DATA] - [GEOGRAPHIC_DATA]" at bounding box center [131, 99] width 211 height 13
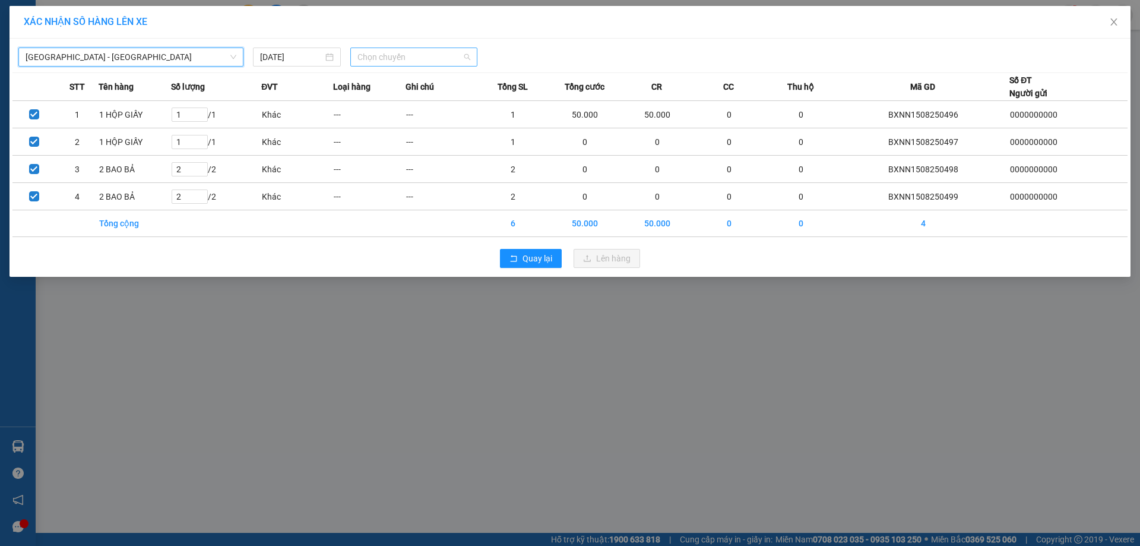
click at [360, 59] on span "Chọn chuyến" at bounding box center [413, 57] width 113 height 18
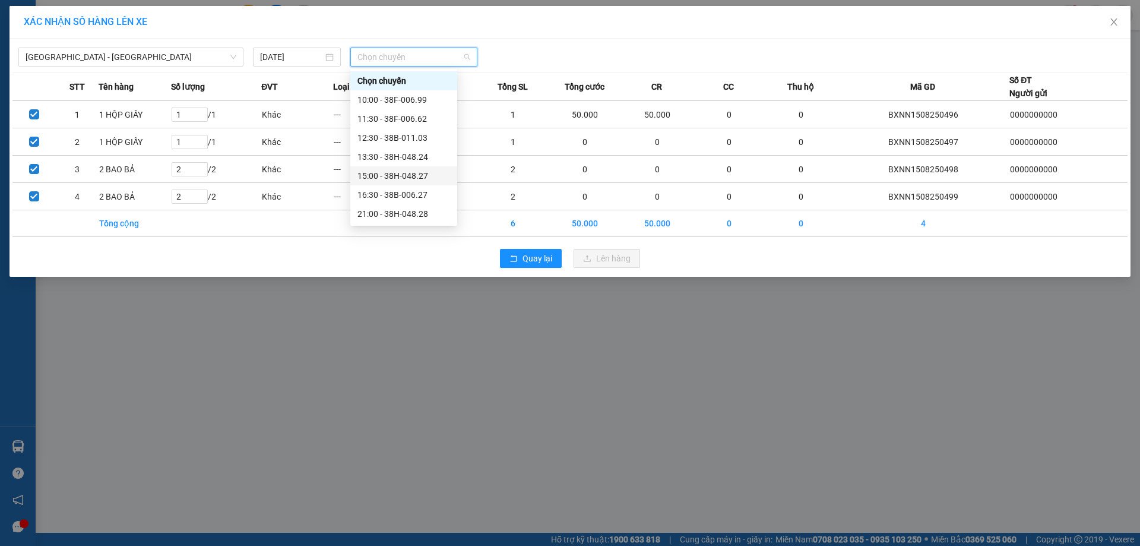
click at [402, 184] on div "15:00 - 38H-048.27" at bounding box center [403, 175] width 107 height 19
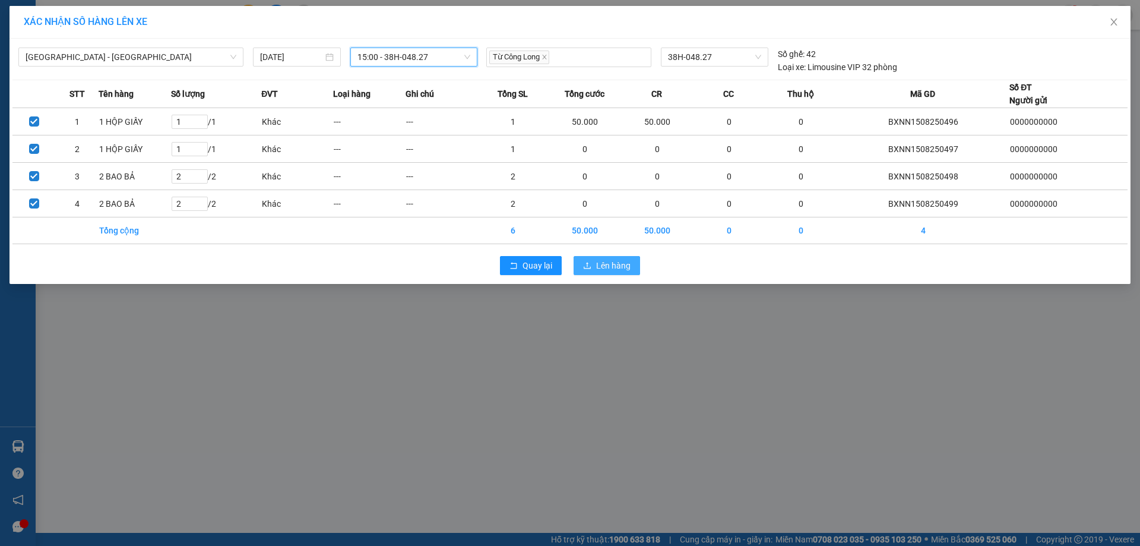
click at [614, 258] on button "Lên hàng" at bounding box center [606, 265] width 66 height 19
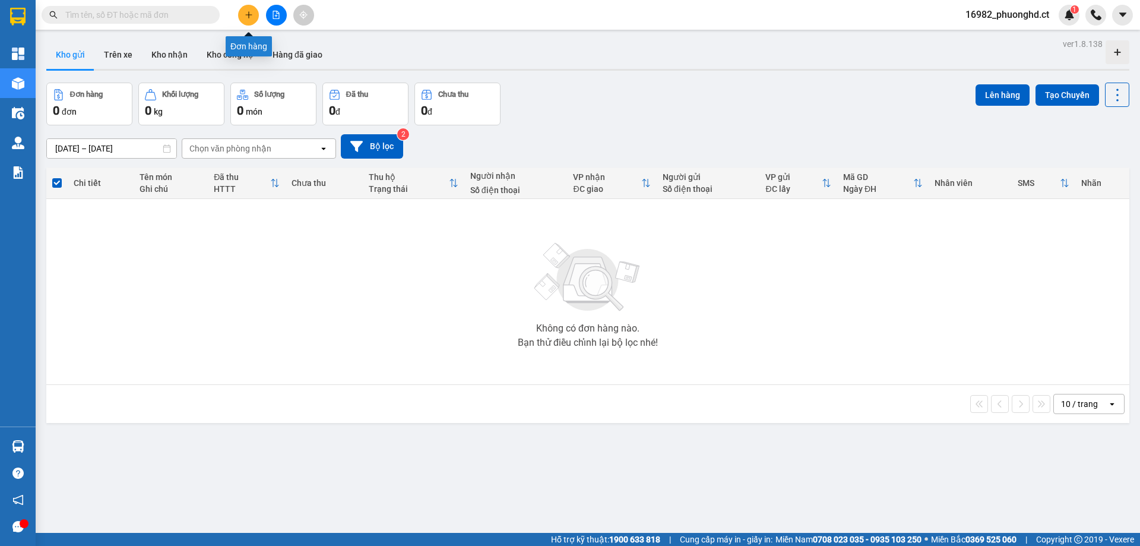
click at [251, 16] on icon "plus" at bounding box center [249, 15] width 8 height 8
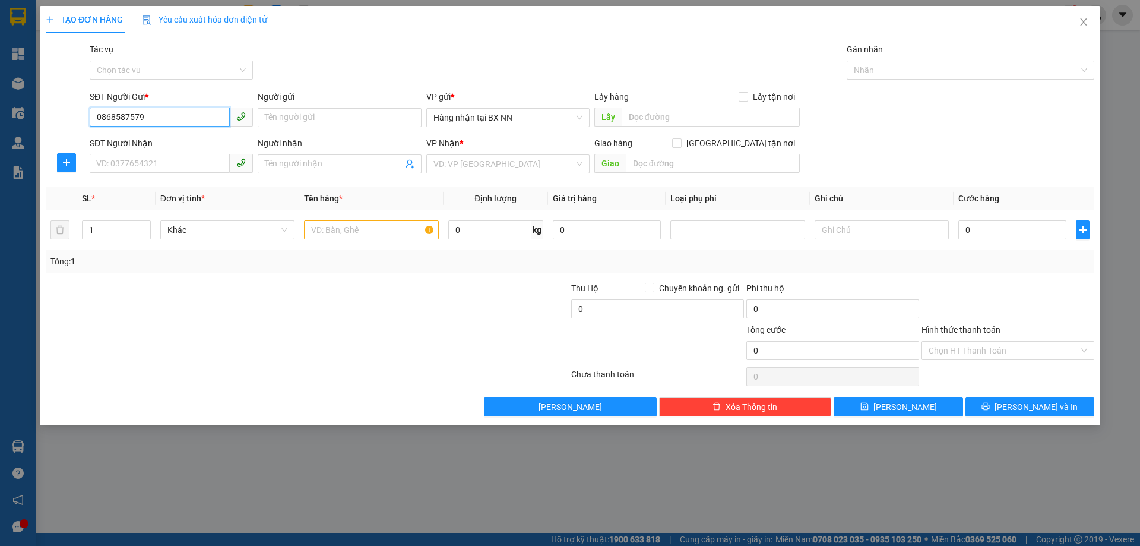
drag, startPoint x: 150, startPoint y: 121, endPoint x: 5, endPoint y: 121, distance: 144.8
click at [5, 121] on div "TẠO ĐƠN HÀNG Yêu cầu xuất hóa đơn điện tử Transit Pickup Surcharge Ids Transit …" at bounding box center [570, 273] width 1140 height 546
type input "0868587579"
click at [191, 164] on input "SĐT Người Nhận" at bounding box center [160, 163] width 140 height 19
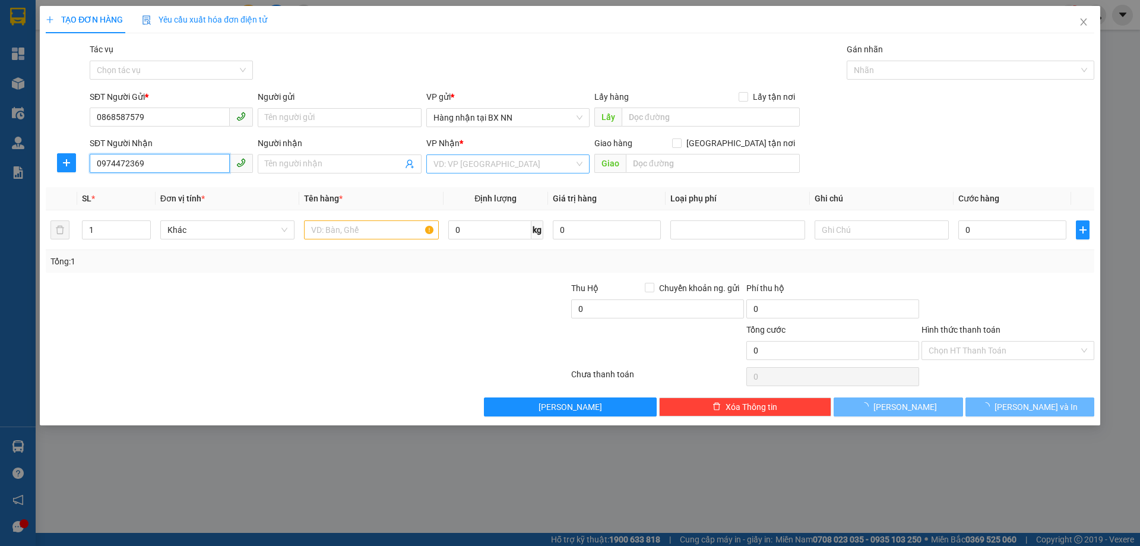
type input "0974472369"
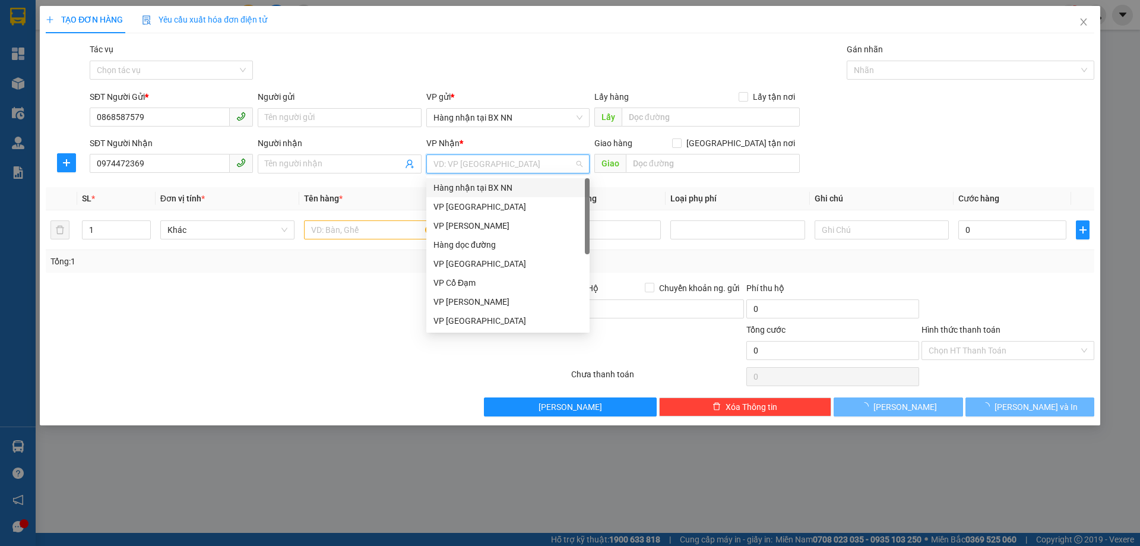
click at [496, 164] on input "search" at bounding box center [503, 164] width 141 height 18
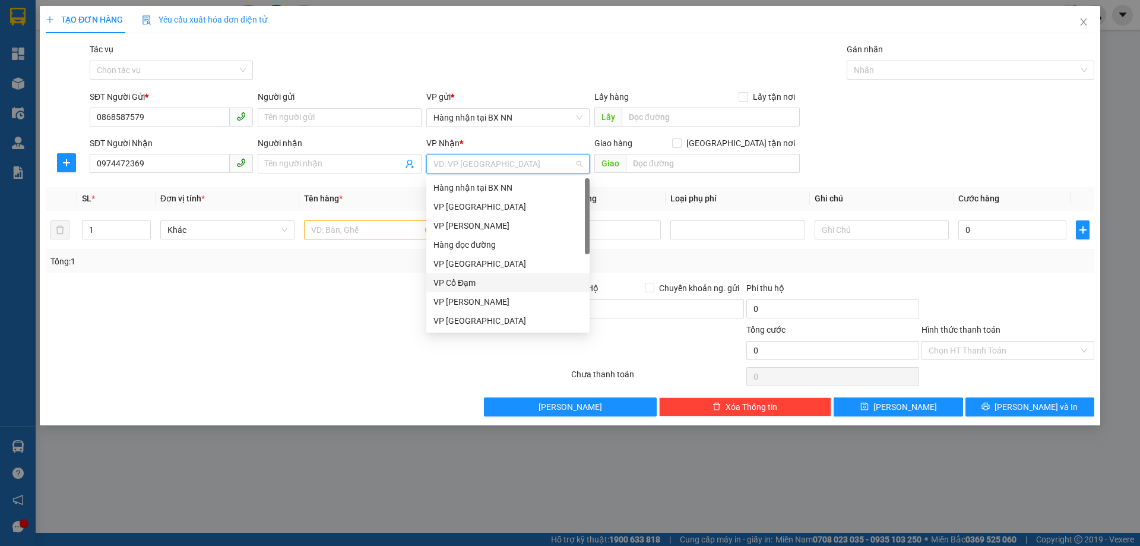
click at [462, 283] on div "VP Cổ Đạm" at bounding box center [507, 282] width 149 height 13
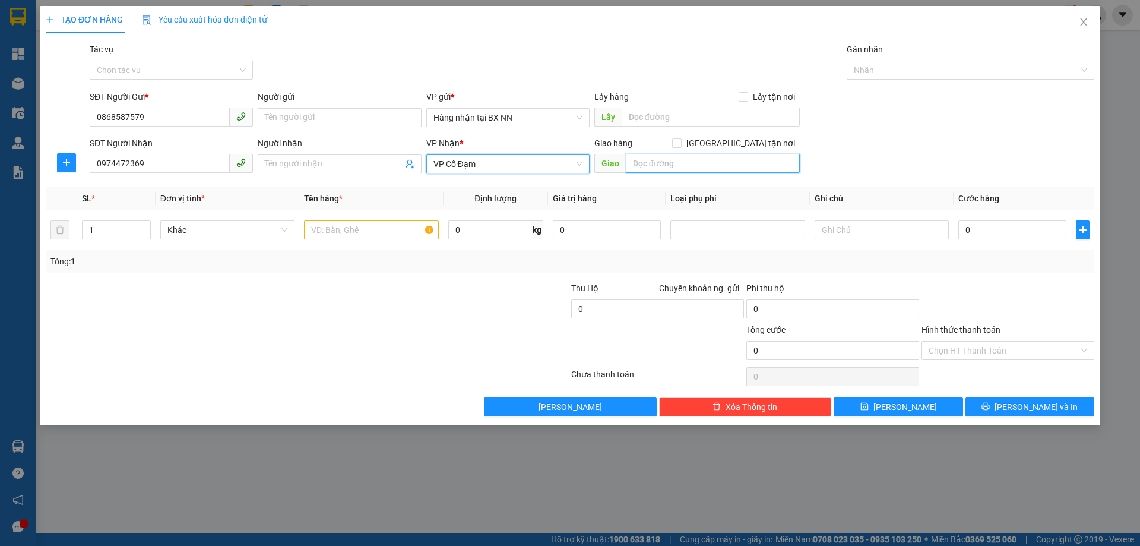
click at [666, 163] on input "text" at bounding box center [713, 163] width 174 height 19
type input "VÂN THANH CỔ ĐẠM"
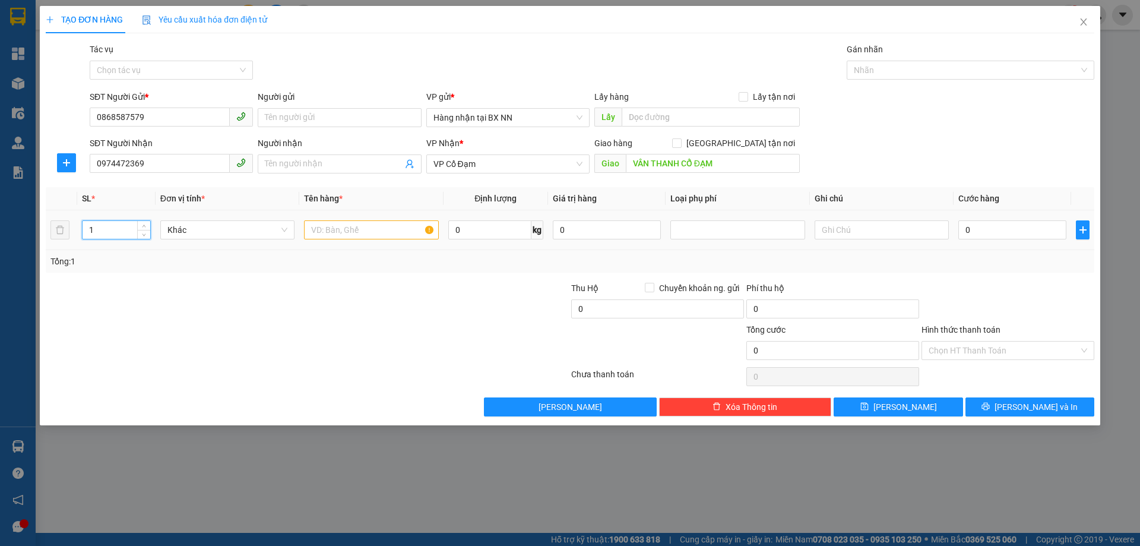
click at [65, 235] on tr "1 Khác 0 kg 0 0" at bounding box center [570, 230] width 1048 height 40
type input "3"
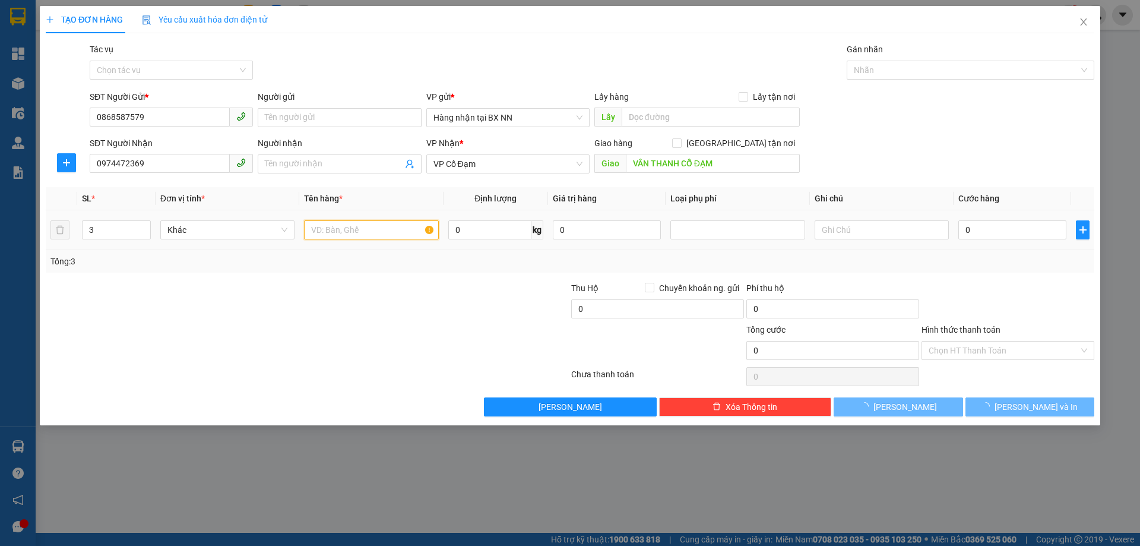
click at [394, 230] on input "text" at bounding box center [371, 229] width 134 height 19
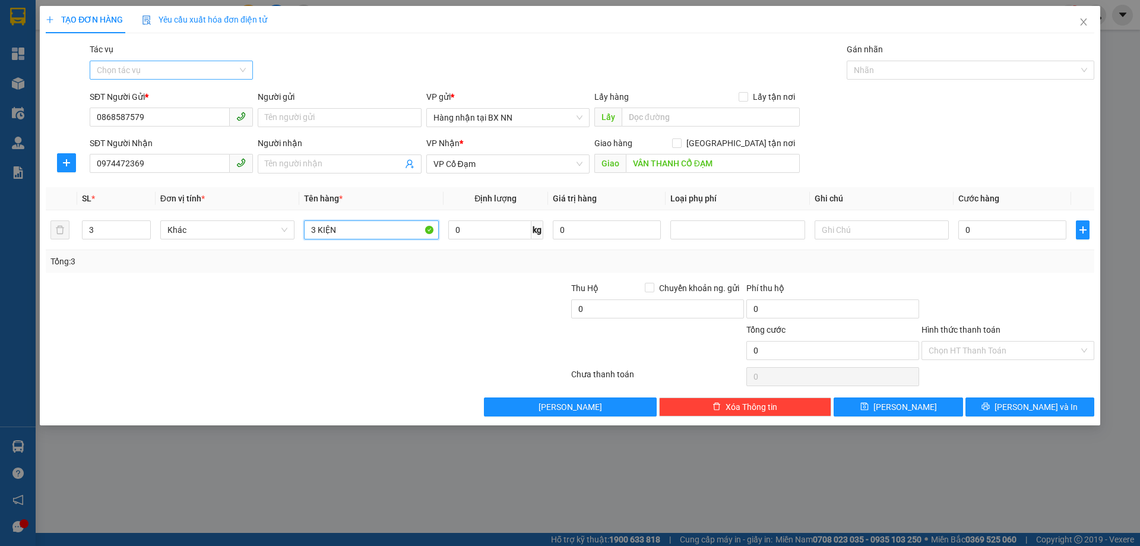
type input "3 KIỆN"
click at [220, 75] on input "Tác vụ" at bounding box center [167, 70] width 141 height 18
click at [162, 95] on div "Nhập hàng lên xe" at bounding box center [171, 93] width 149 height 13
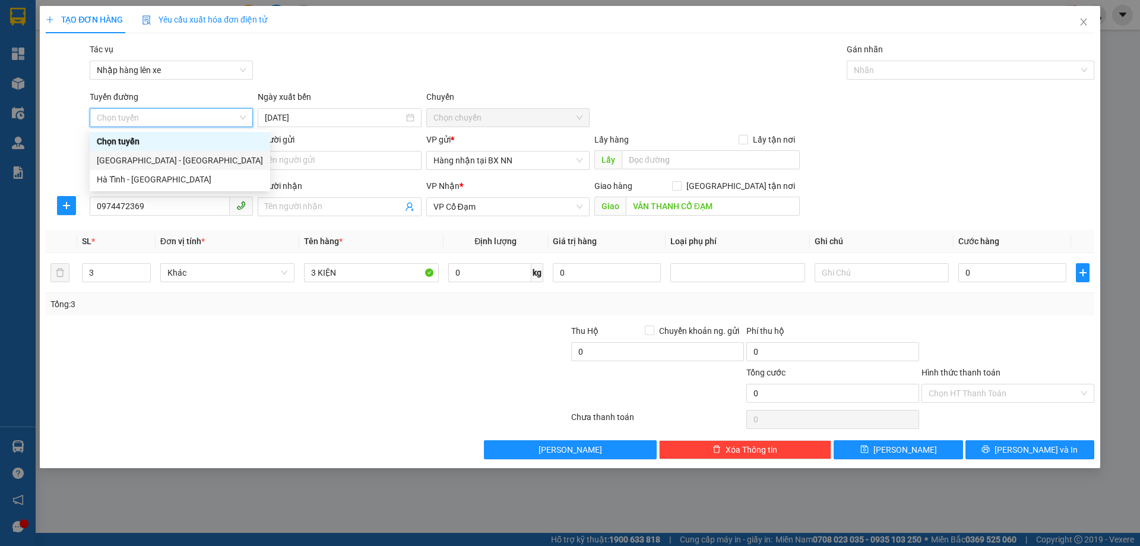
click at [145, 157] on div "[GEOGRAPHIC_DATA] - [GEOGRAPHIC_DATA]" at bounding box center [180, 160] width 166 height 13
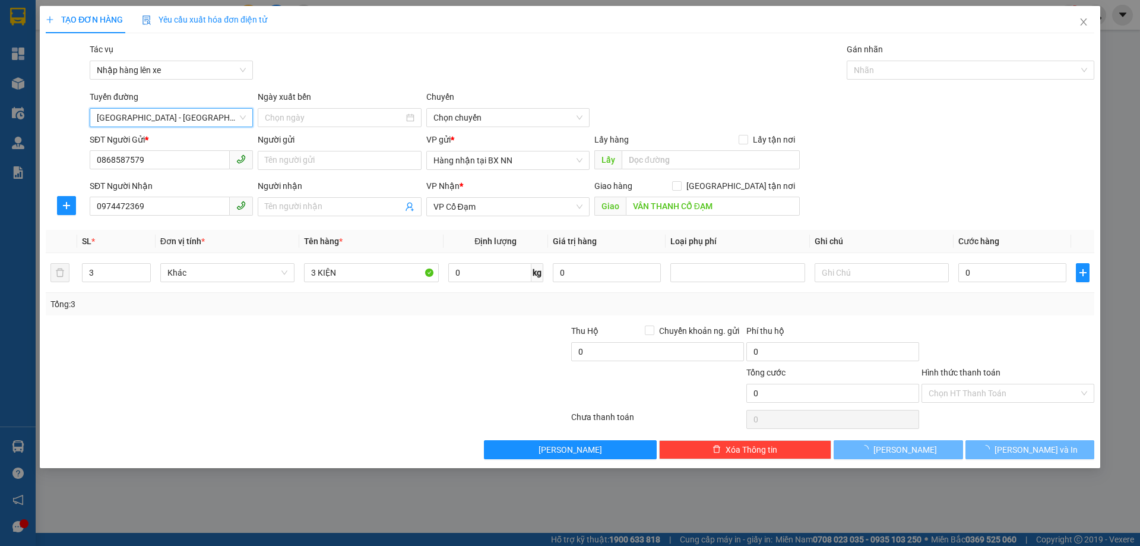
type input "[DATE]"
click at [505, 112] on span "10:00 - 38F-006.99" at bounding box center [507, 118] width 149 height 18
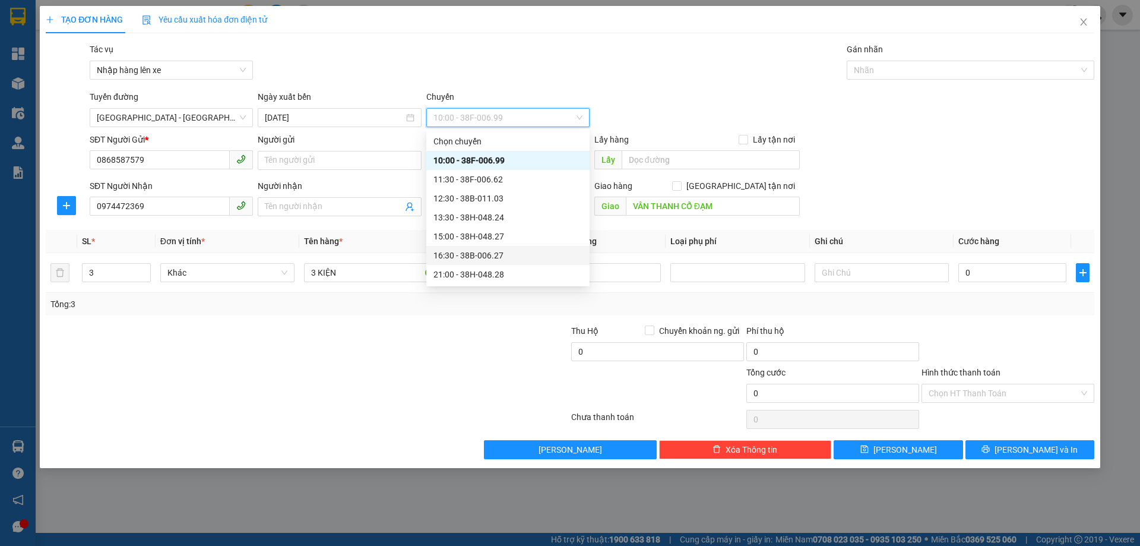
click at [515, 254] on div "16:30 - 38B-006.27" at bounding box center [507, 255] width 149 height 13
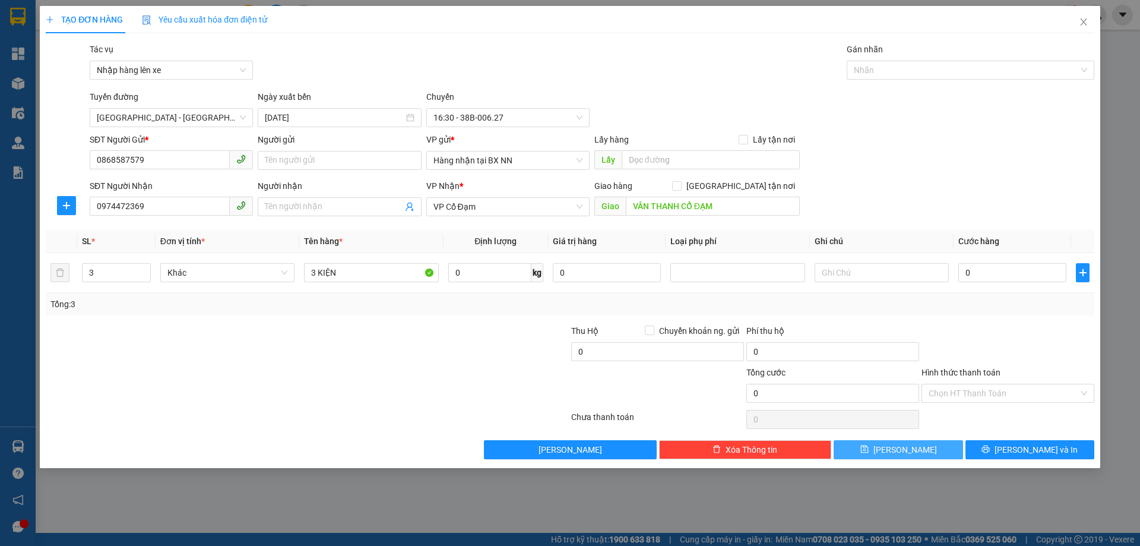
click at [880, 440] on button "[PERSON_NAME]" at bounding box center [897, 449] width 129 height 19
type input "1"
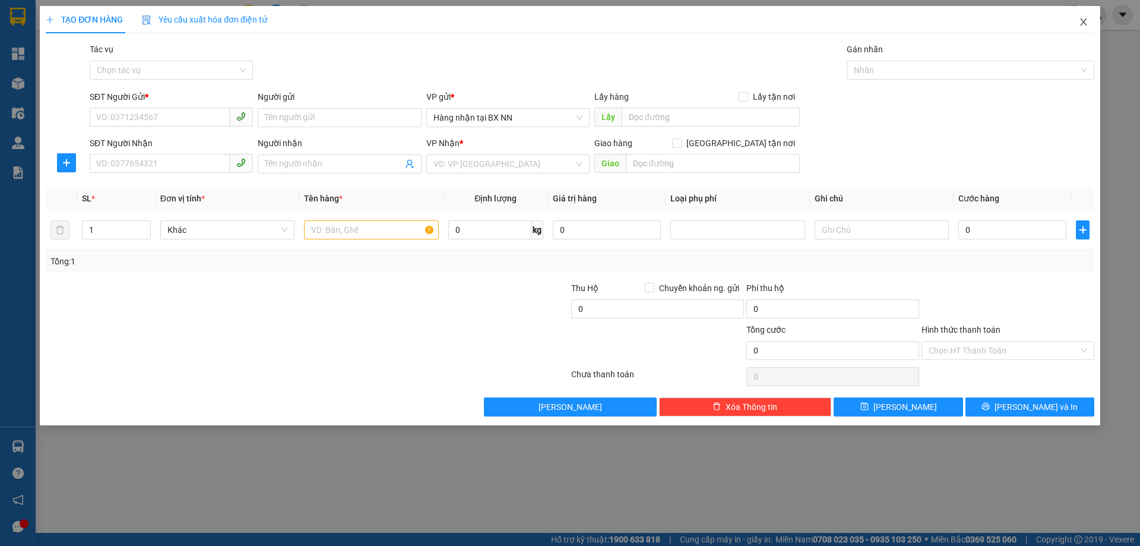
click at [1087, 31] on span "Close" at bounding box center [1083, 22] width 33 height 33
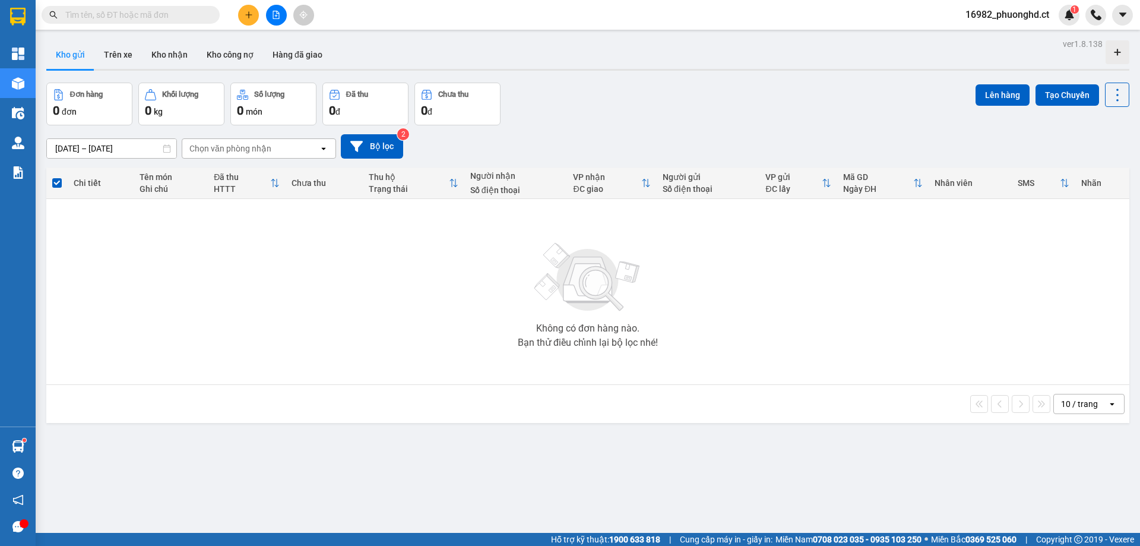
click at [395, 340] on div "Không có đơn hàng nào. Bạn thử điều chỉnh lại bộ lọc nhé!" at bounding box center [587, 291] width 1071 height 178
click at [1038, 15] on span "16982_phuonghd.ct" at bounding box center [1007, 14] width 103 height 15
click at [1012, 34] on span "Đăng xuất" at bounding box center [1012, 36] width 78 height 13
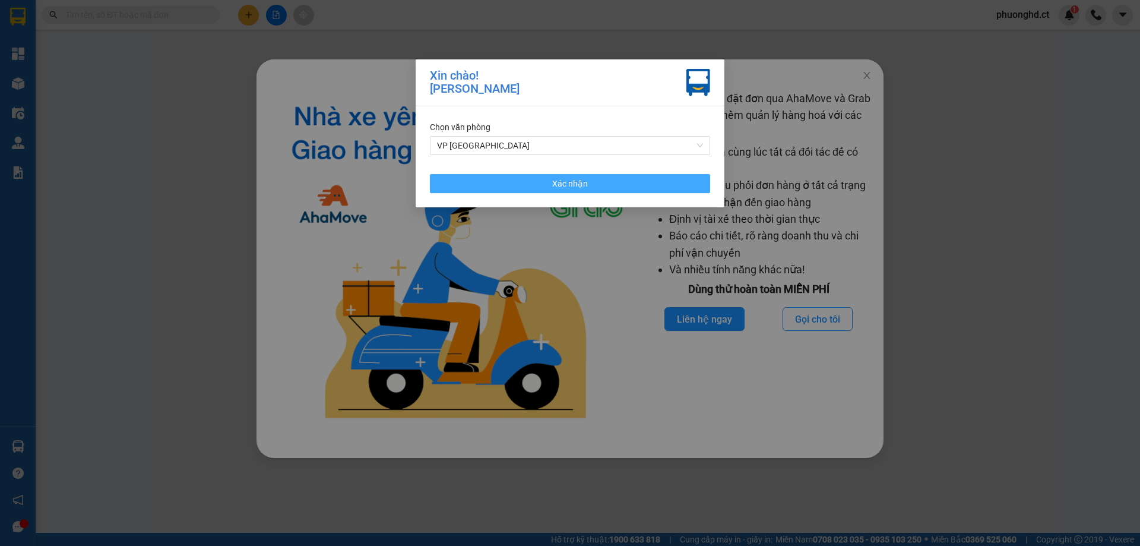
click at [454, 182] on button "Xác nhận" at bounding box center [570, 183] width 280 height 19
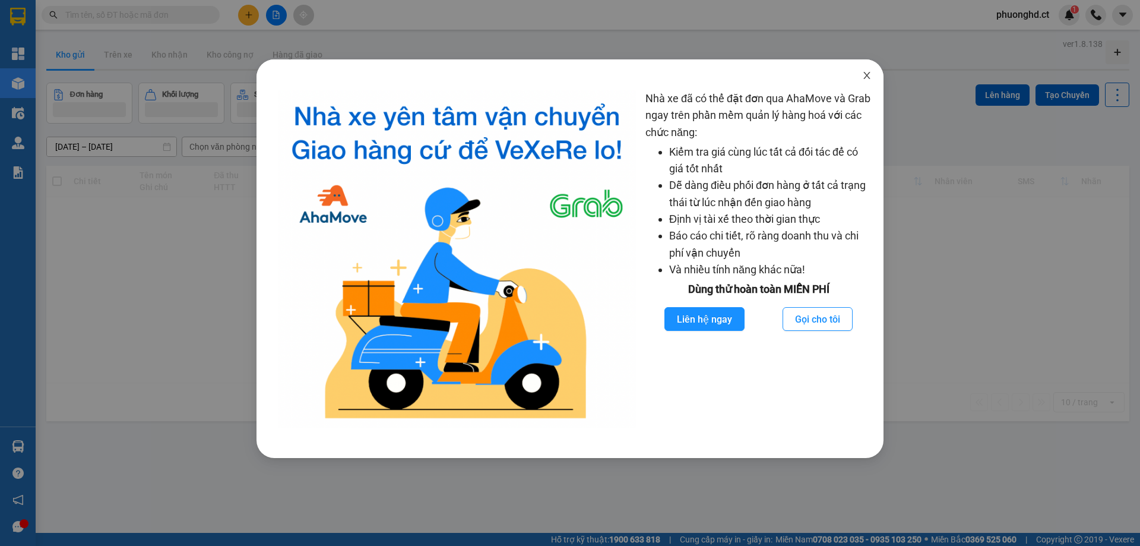
click at [861, 74] on span "Close" at bounding box center [866, 75] width 33 height 33
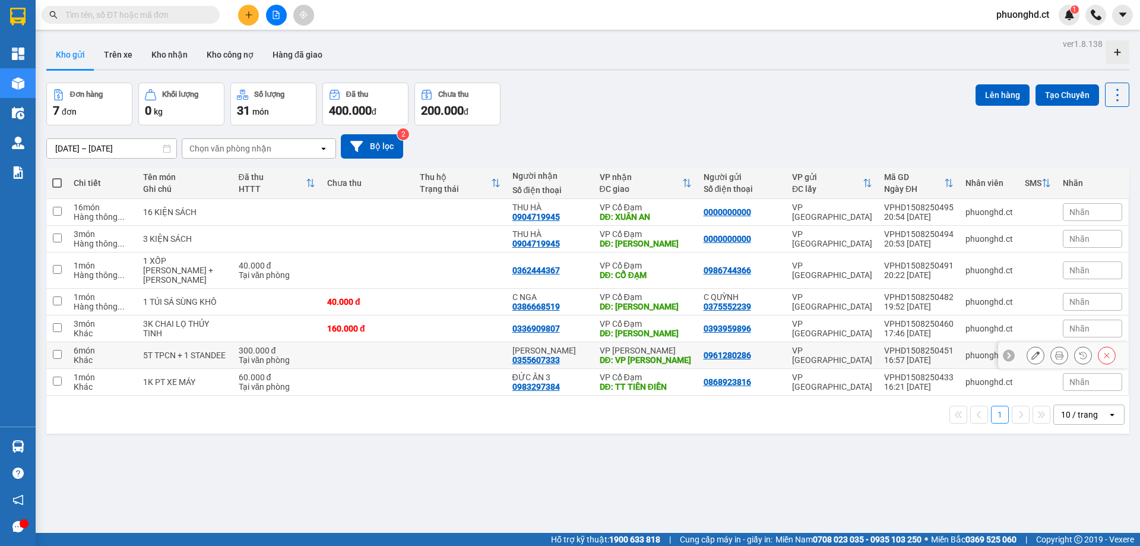
click at [321, 342] on td at bounding box center [367, 355] width 93 height 27
checkbox input "true"
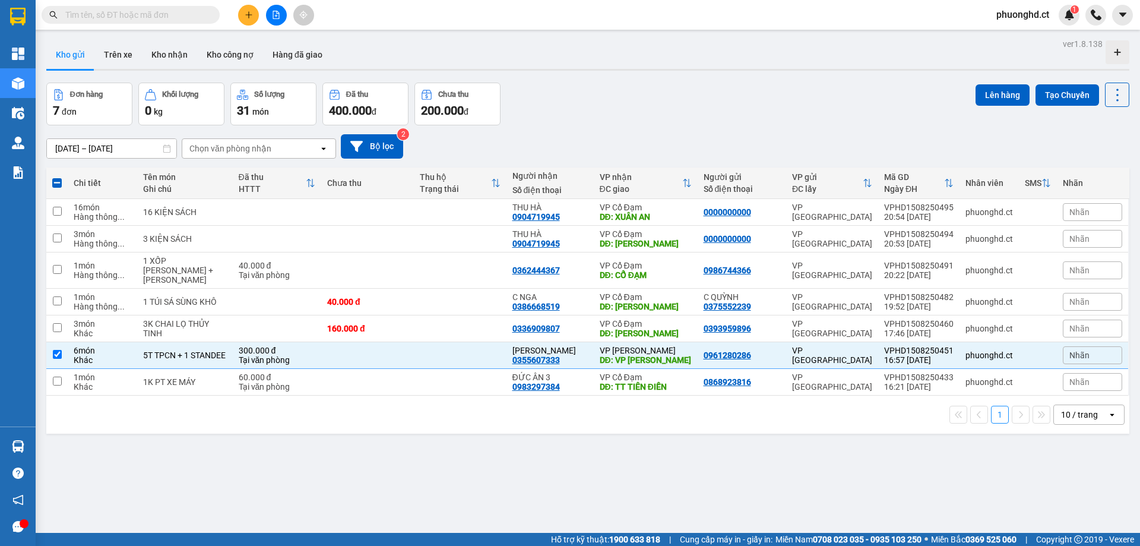
click at [998, 81] on div "ver 1.8.138 Kho gửi Trên xe Kho nhận Kho công nợ Hàng đã giao Đơn hàng 7 đơn Kh…" at bounding box center [588, 309] width 1092 height 546
click at [998, 92] on button "Lên hàng" at bounding box center [1002, 94] width 54 height 21
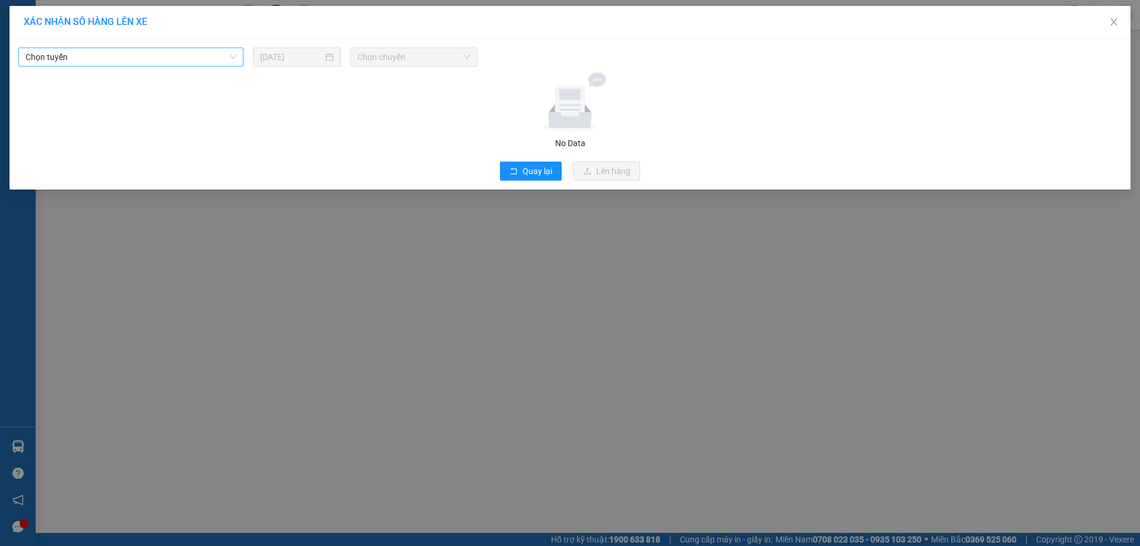
click at [91, 55] on span "Chọn tuyến" at bounding box center [131, 57] width 211 height 18
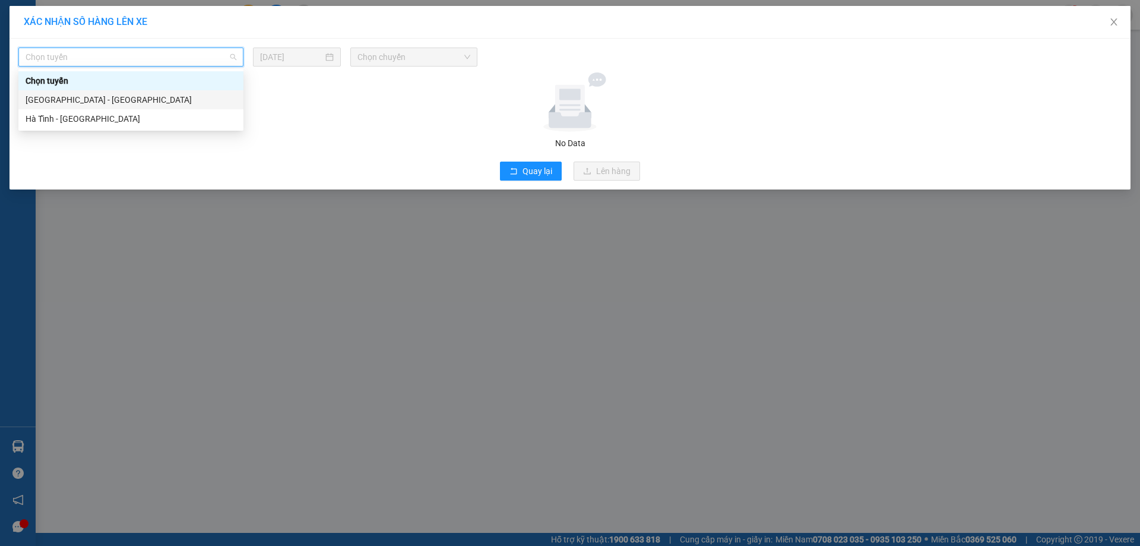
click at [79, 103] on div "[GEOGRAPHIC_DATA] - [GEOGRAPHIC_DATA]" at bounding box center [131, 99] width 211 height 13
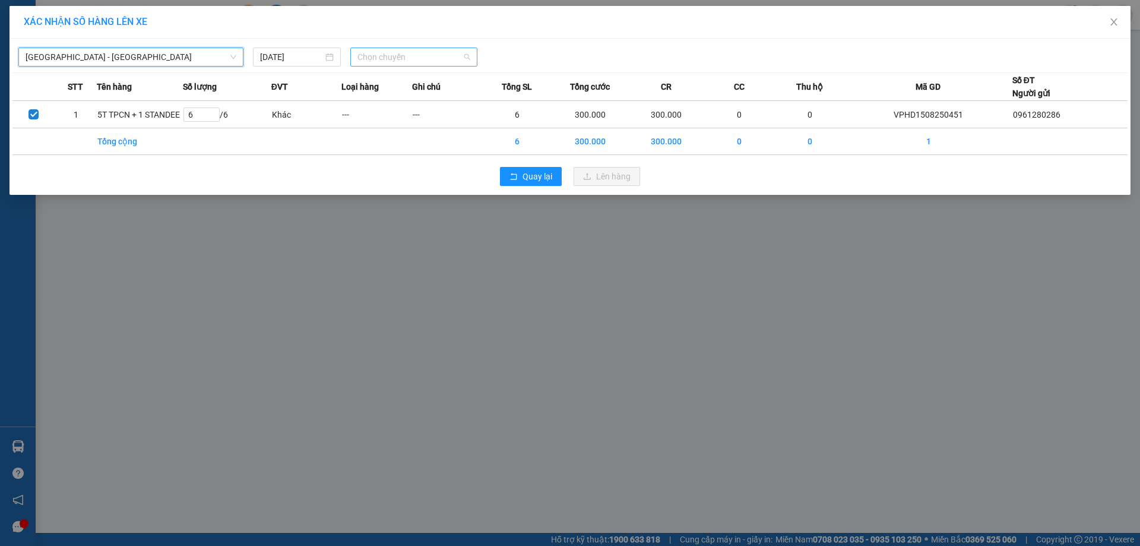
click at [460, 60] on span "Chọn chuyến" at bounding box center [413, 57] width 113 height 18
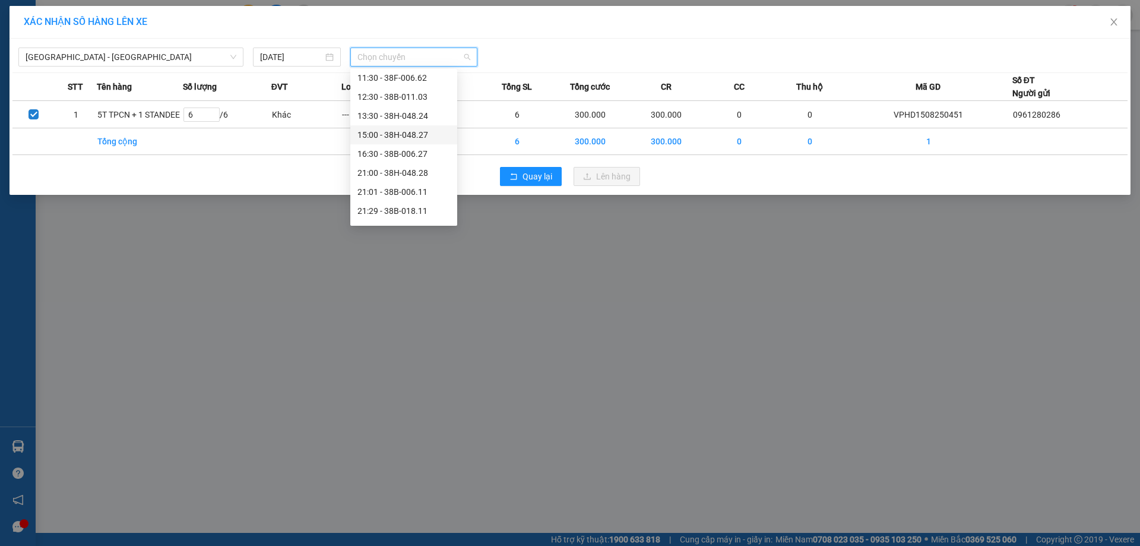
scroll to position [59, 0]
click at [409, 172] on div "21:01 - 38B-006.11" at bounding box center [403, 173] width 93 height 13
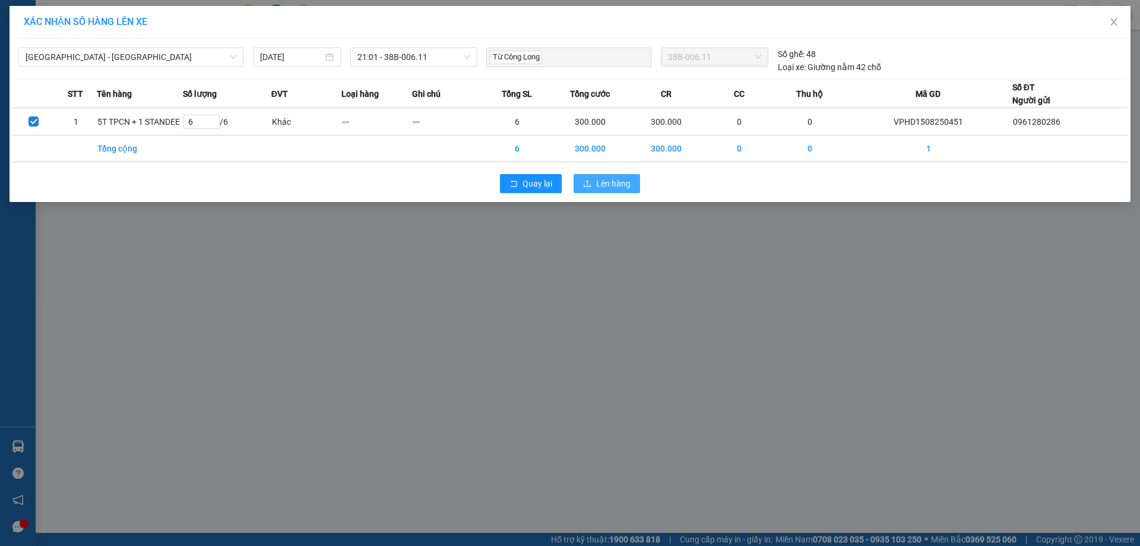
click at [601, 178] on span "Lên hàng" at bounding box center [613, 183] width 34 height 13
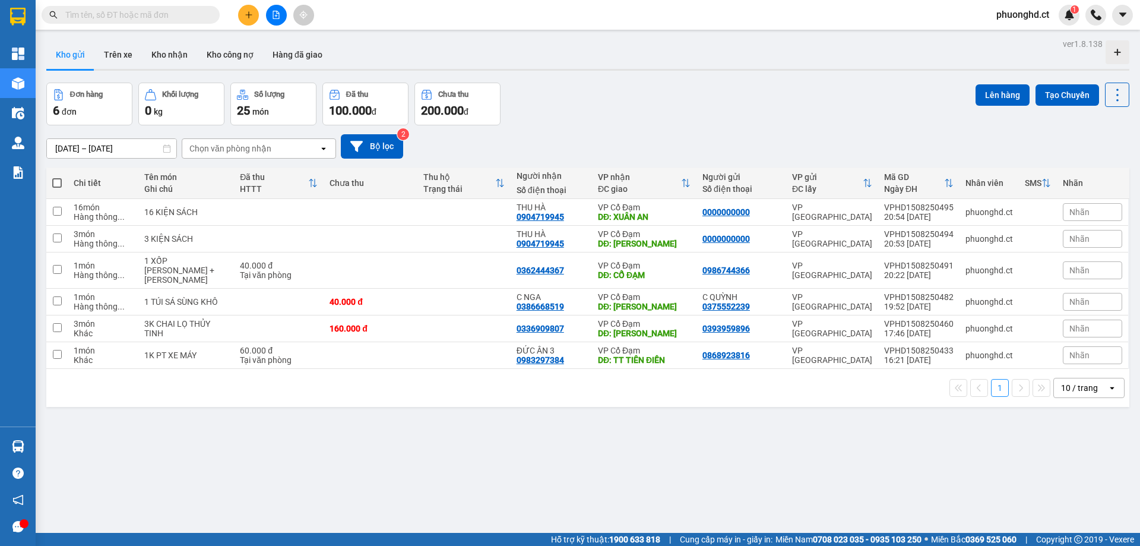
click at [284, 23] on div at bounding box center [276, 15] width 89 height 21
click at [276, 21] on button at bounding box center [276, 15] width 21 height 21
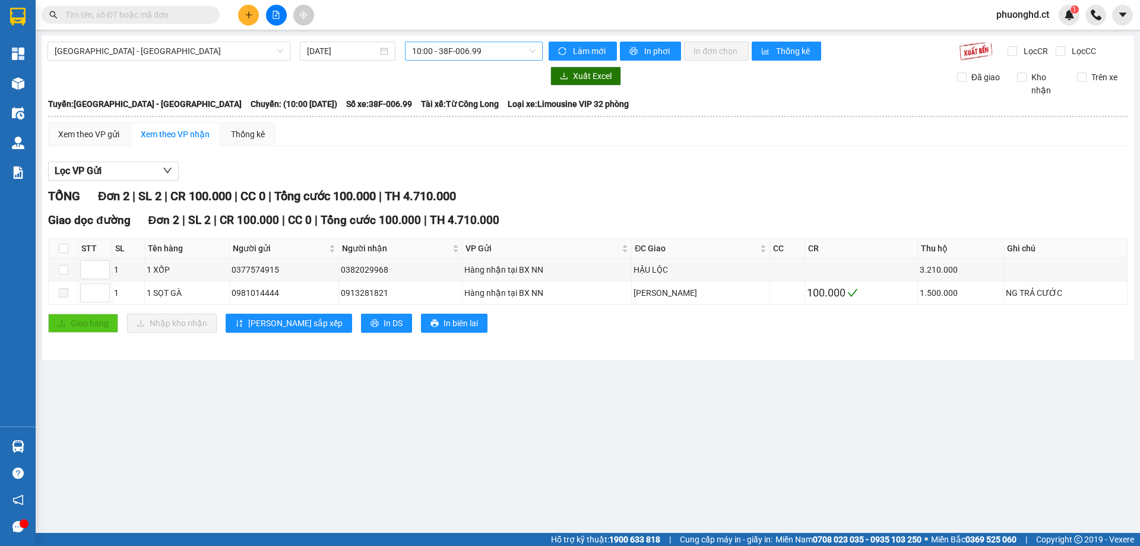
click at [461, 56] on span "10:00 - 38F-006.99" at bounding box center [473, 51] width 123 height 18
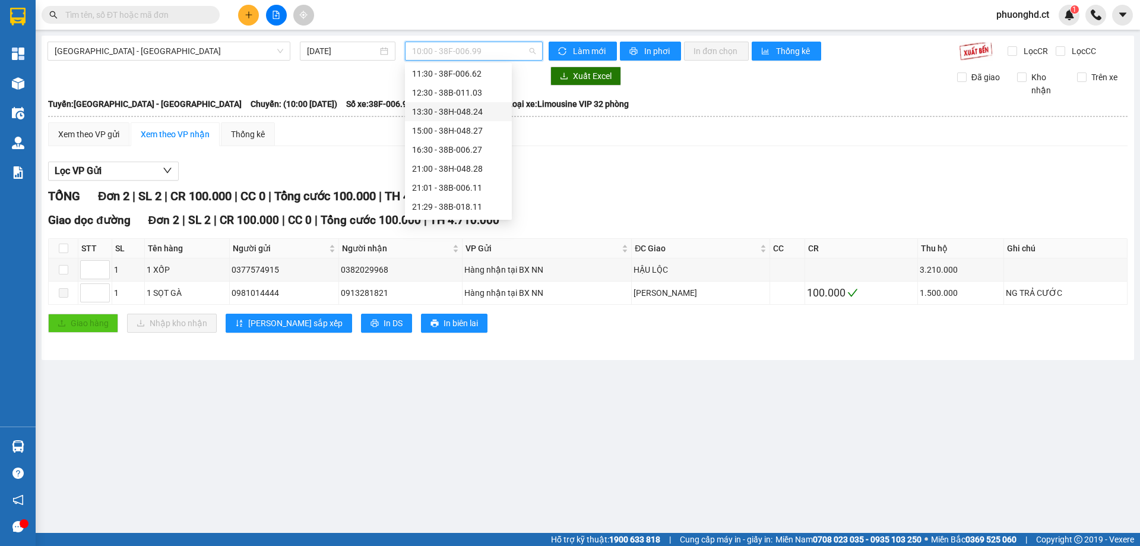
scroll to position [76, 0]
click at [462, 153] on div "21:01 - 38B-006.11" at bounding box center [458, 150] width 93 height 13
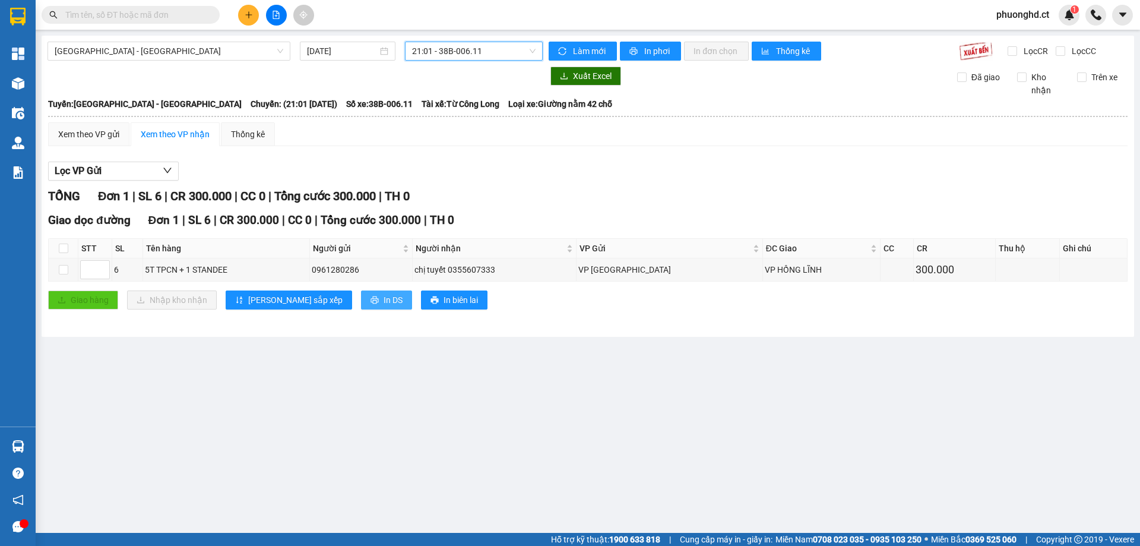
click at [361, 303] on button "In DS" at bounding box center [386, 299] width 51 height 19
click at [248, 15] on icon "plus" at bounding box center [248, 14] width 7 height 1
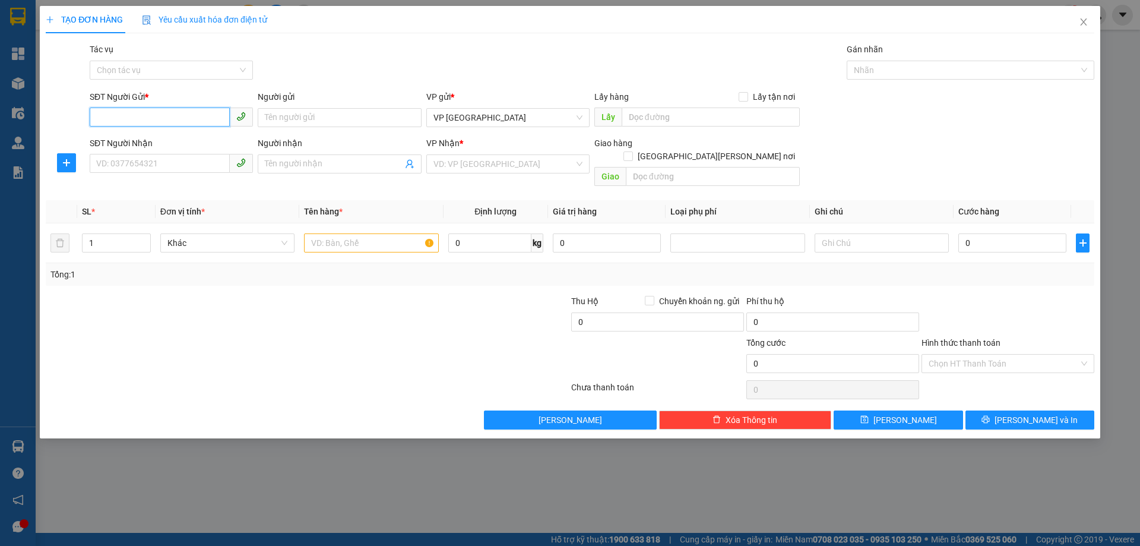
paste input "0"
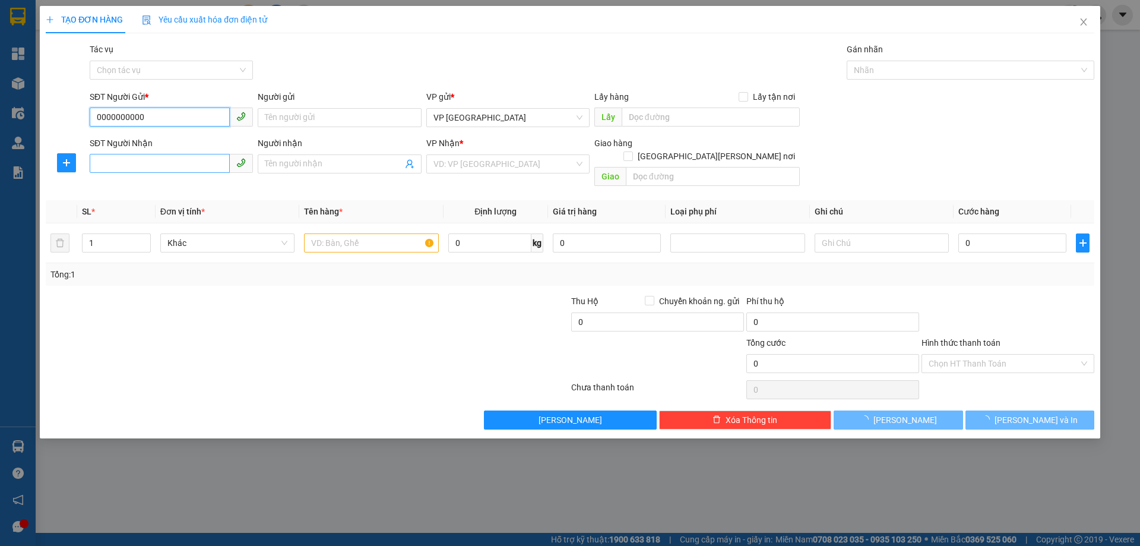
type input "0000000000"
click at [112, 163] on input "SĐT Người Nhận" at bounding box center [160, 163] width 140 height 19
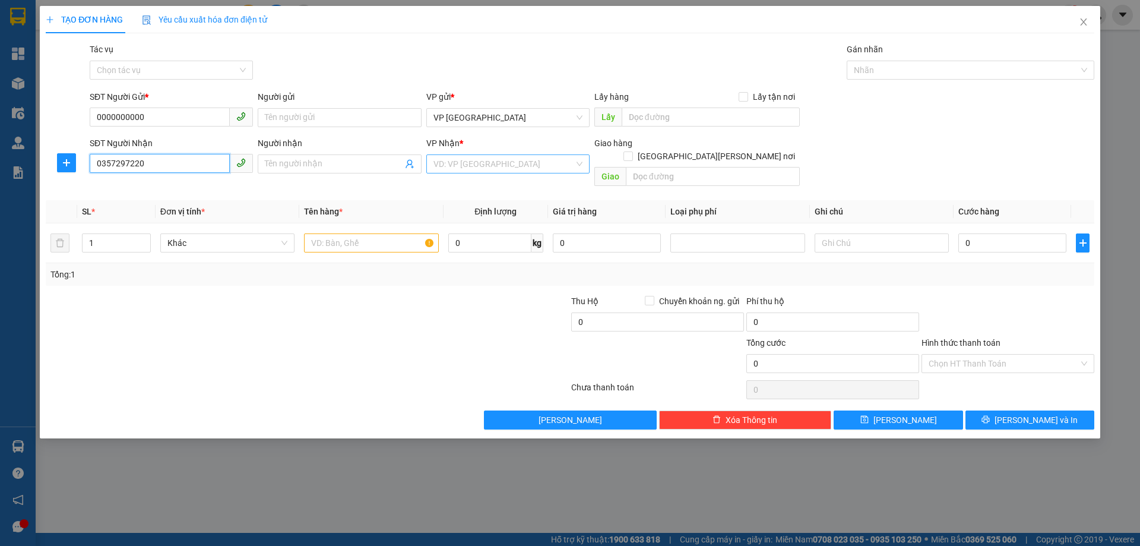
type input "0357297220"
drag, startPoint x: 567, startPoint y: 167, endPoint x: 533, endPoint y: 178, distance: 35.7
click at [567, 167] on input "search" at bounding box center [503, 164] width 141 height 18
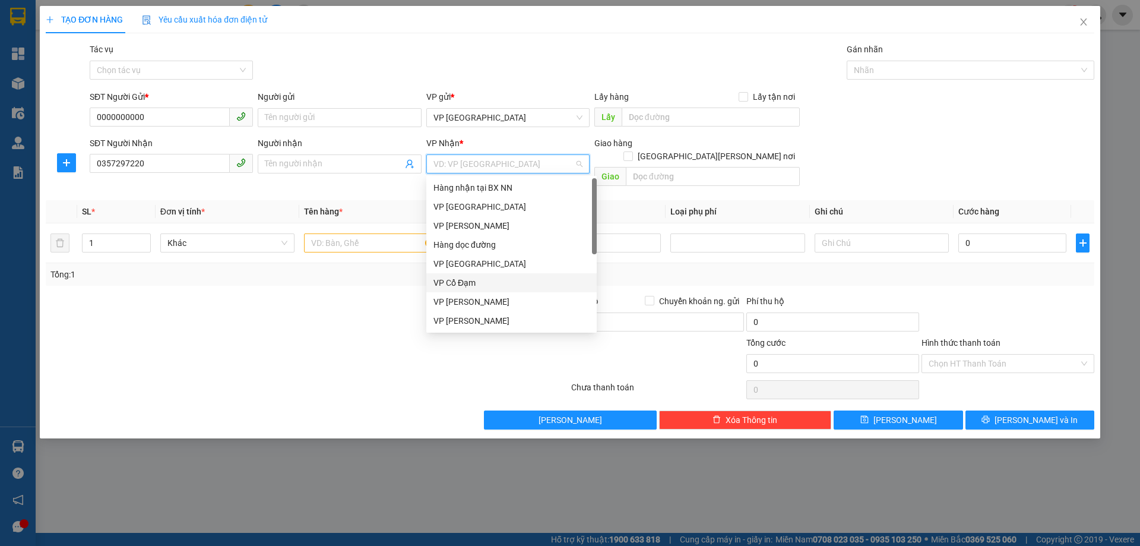
click at [473, 280] on div "VP Cổ Đạm" at bounding box center [511, 282] width 156 height 13
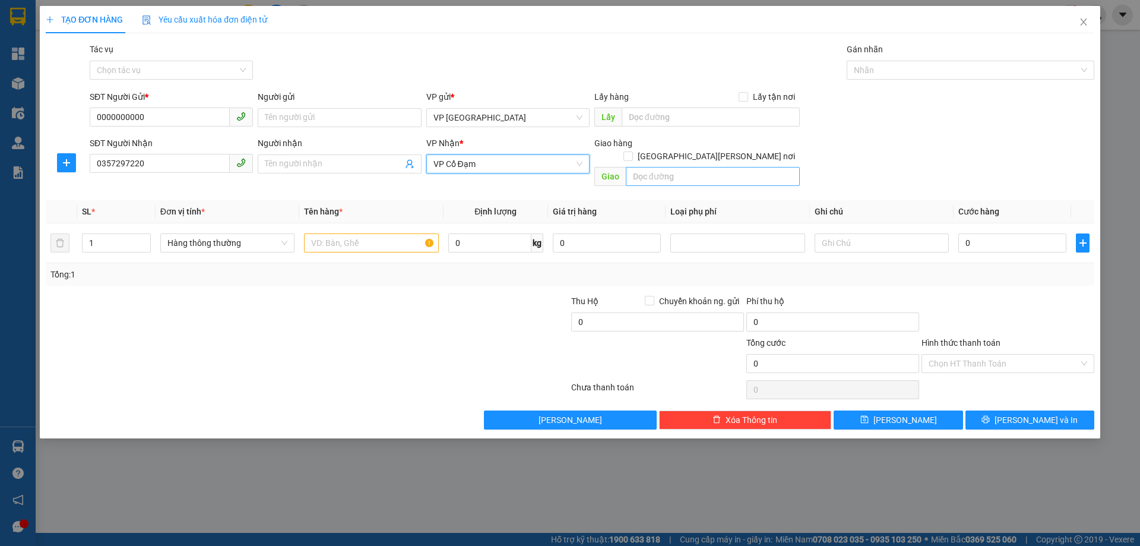
click at [680, 172] on div "Giao hàng Giao tận nơi Giao" at bounding box center [696, 164] width 205 height 55
click at [680, 167] on input "text" at bounding box center [713, 176] width 174 height 19
click at [373, 294] on div at bounding box center [220, 315] width 350 height 42
click at [527, 498] on div "TẠO ĐƠN HÀNG Yêu cầu xuất hóa đơn điện tử Transit Pickup Surcharge Ids Transit …" at bounding box center [570, 273] width 1140 height 546
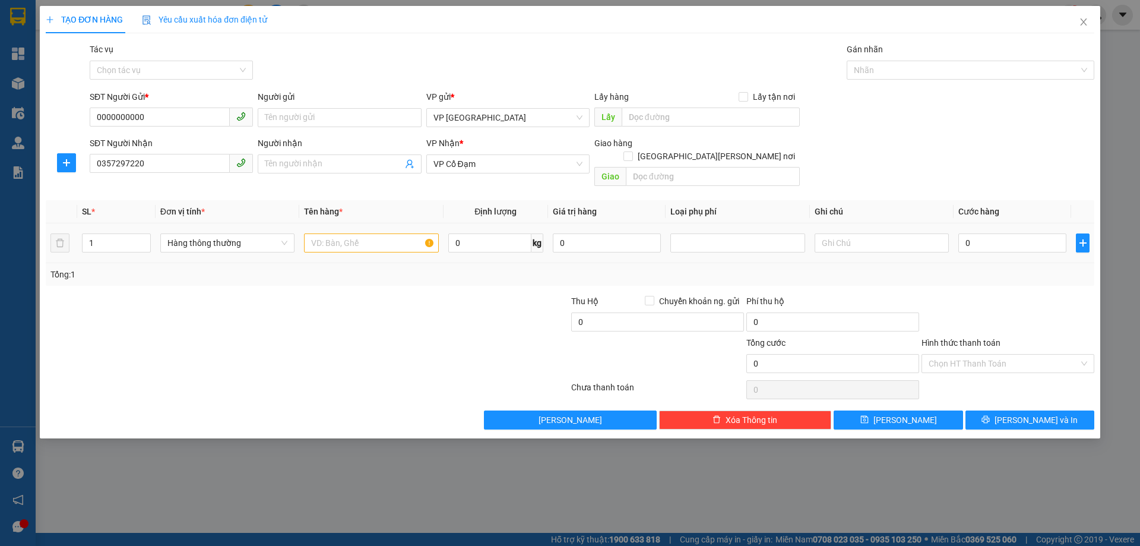
click at [720, 231] on div at bounding box center [737, 243] width 134 height 24
drag, startPoint x: 645, startPoint y: 112, endPoint x: 591, endPoint y: 127, distance: 56.6
click at [645, 113] on input "text" at bounding box center [711, 116] width 178 height 19
click at [515, 116] on span "VP [GEOGRAPHIC_DATA]" at bounding box center [507, 118] width 149 height 18
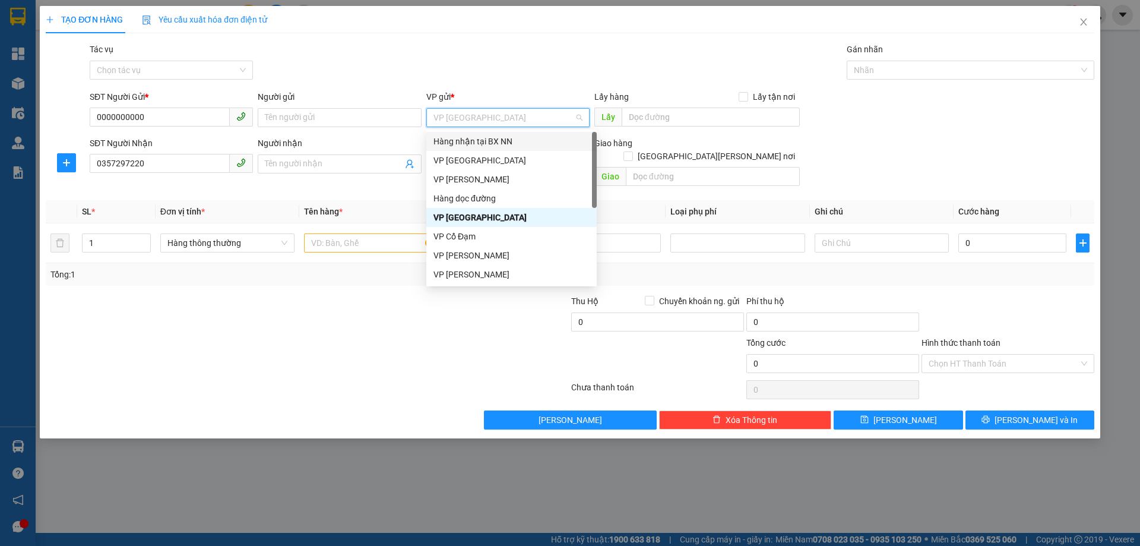
click at [505, 147] on div "Hàng nhận tại BX NN" at bounding box center [511, 141] width 156 height 13
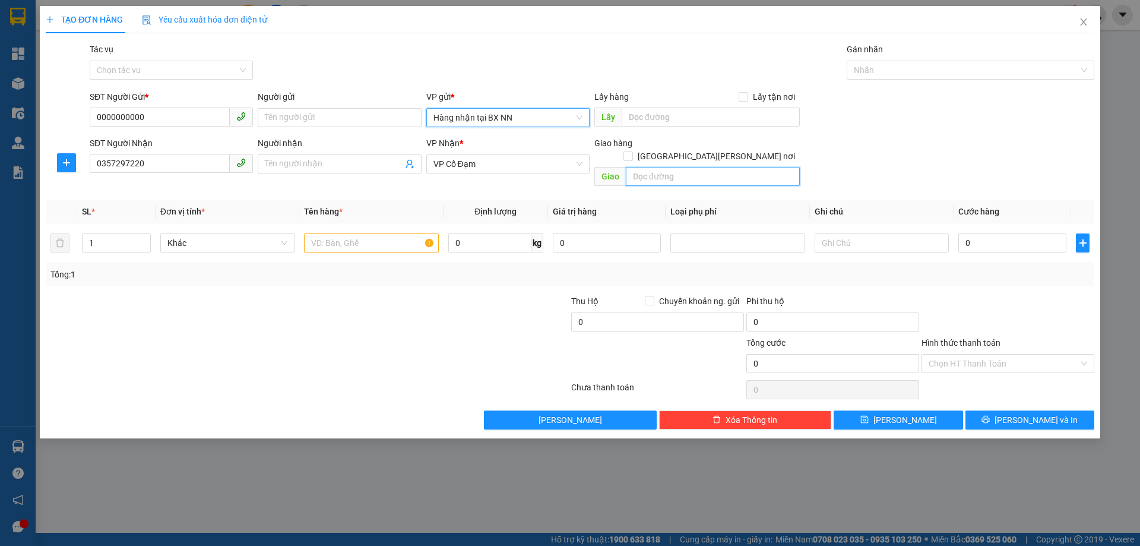
click at [643, 167] on input "text" at bounding box center [713, 176] width 174 height 19
type input "BÌNH LỘC"
click at [351, 233] on input "text" at bounding box center [371, 242] width 134 height 19
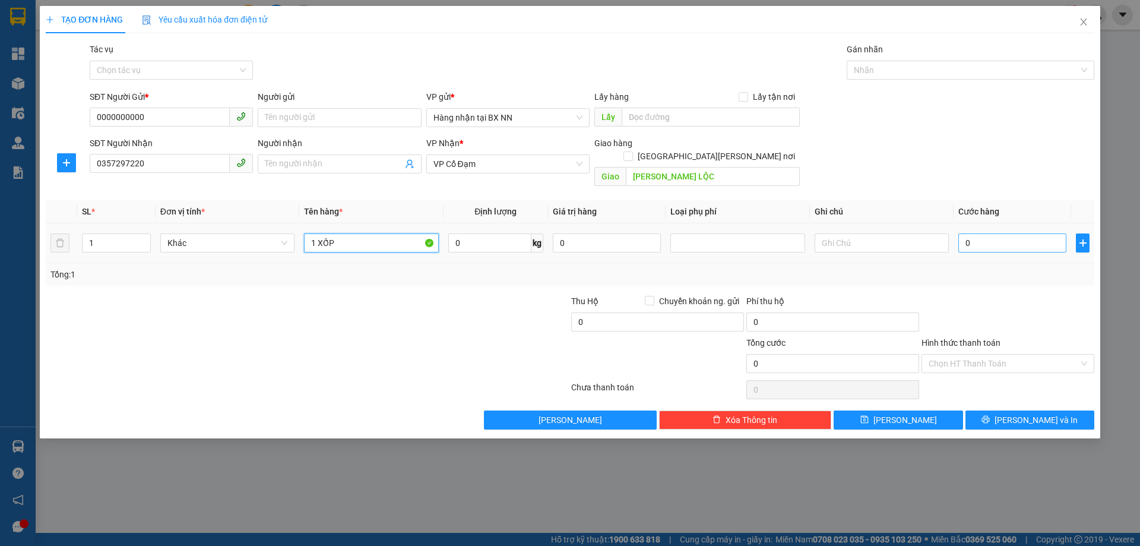
type input "1 XỐP"
click at [1032, 231] on div "0" at bounding box center [1012, 243] width 108 height 24
click at [1038, 233] on input "0" at bounding box center [1012, 242] width 108 height 19
type input "70"
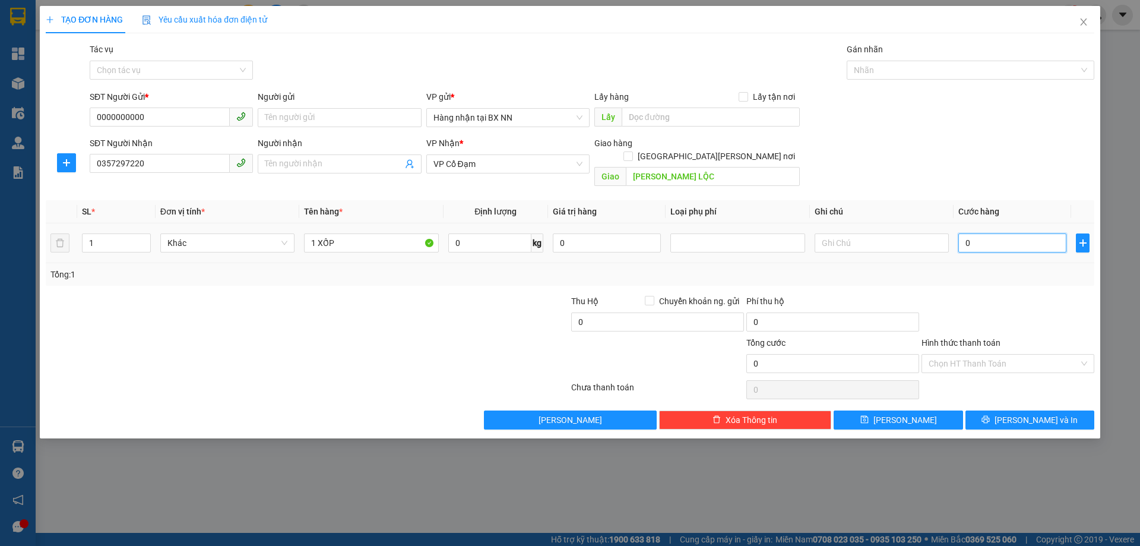
type input "70"
type input "70.000"
click at [156, 62] on input "Tác vụ" at bounding box center [167, 70] width 141 height 18
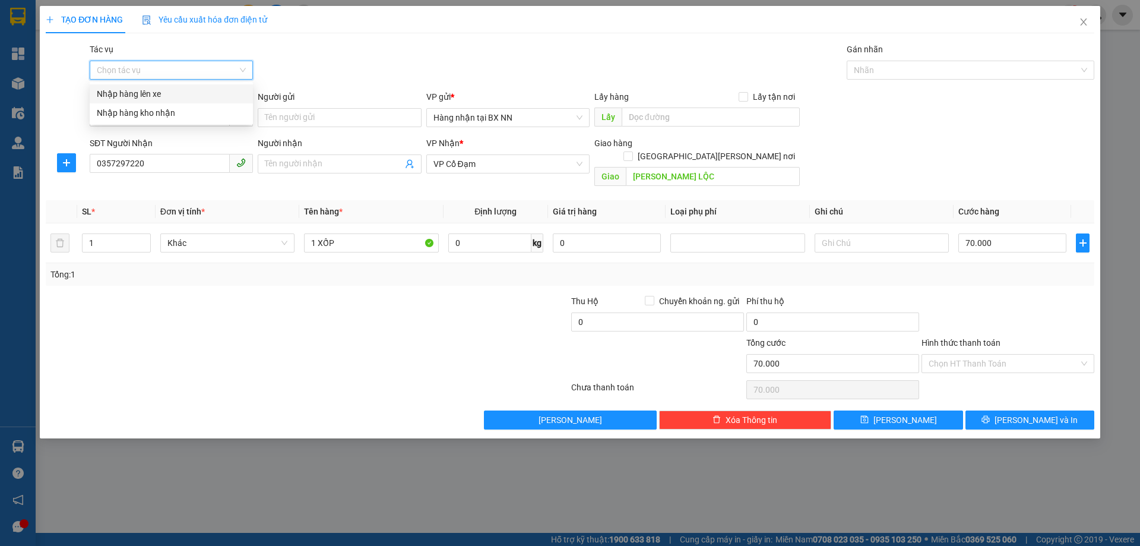
click at [150, 98] on div "Nhập hàng lên xe" at bounding box center [171, 93] width 149 height 13
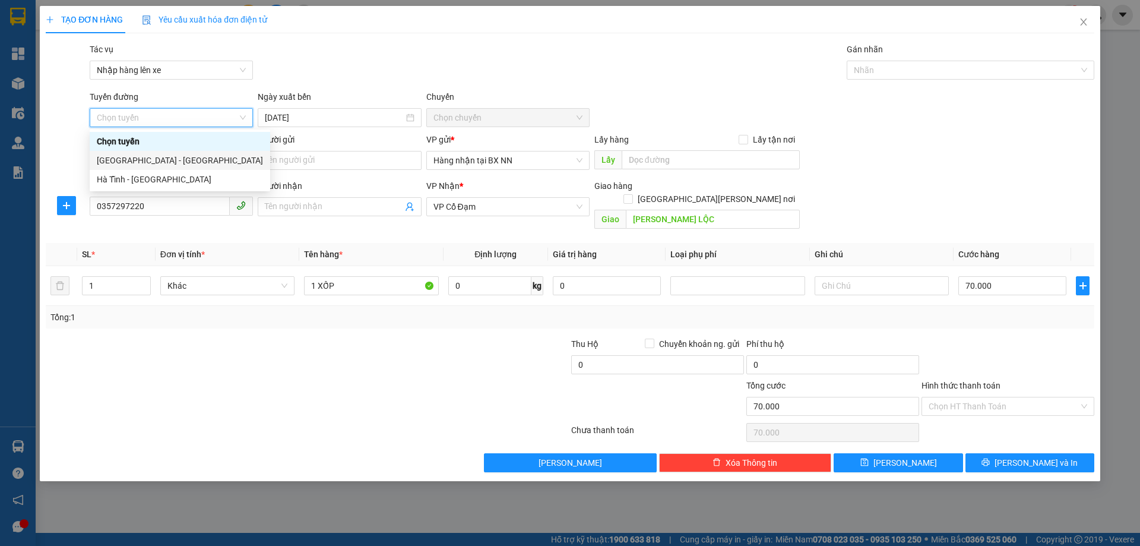
click at [126, 161] on div "[GEOGRAPHIC_DATA] - [GEOGRAPHIC_DATA]" at bounding box center [180, 160] width 166 height 13
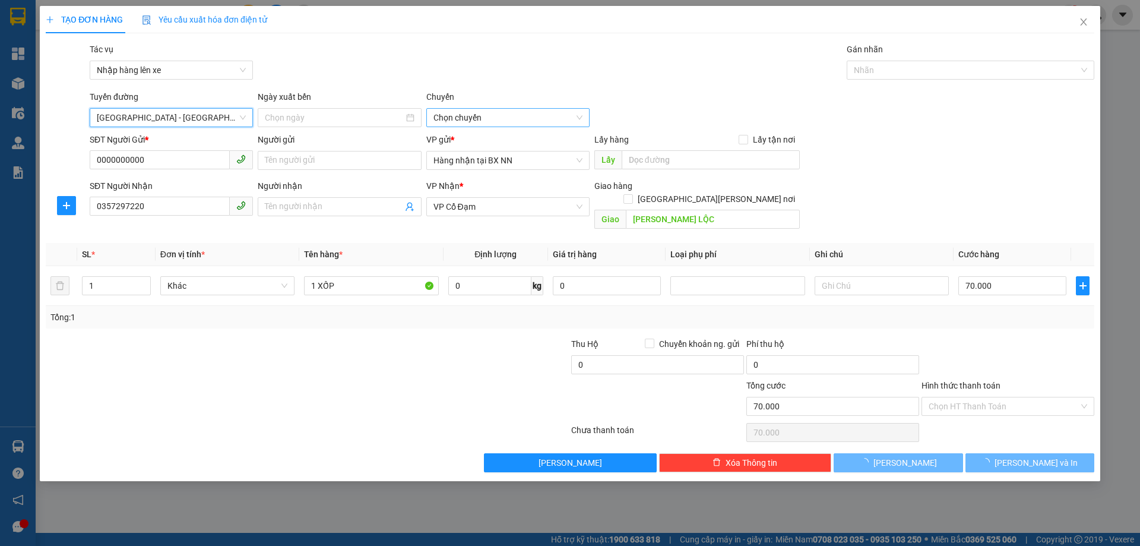
type input "[DATE]"
click at [450, 121] on span "10:00 - 38F-006.99" at bounding box center [507, 118] width 149 height 18
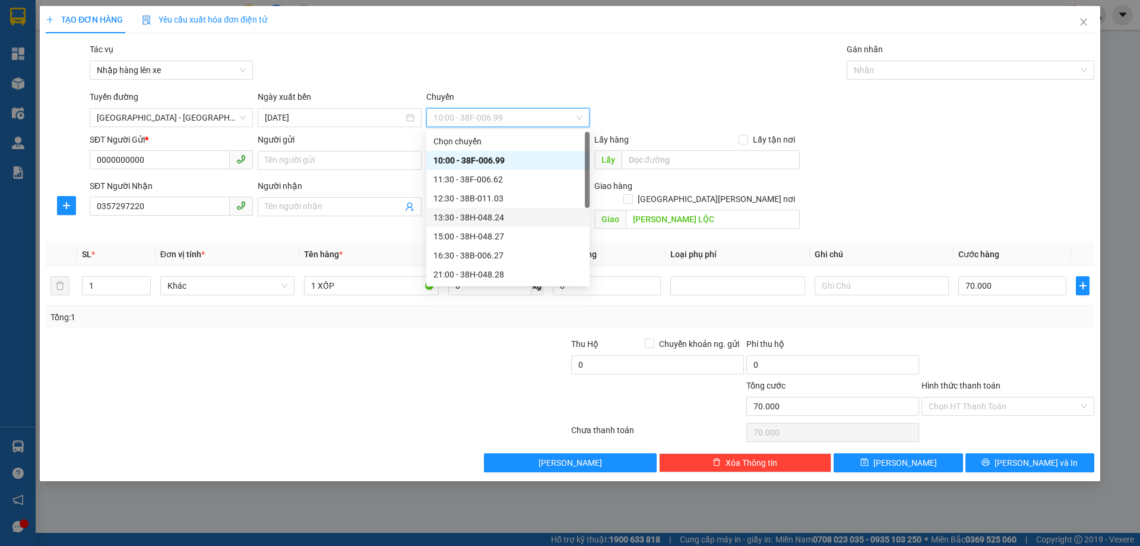
scroll to position [76, 0]
click at [498, 195] on div "21:00 - 38H-048.28" at bounding box center [507, 198] width 149 height 13
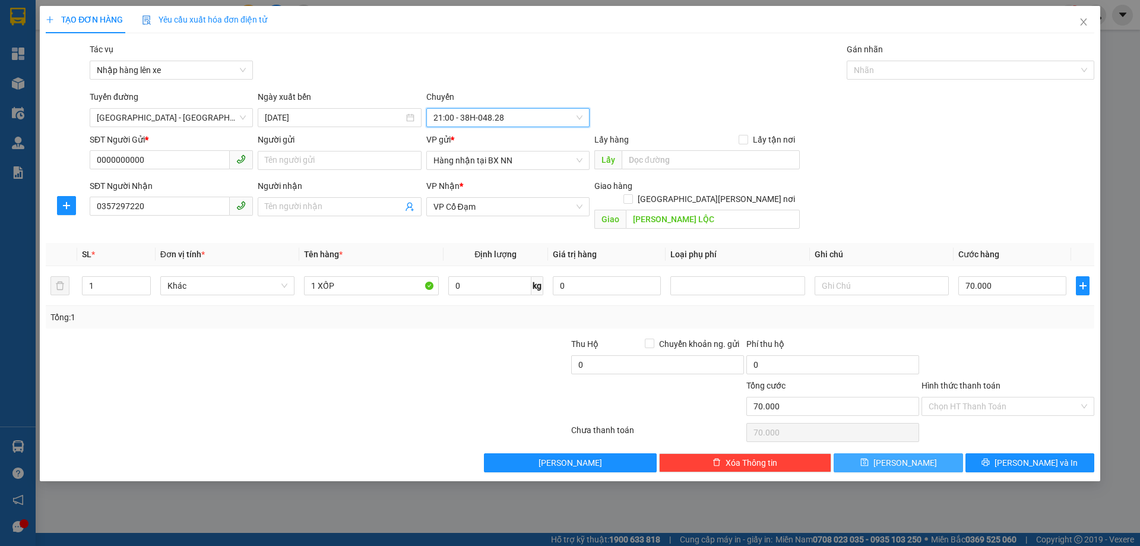
click at [894, 453] on button "[PERSON_NAME]" at bounding box center [897, 462] width 129 height 19
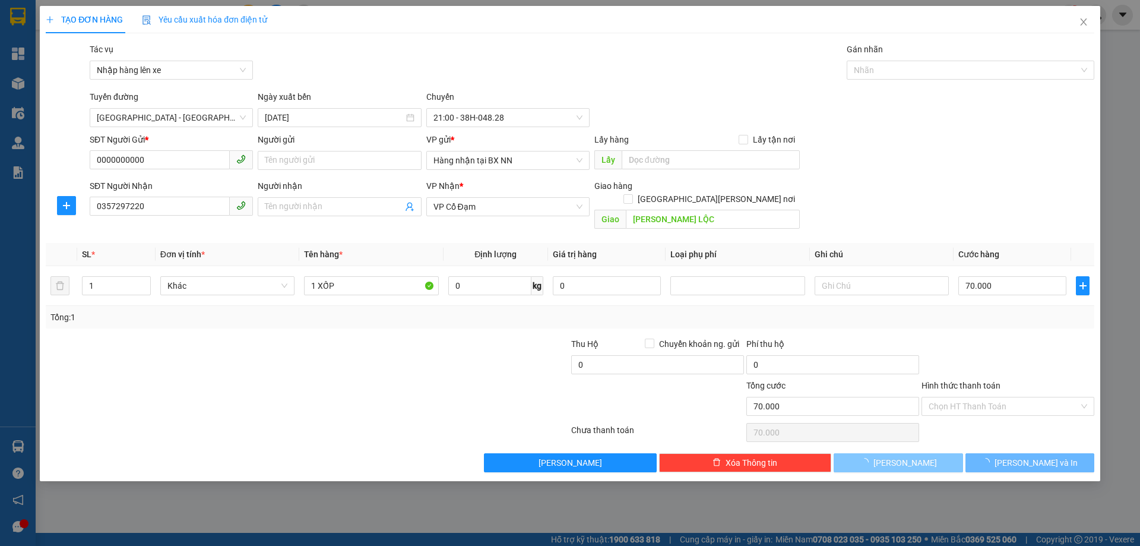
type input "0"
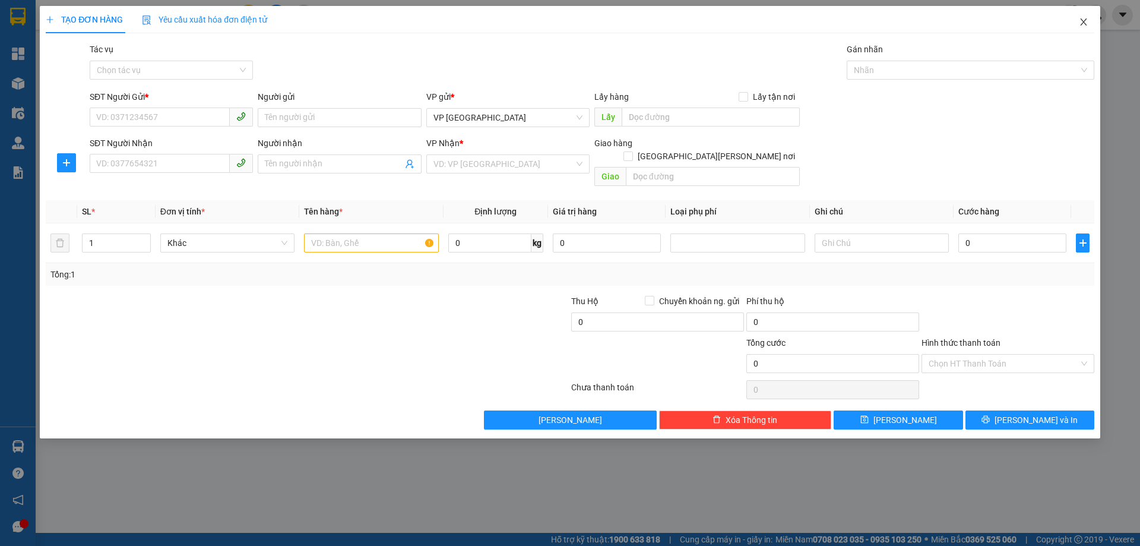
click at [1081, 28] on span "Close" at bounding box center [1083, 22] width 33 height 33
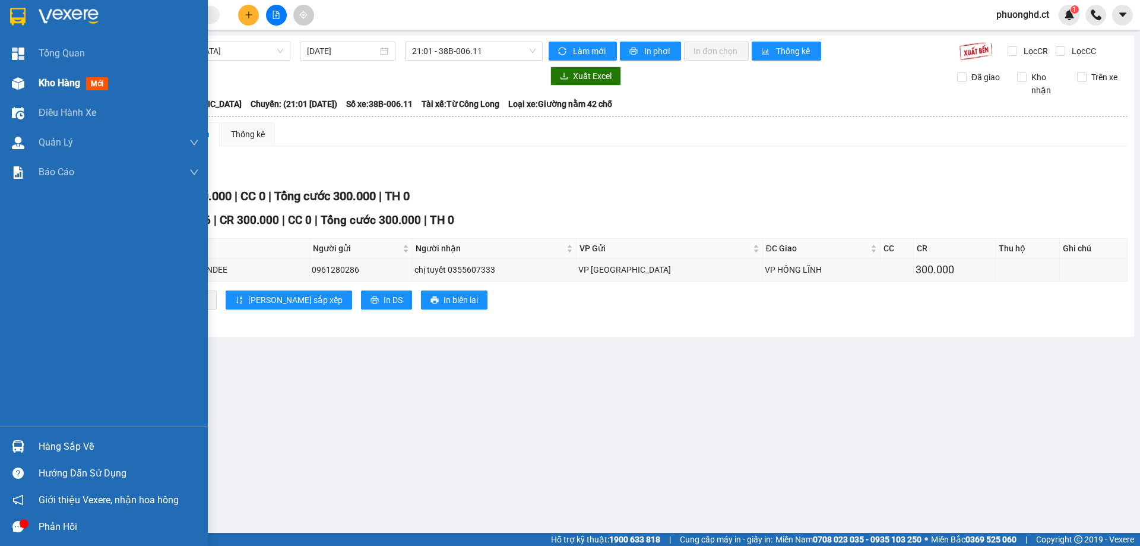
click at [78, 78] on span "Kho hàng" at bounding box center [60, 82] width 42 height 11
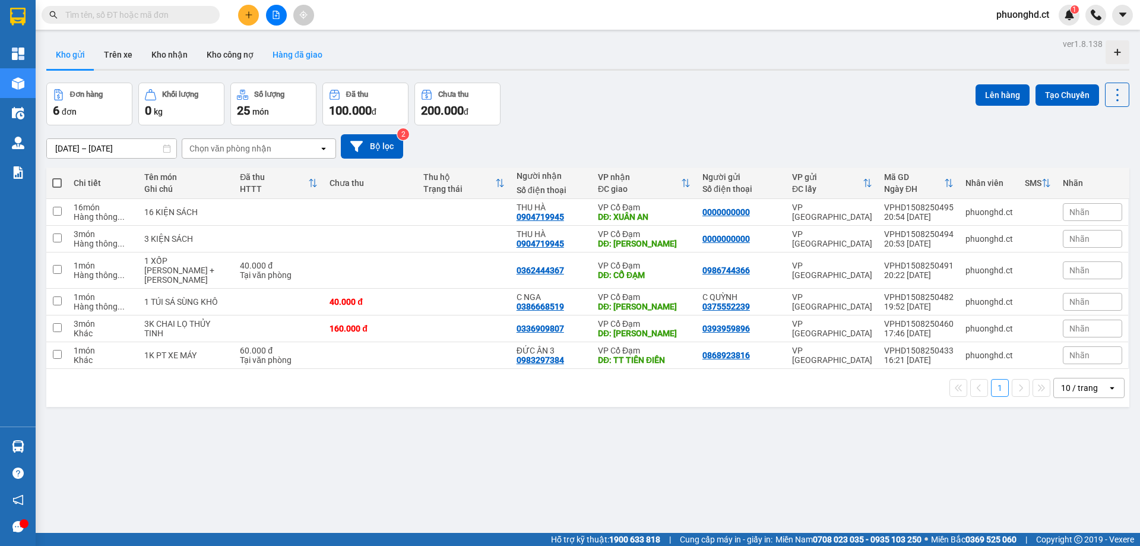
click at [288, 55] on button "Hàng đã giao" at bounding box center [297, 54] width 69 height 28
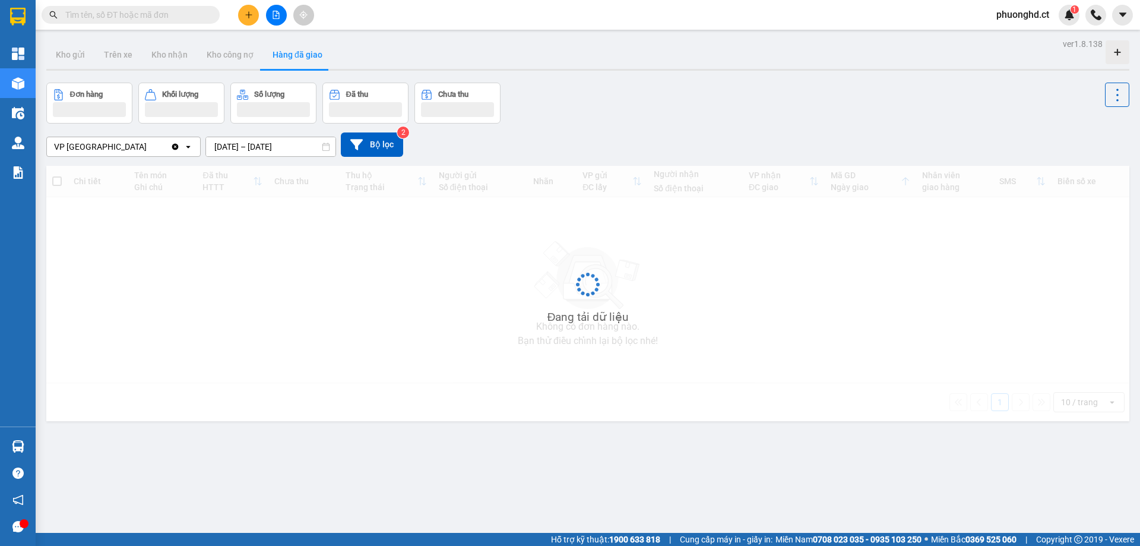
click at [284, 146] on input "[DATE] – [DATE]" at bounding box center [270, 146] width 129 height 19
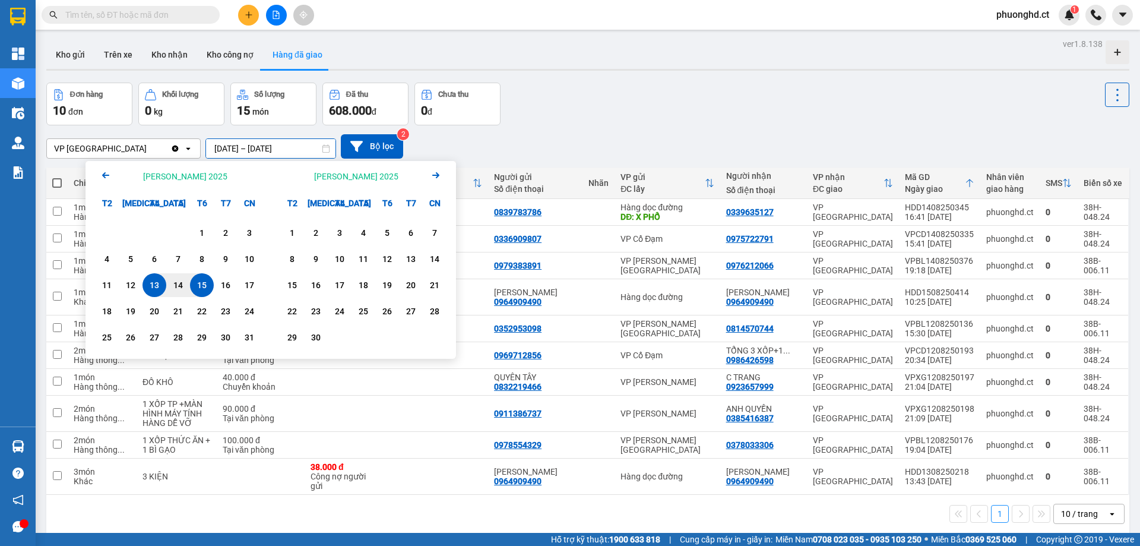
click at [204, 281] on div "15" at bounding box center [202, 285] width 17 height 14
type input "15/08/2025 – 15/08/2025"
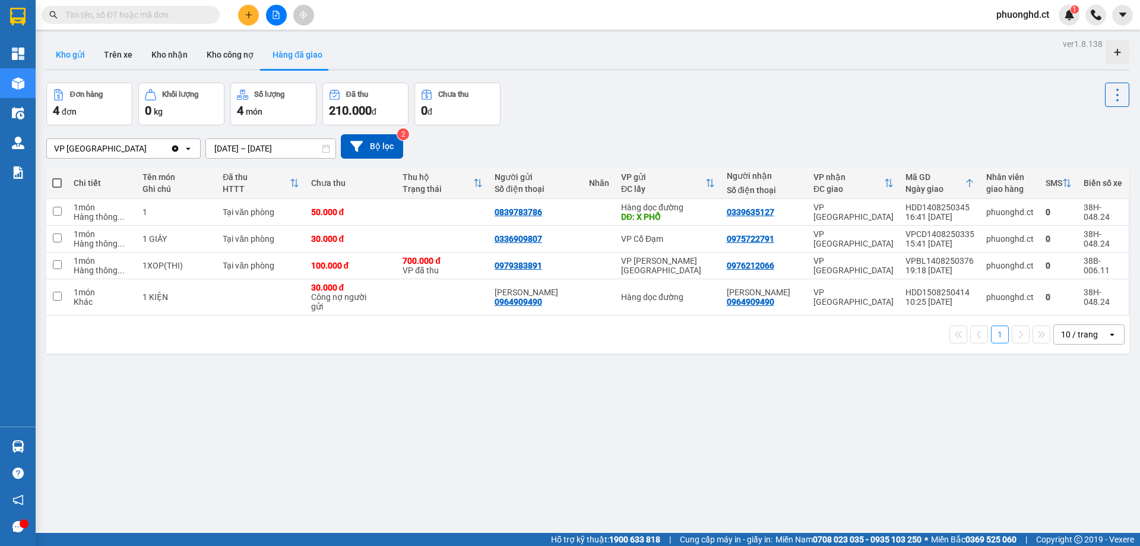
click at [85, 45] on button "Kho gửi" at bounding box center [70, 54] width 48 height 28
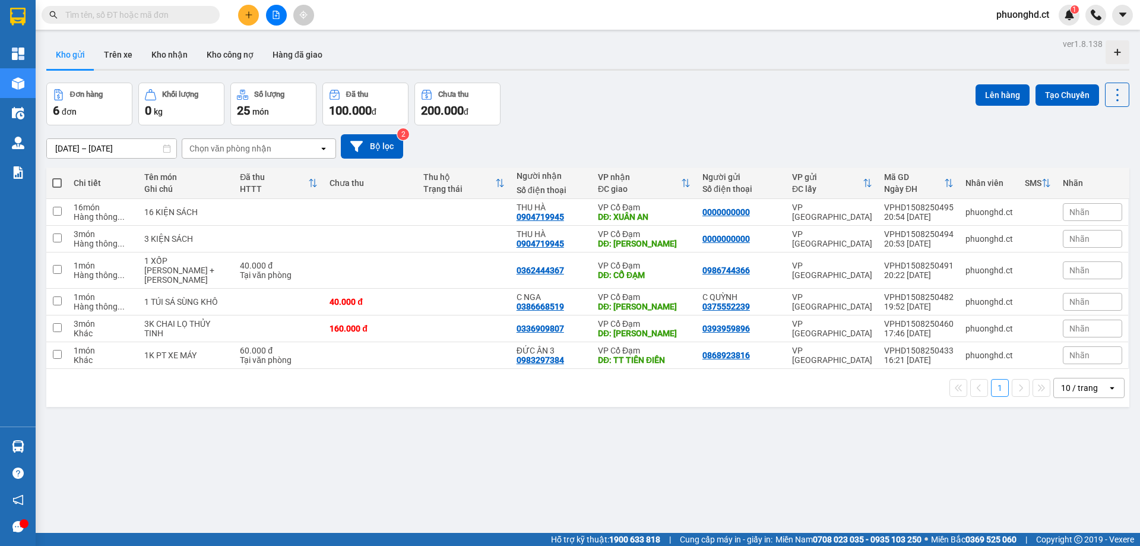
click at [52, 189] on th at bounding box center [56, 182] width 21 height 31
click at [64, 182] on th at bounding box center [56, 182] width 21 height 31
click at [59, 182] on span at bounding box center [56, 182] width 9 height 9
click at [57, 177] on input "checkbox" at bounding box center [57, 177] width 0 height 0
checkbox input "true"
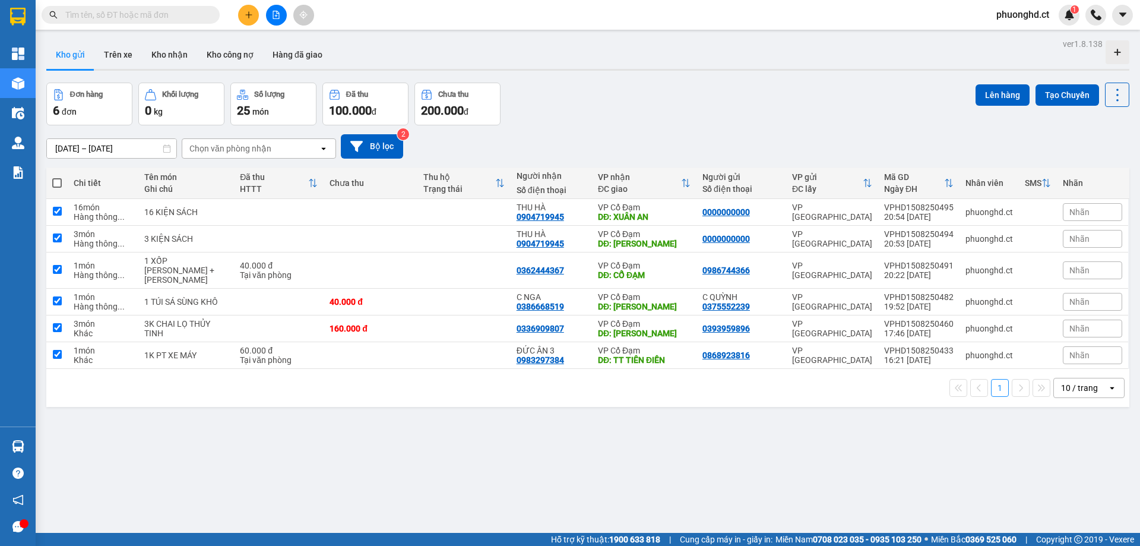
checkbox input "true"
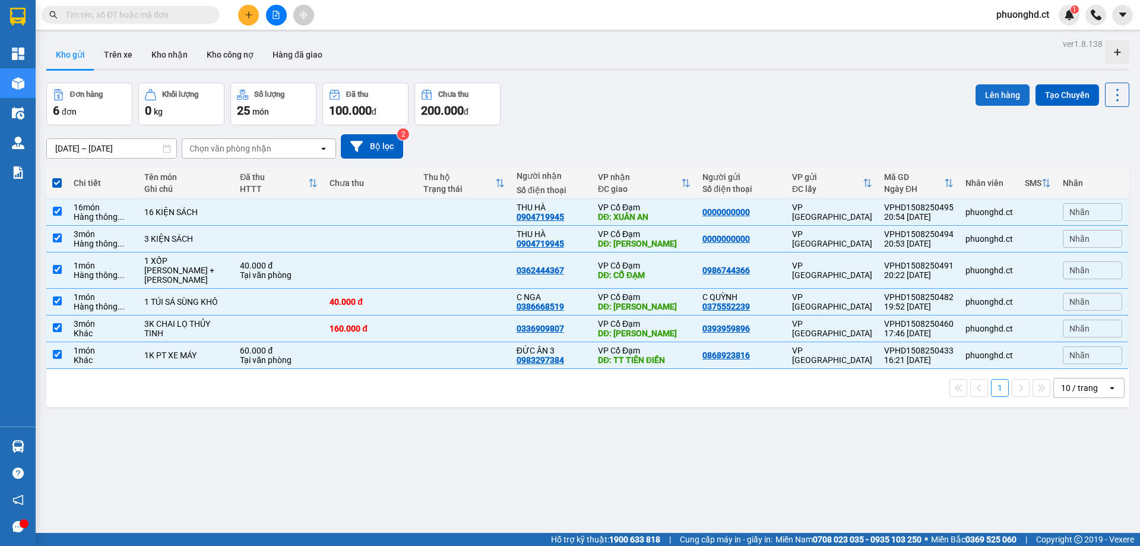
click at [998, 98] on button "Lên hàng" at bounding box center [1002, 94] width 54 height 21
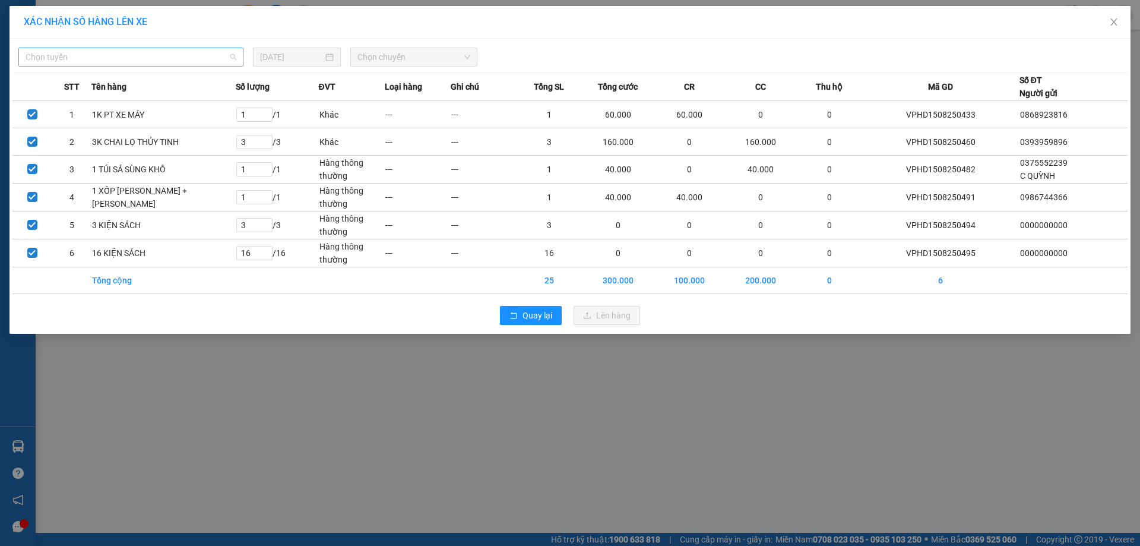
click at [154, 52] on span "Chọn tuyến" at bounding box center [131, 57] width 211 height 18
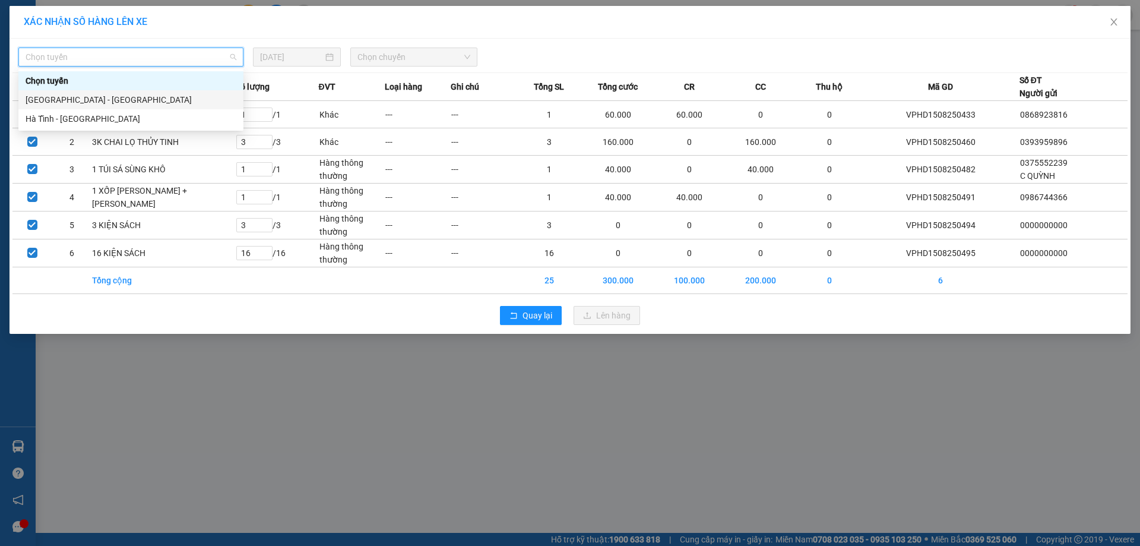
click at [124, 102] on div "[GEOGRAPHIC_DATA] - [GEOGRAPHIC_DATA]" at bounding box center [131, 99] width 211 height 13
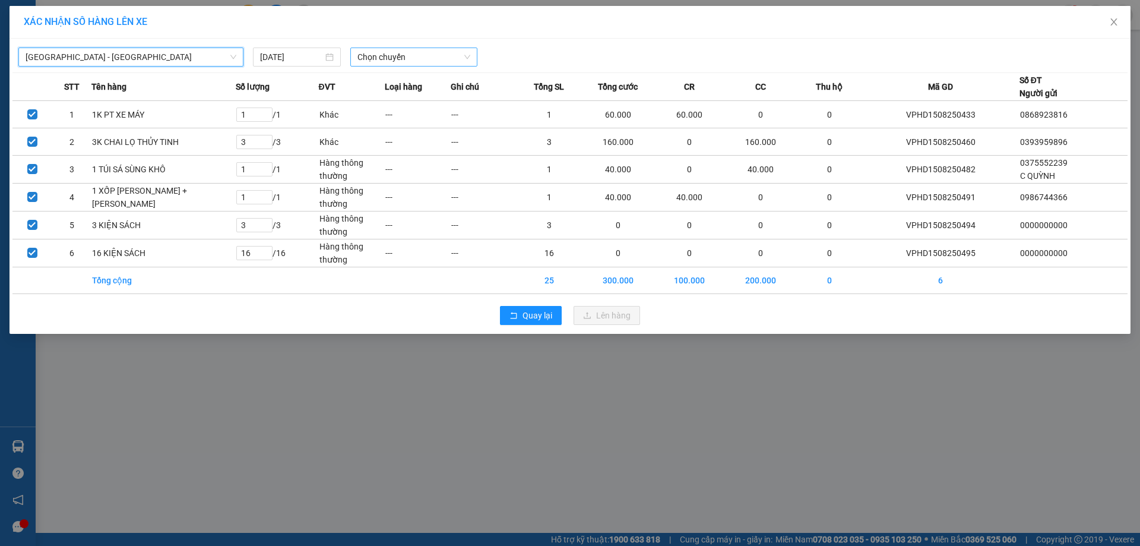
click at [377, 52] on span "Chọn chuyến" at bounding box center [413, 57] width 113 height 18
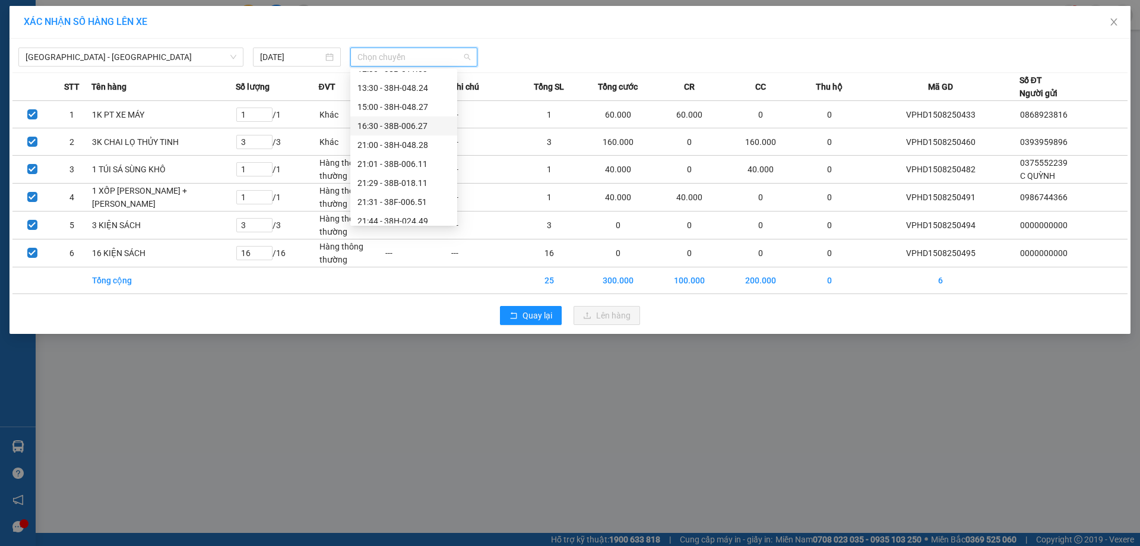
scroll to position [76, 0]
click at [400, 215] on div "21:44 - 38H-024.49" at bounding box center [403, 213] width 93 height 13
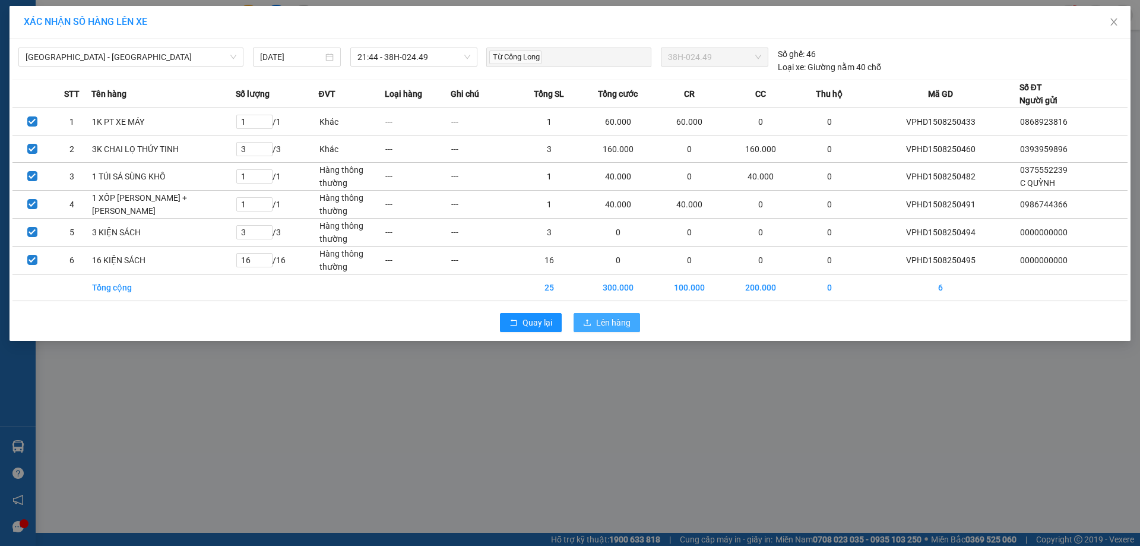
click at [622, 325] on span "Lên hàng" at bounding box center [613, 322] width 34 height 13
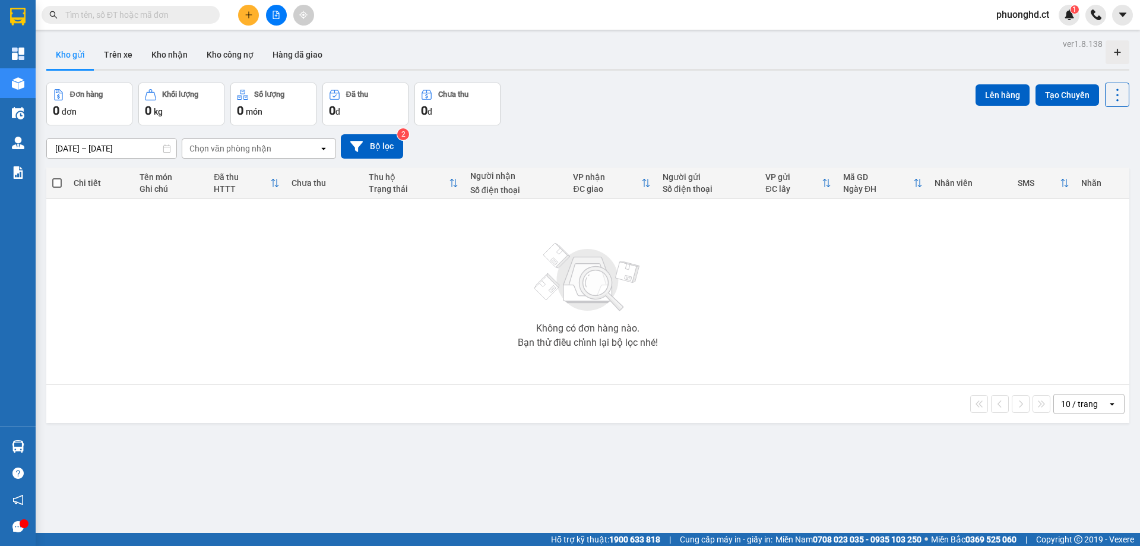
click at [276, 15] on icon "file-add" at bounding box center [276, 15] width 7 height 8
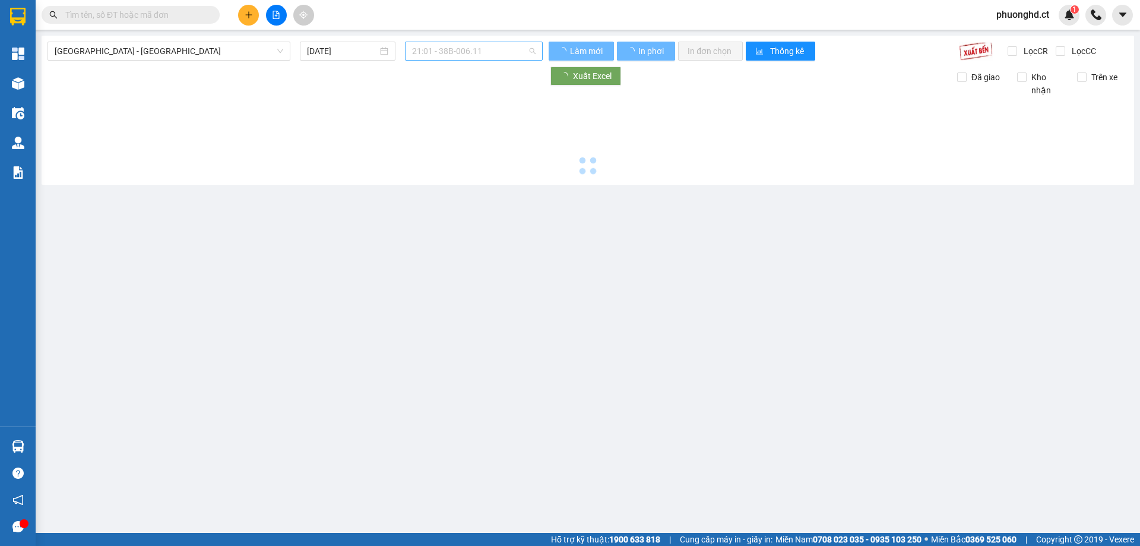
click at [487, 54] on span "21:01 - 38B-006.11" at bounding box center [473, 51] width 123 height 18
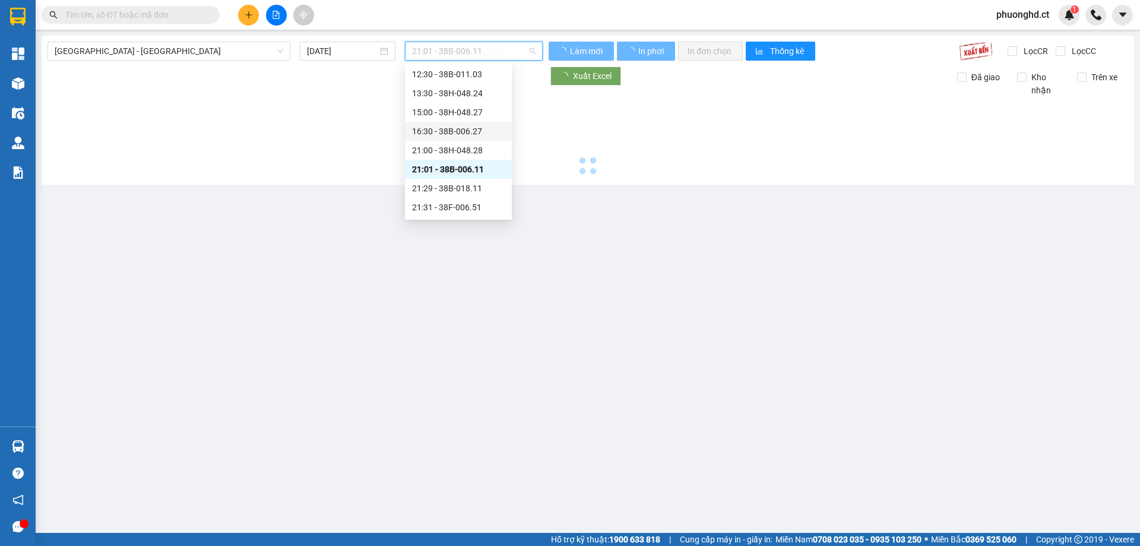
scroll to position [76, 0]
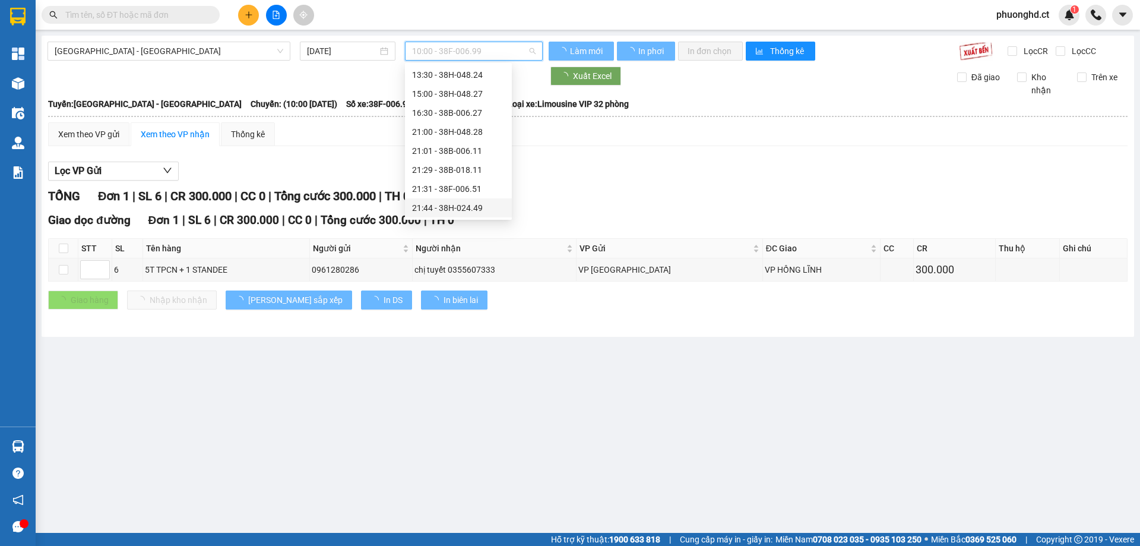
click at [471, 210] on div "21:44 - 38H-024.49" at bounding box center [458, 207] width 93 height 13
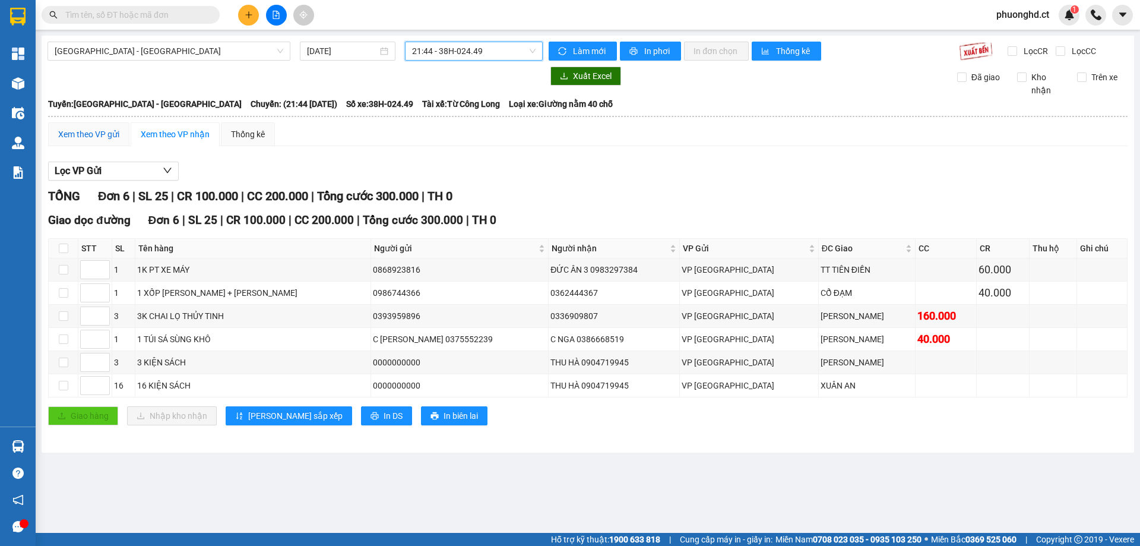
click at [63, 131] on div "Xem theo VP gửi" at bounding box center [88, 134] width 61 height 13
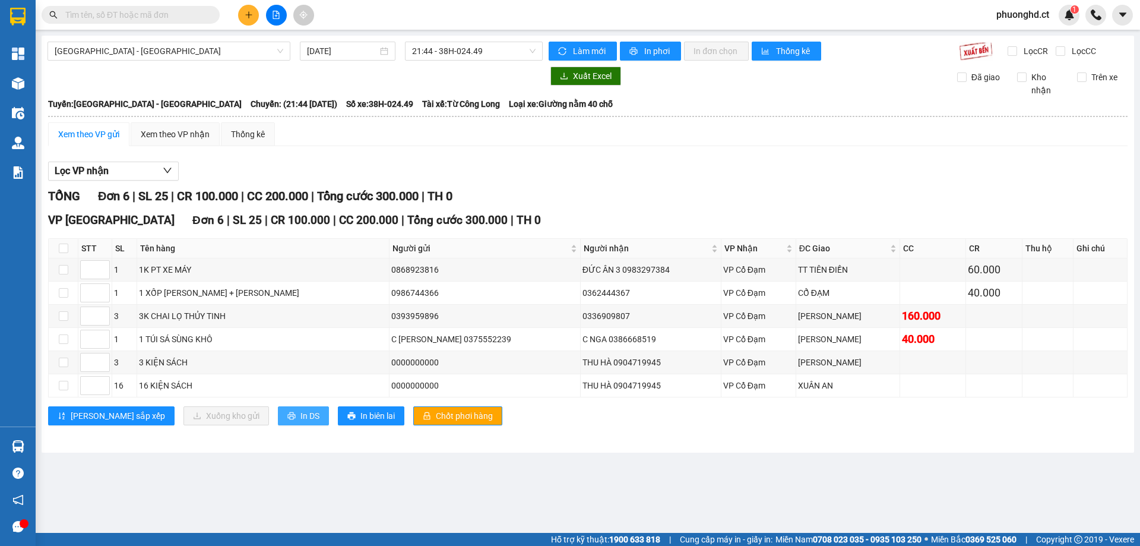
click at [300, 416] on span "In DS" at bounding box center [309, 415] width 19 height 13
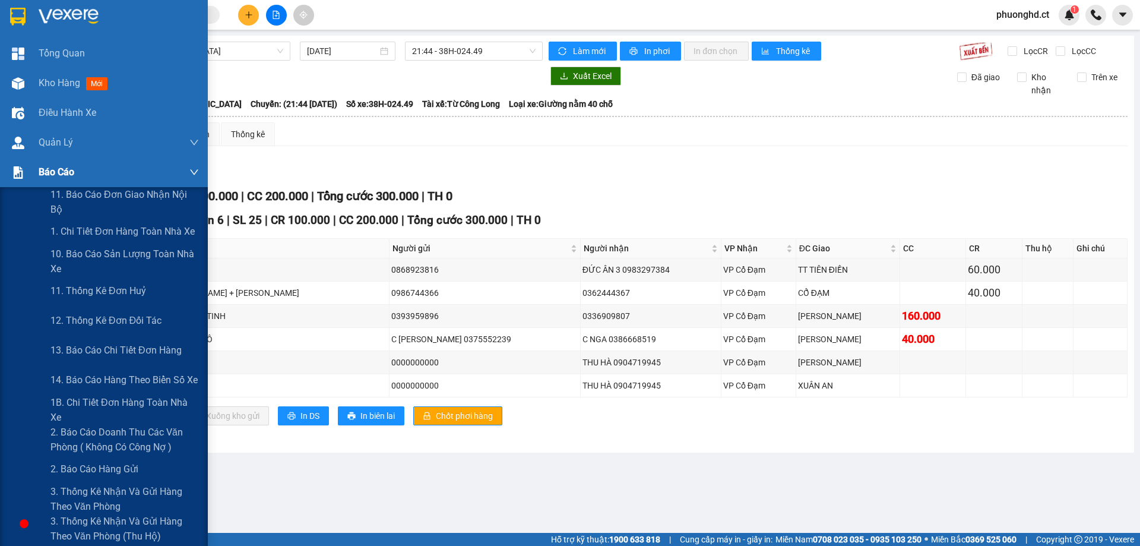
click at [32, 179] on div "Báo cáo" at bounding box center [104, 172] width 208 height 30
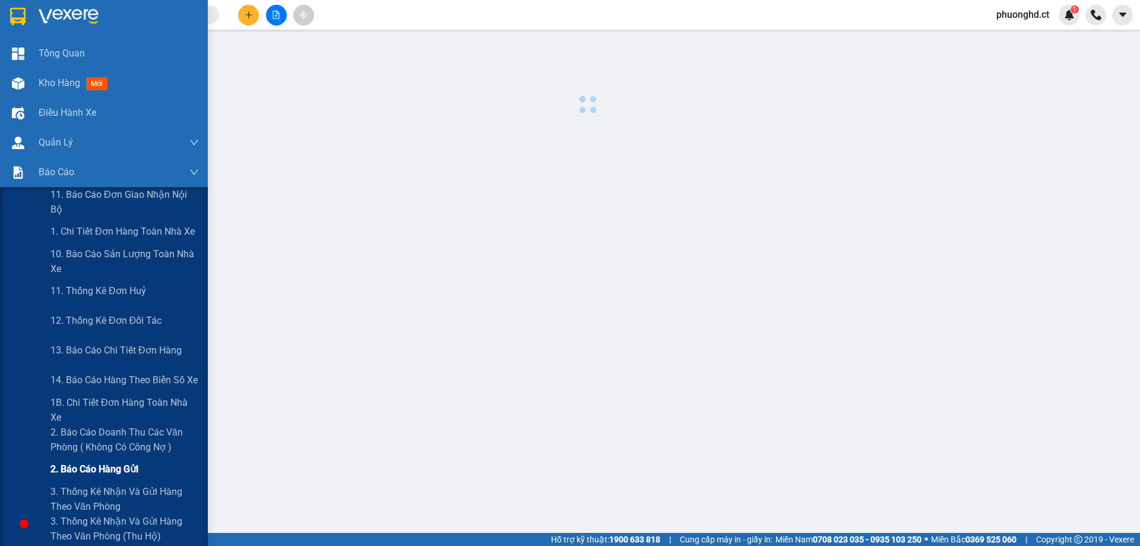
click at [75, 471] on span "2. Báo cáo hàng gửi" at bounding box center [94, 468] width 88 height 15
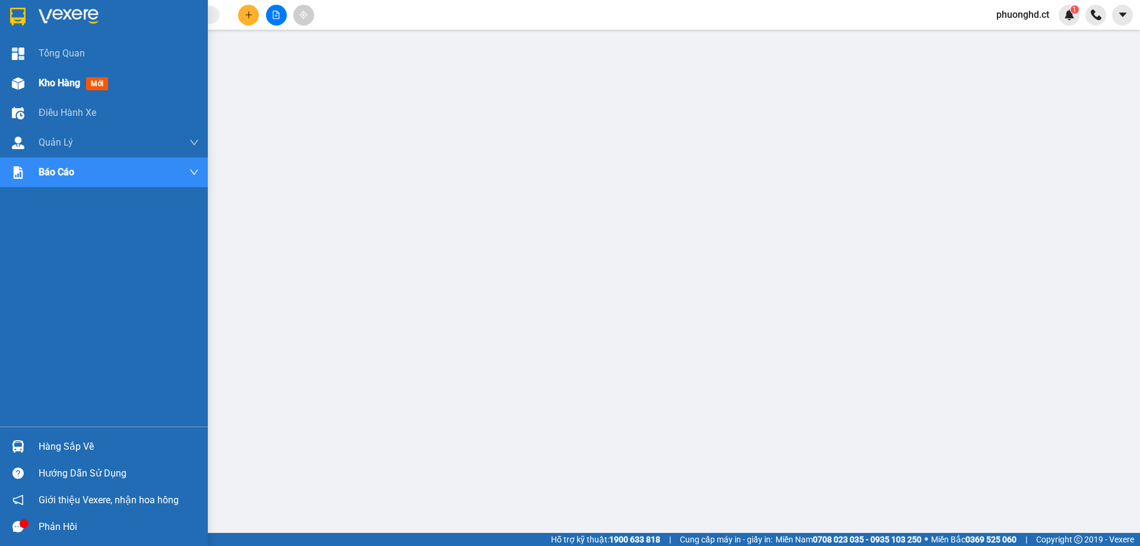
click at [26, 88] on div at bounding box center [18, 83] width 21 height 21
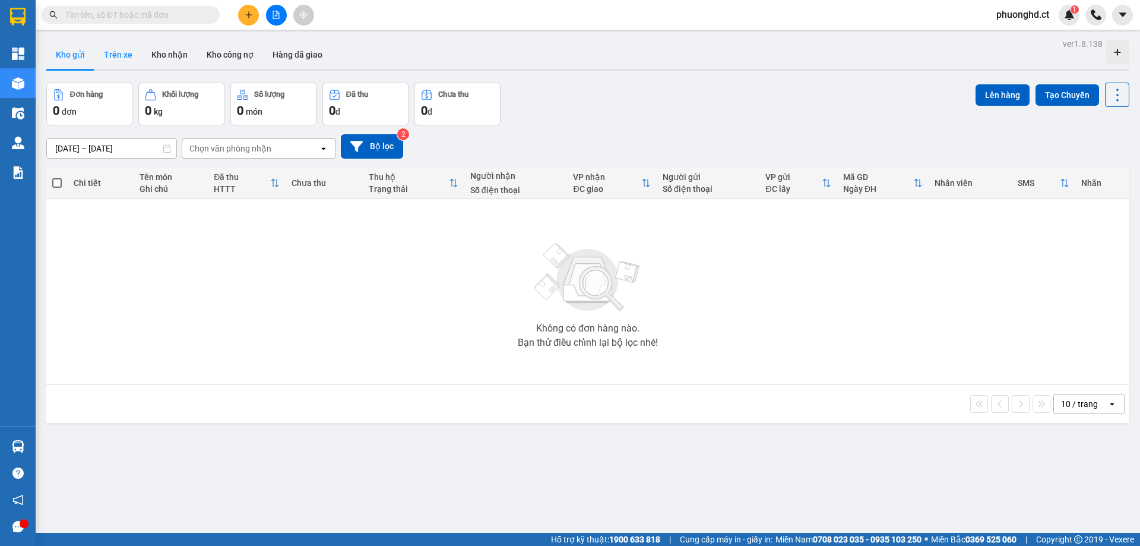
click at [105, 56] on button "Trên xe" at bounding box center [117, 54] width 47 height 28
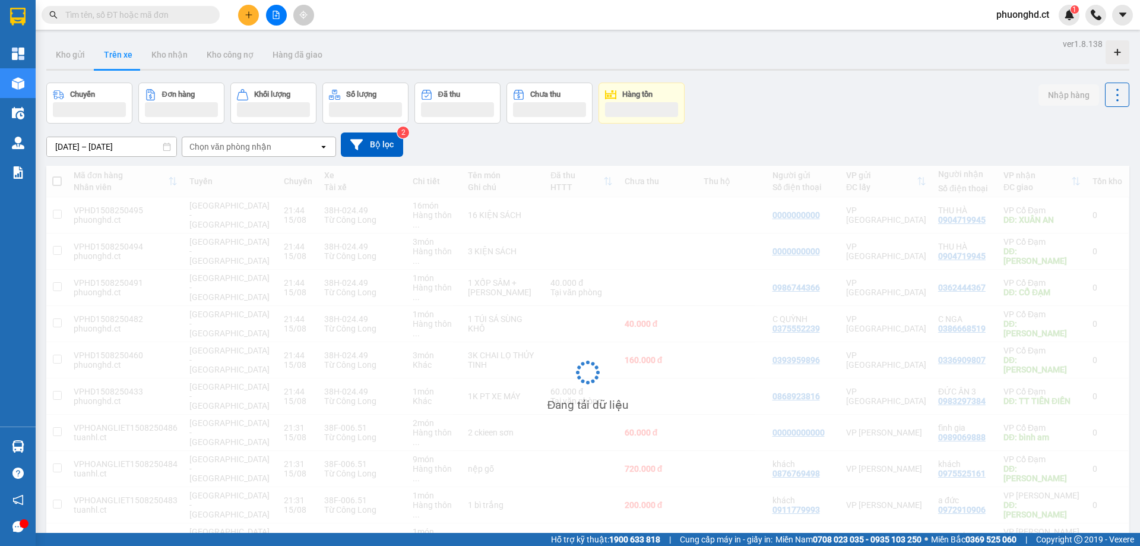
click at [205, 145] on div "Chọn văn phòng nhận" at bounding box center [230, 147] width 82 height 12
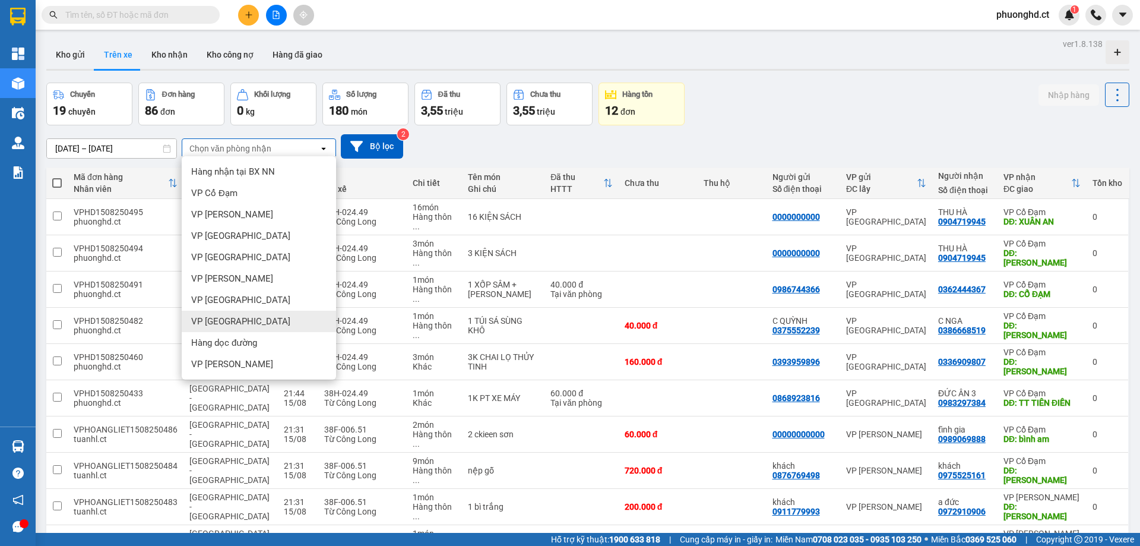
click at [235, 326] on span "VP [GEOGRAPHIC_DATA]" at bounding box center [240, 321] width 99 height 12
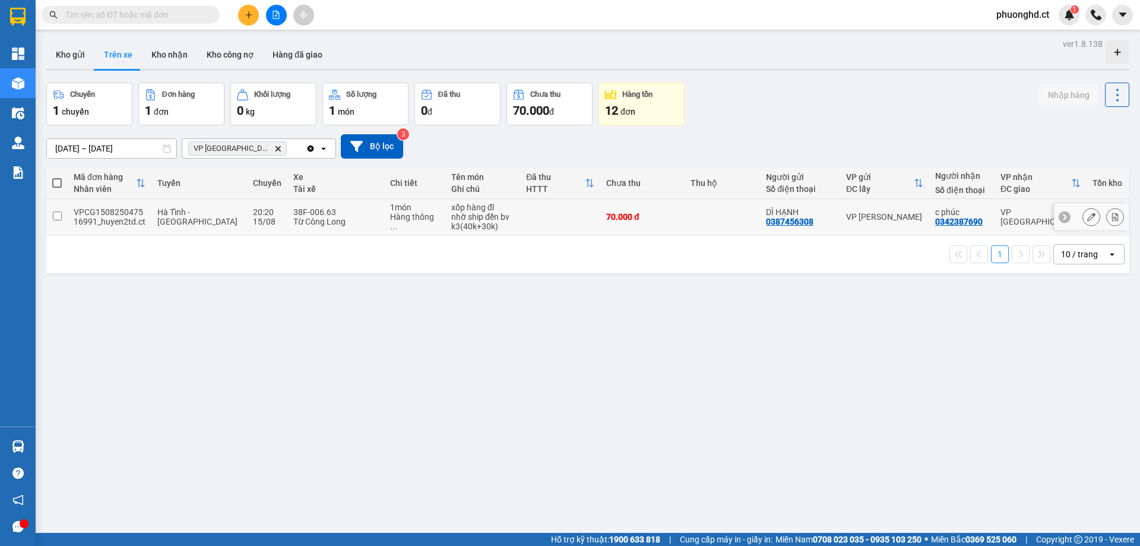
click at [496, 228] on div "nhờ ship đến bv k3(40k+30k)" at bounding box center [482, 221] width 63 height 19
checkbox input "true"
